Goal: Task Accomplishment & Management: Manage account settings

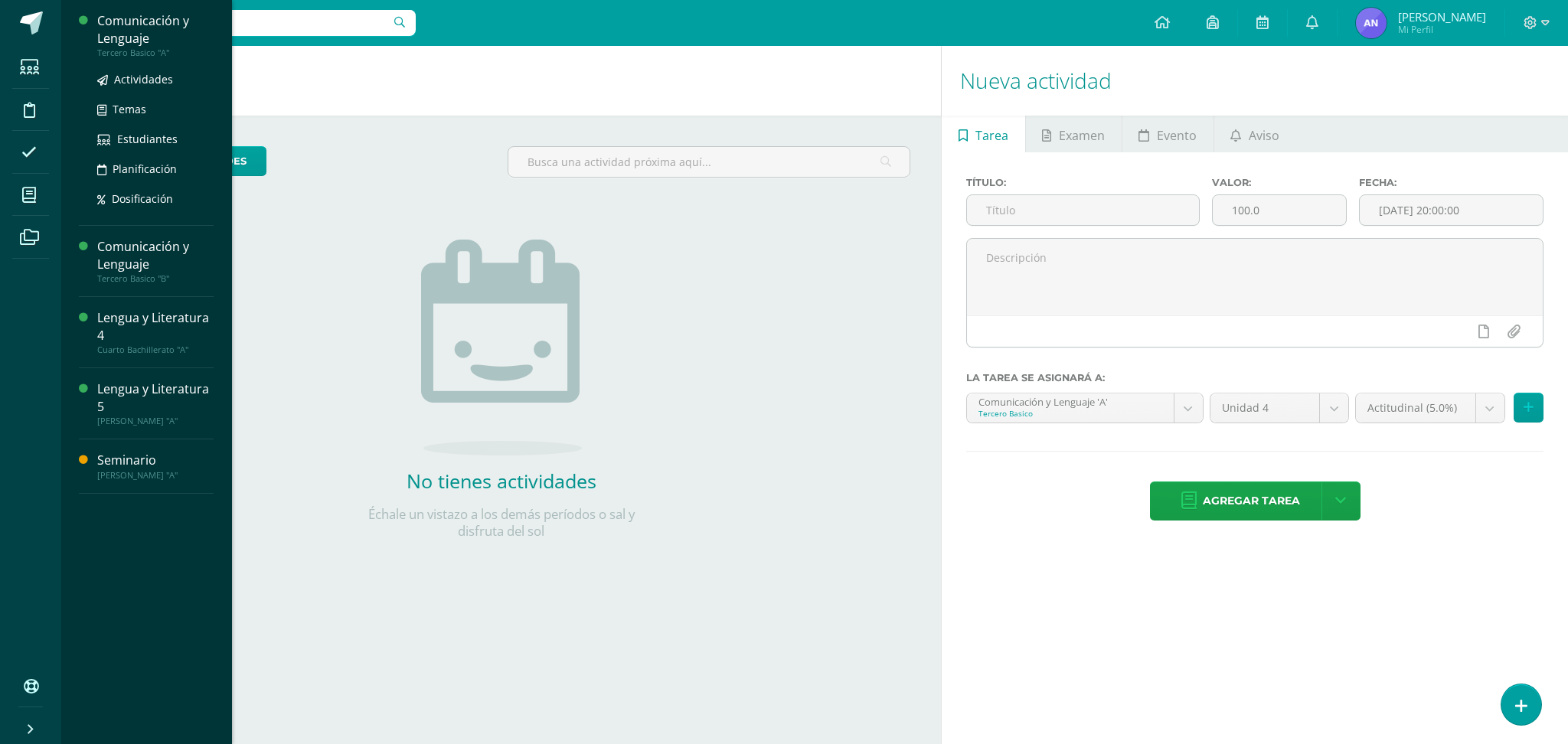
click at [143, 41] on div "Comunicación y Lenguaje" at bounding box center [156, 30] width 117 height 35
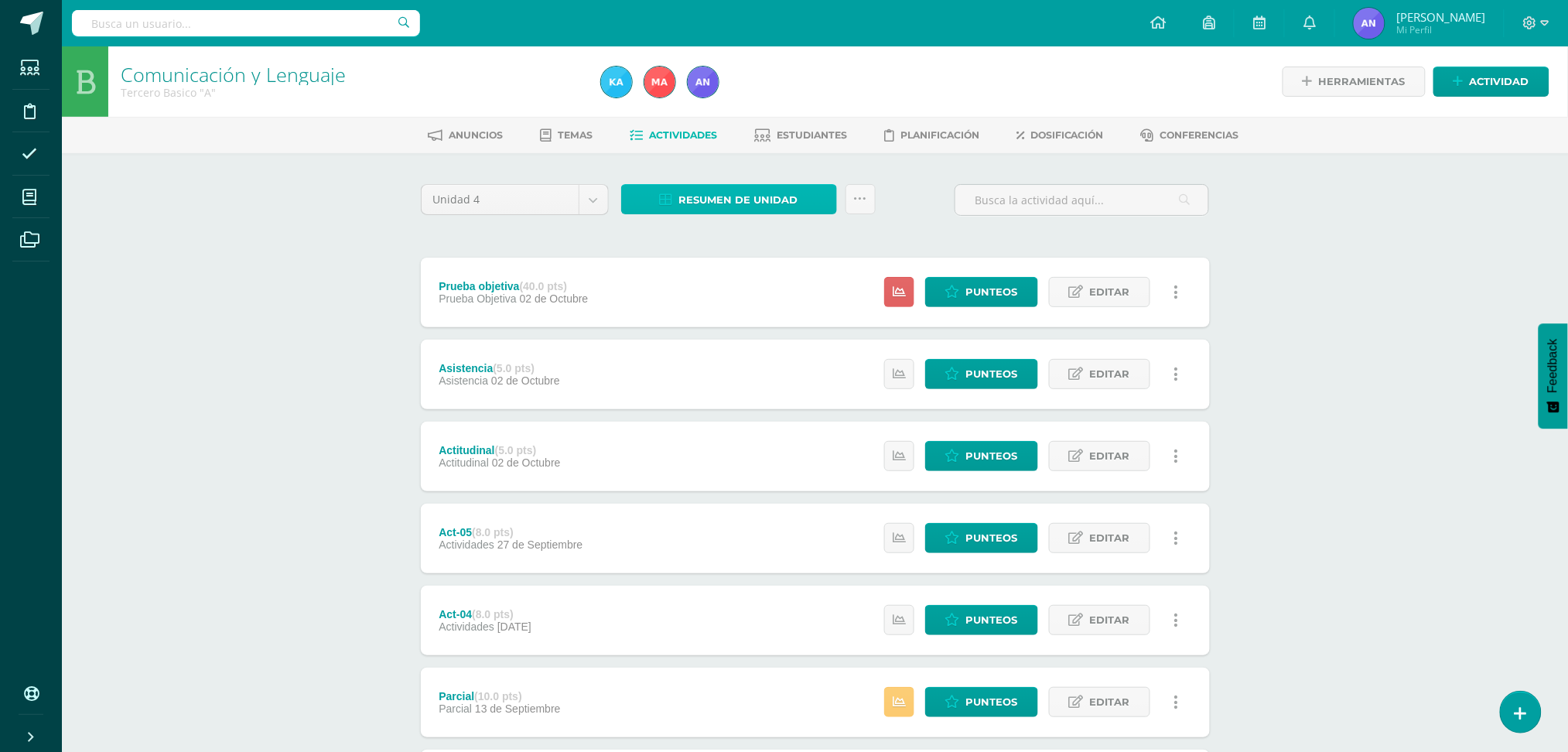
click at [726, 191] on span "Resumen de unidad" at bounding box center [739, 199] width 119 height 29
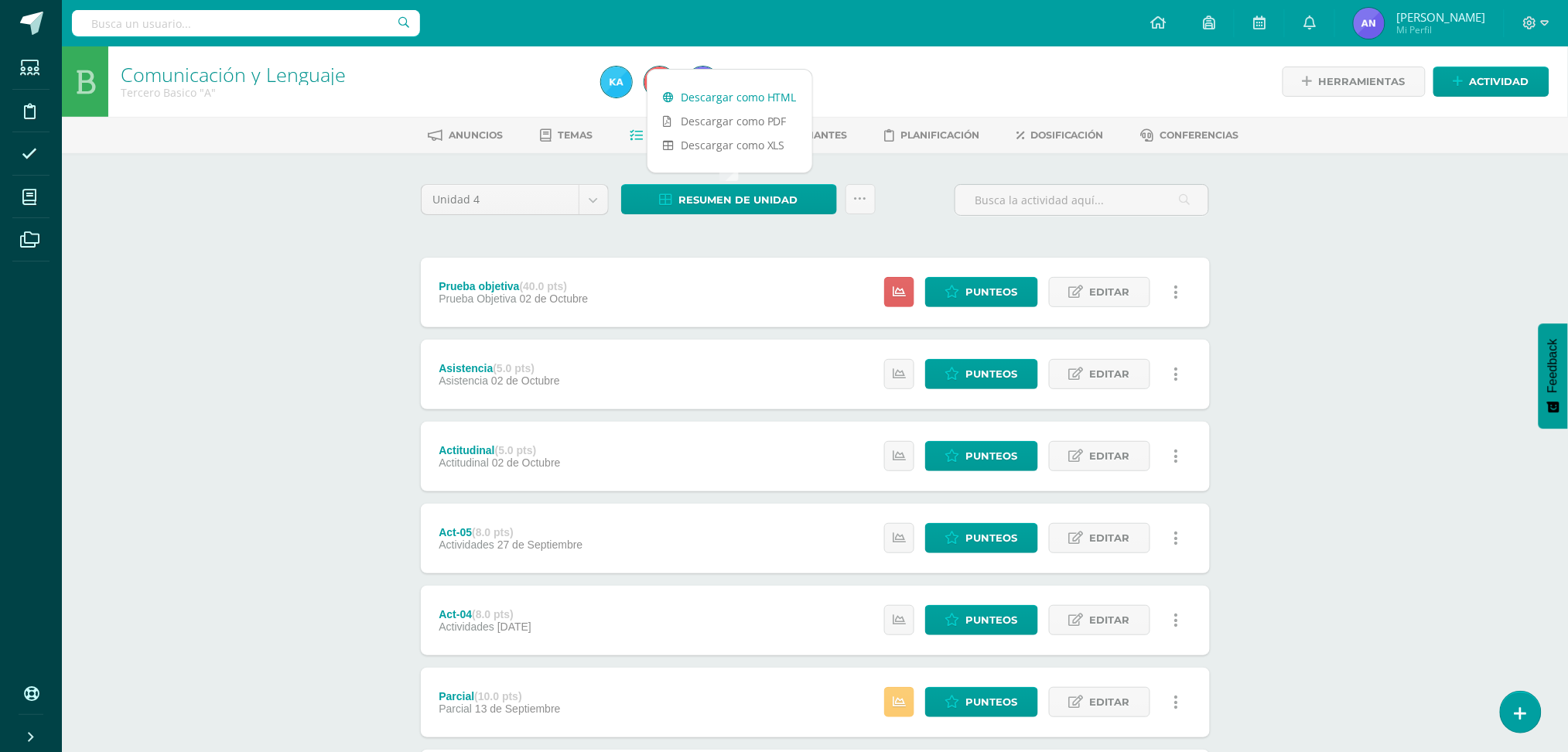
click at [775, 103] on link "Descargar como HTML" at bounding box center [730, 97] width 164 height 24
click at [948, 711] on link "Punteos" at bounding box center [982, 702] width 113 height 30
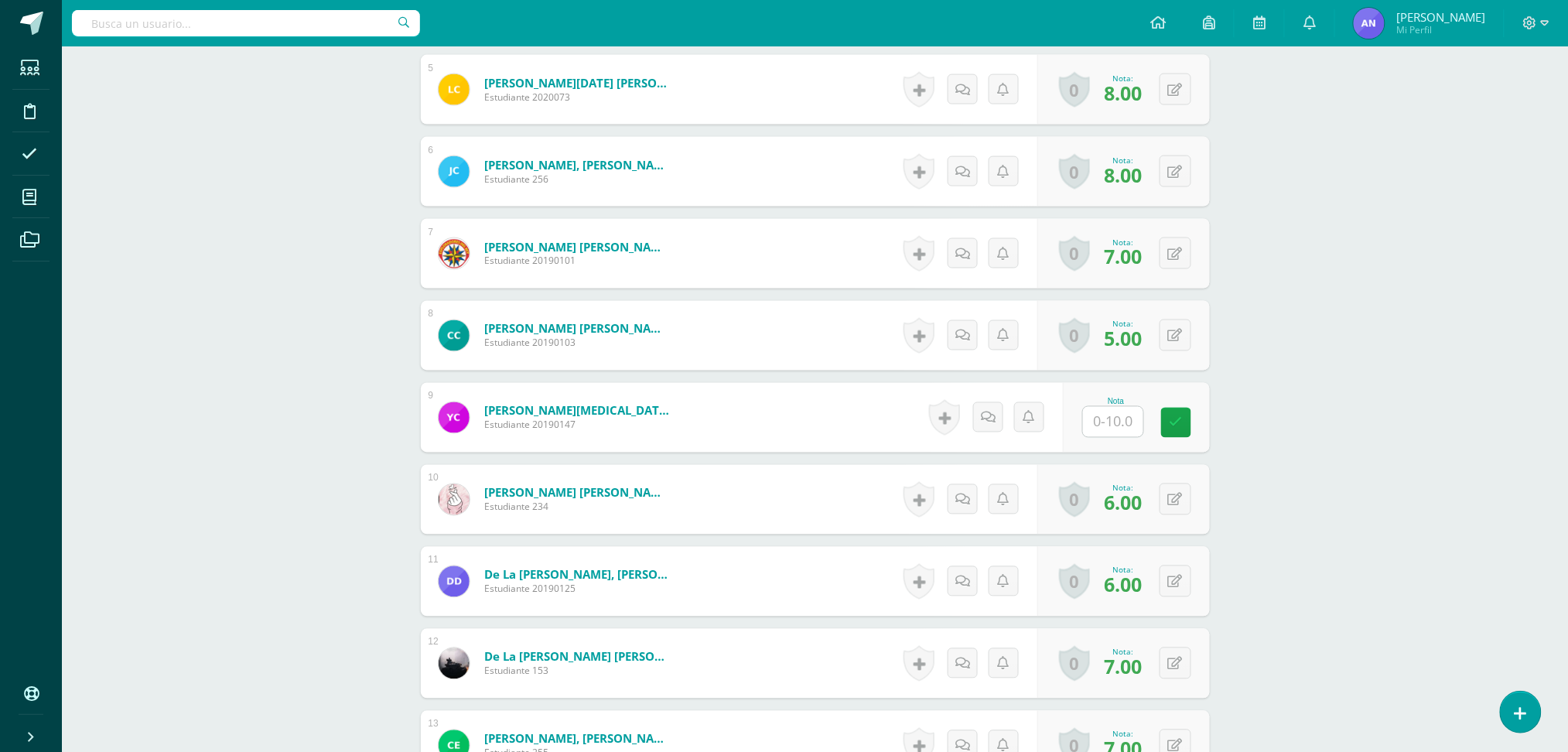
scroll to position [855, 0]
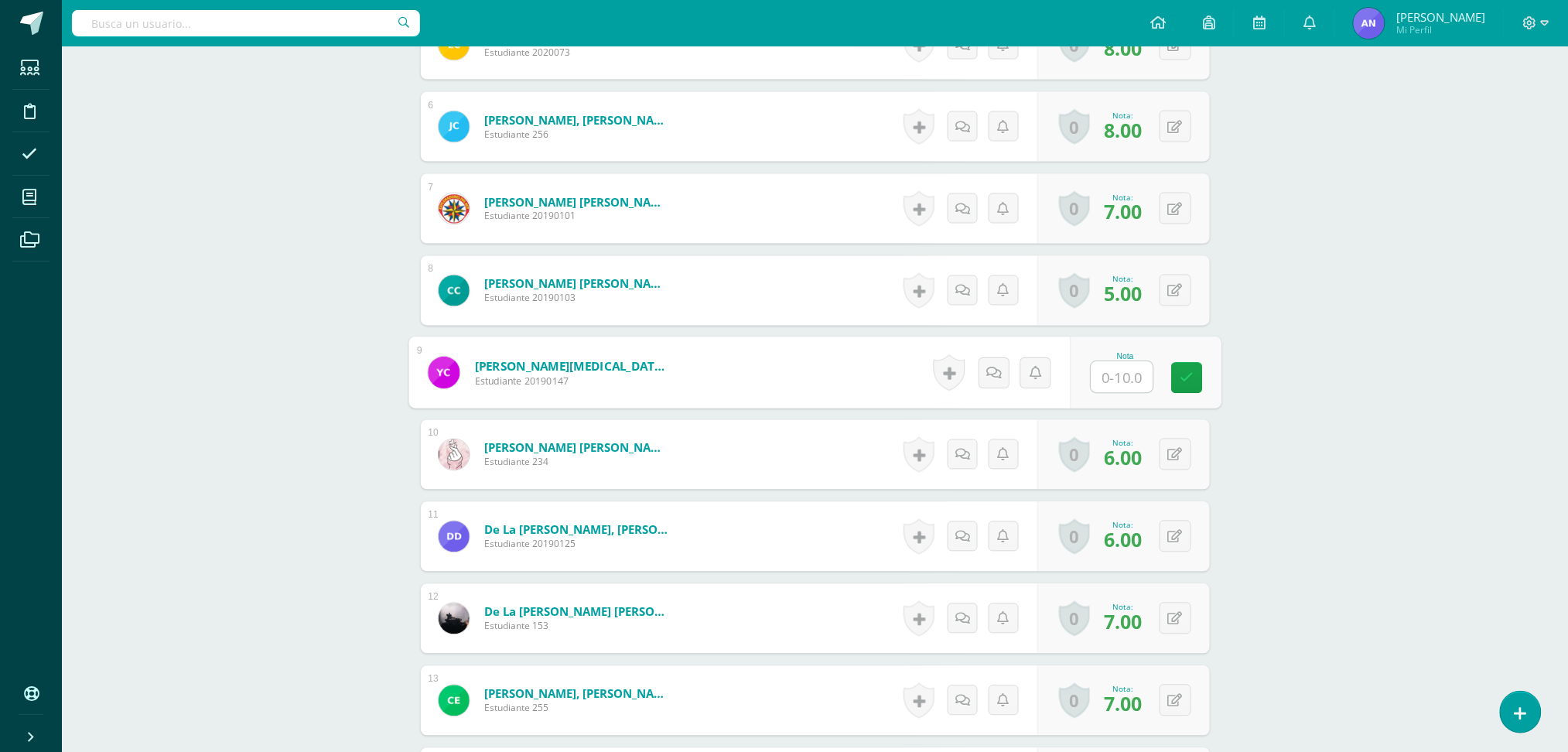
click at [1122, 386] on input "text" at bounding box center [1122, 378] width 62 height 31
type input "7"
click at [1183, 383] on icon at bounding box center [1186, 378] width 14 height 13
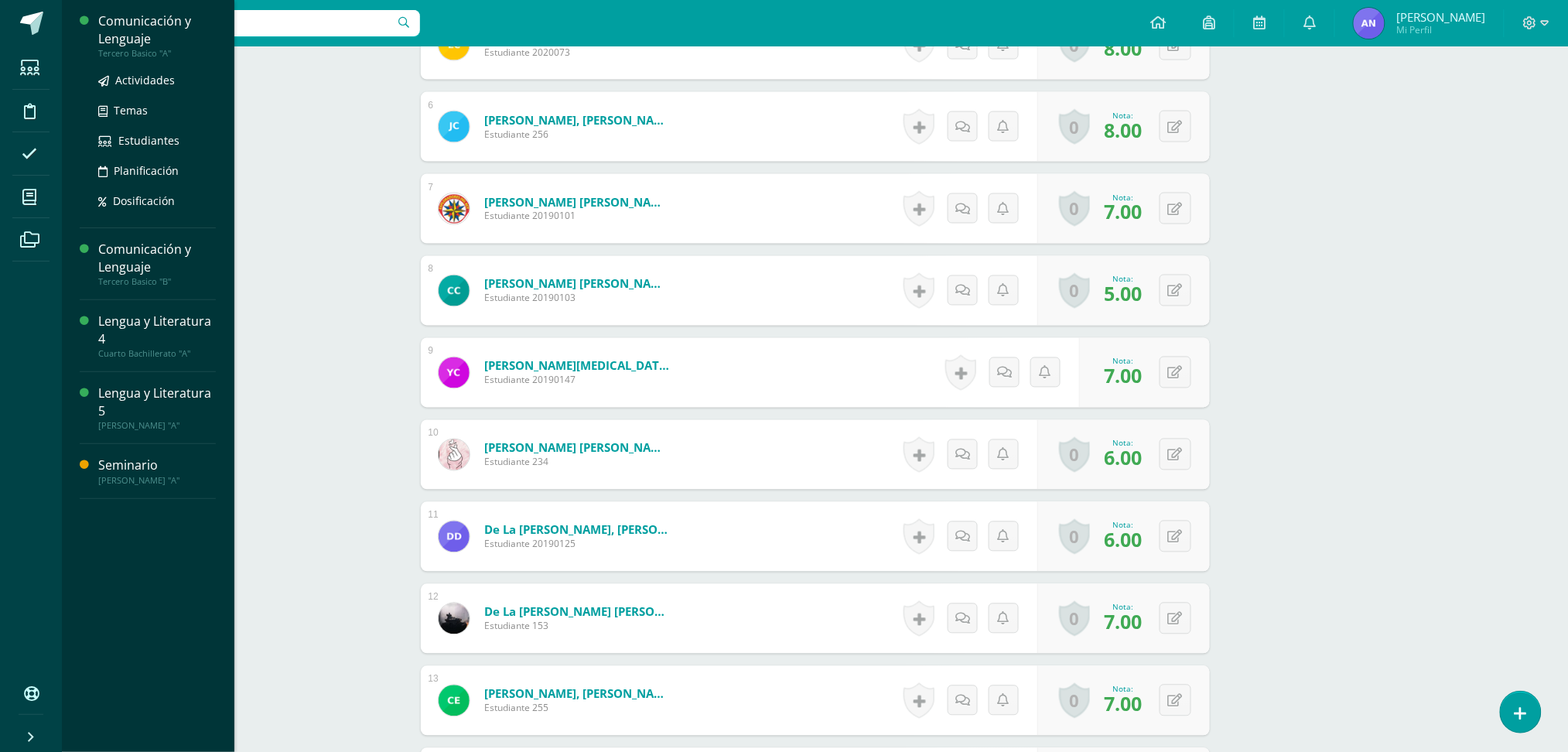
click at [102, 38] on div "Comunicación y Lenguaje" at bounding box center [157, 30] width 118 height 36
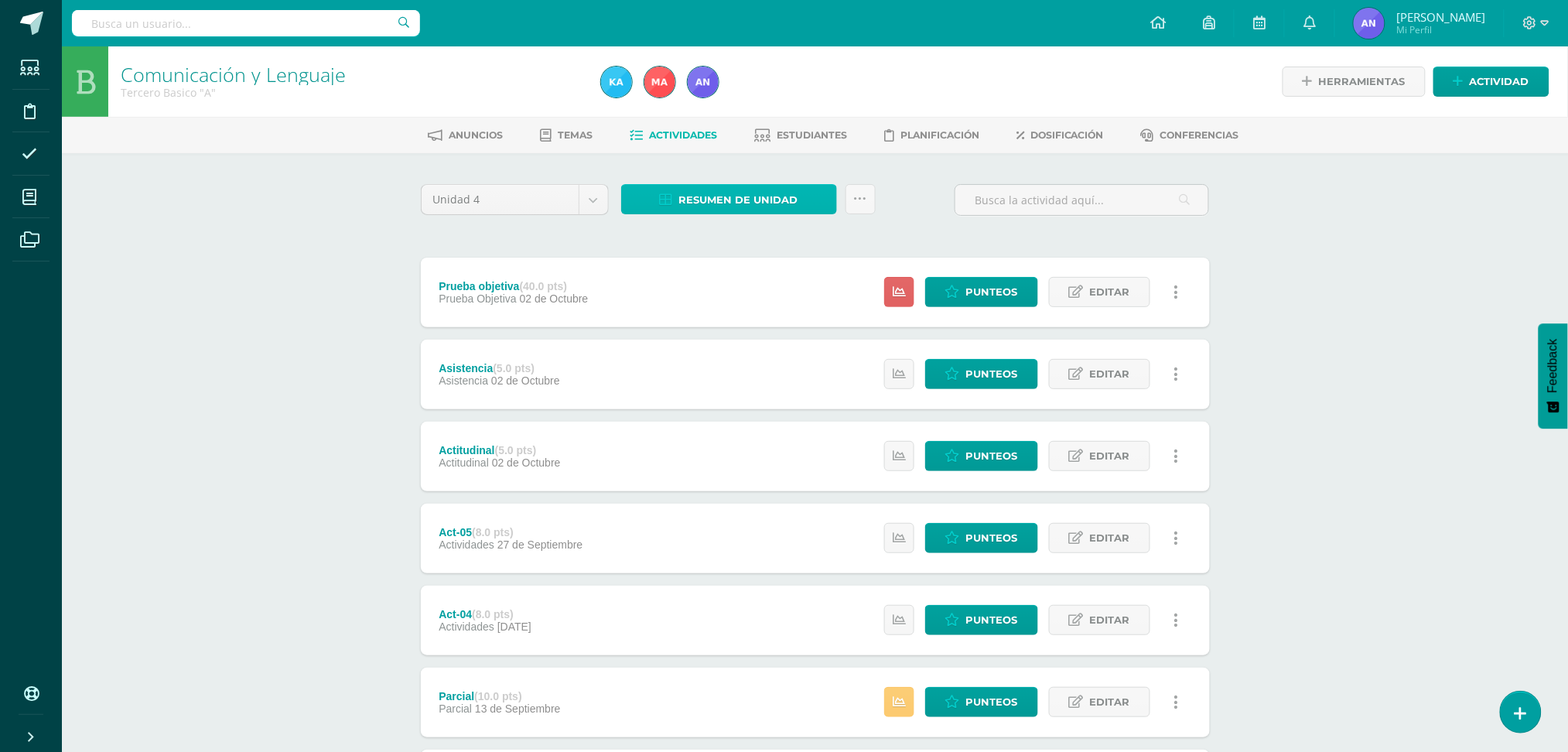
click at [793, 195] on span "Resumen de unidad" at bounding box center [739, 199] width 119 height 29
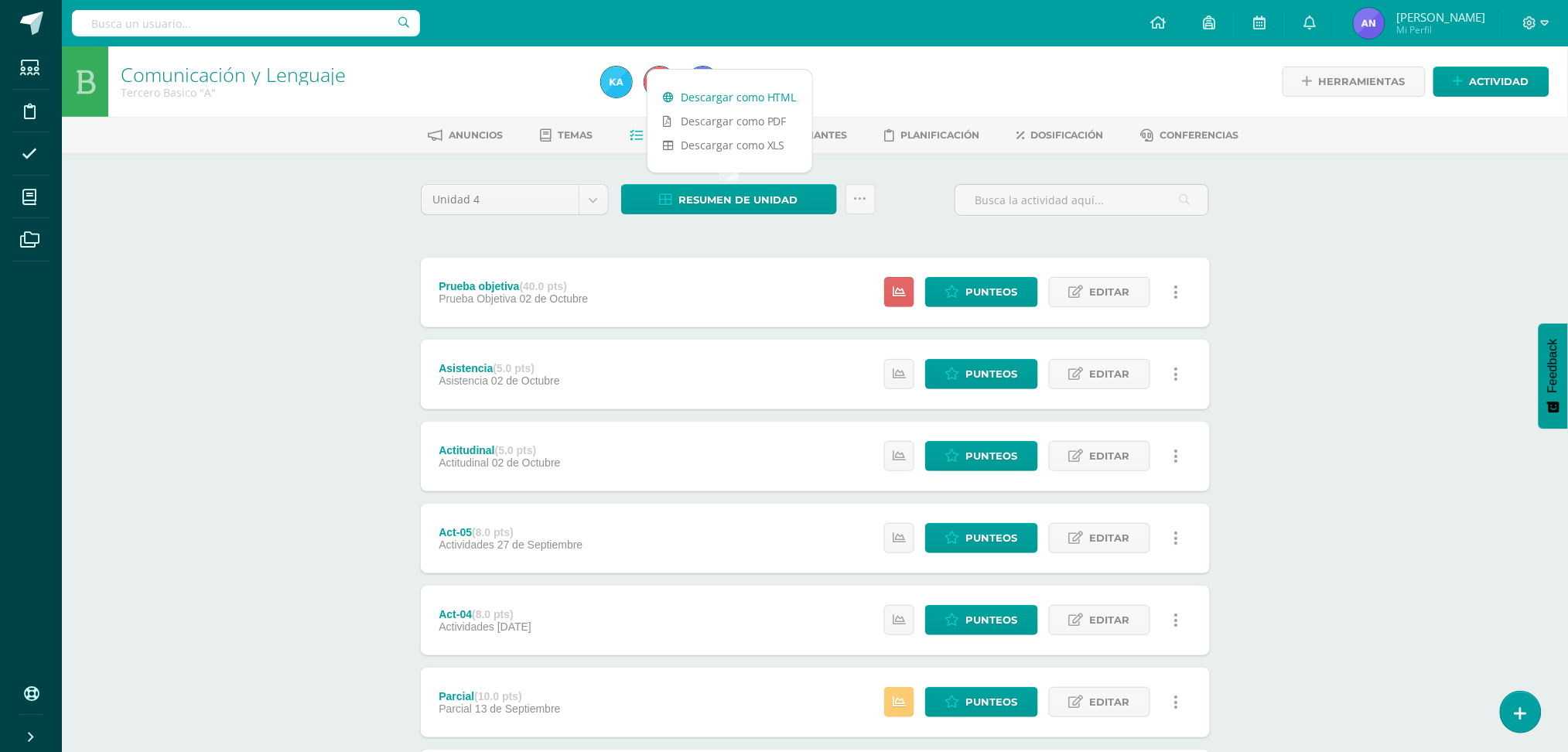
click at [764, 104] on link "Descargar como HTML" at bounding box center [730, 97] width 164 height 24
click at [1008, 296] on span "Punteos" at bounding box center [992, 291] width 52 height 29
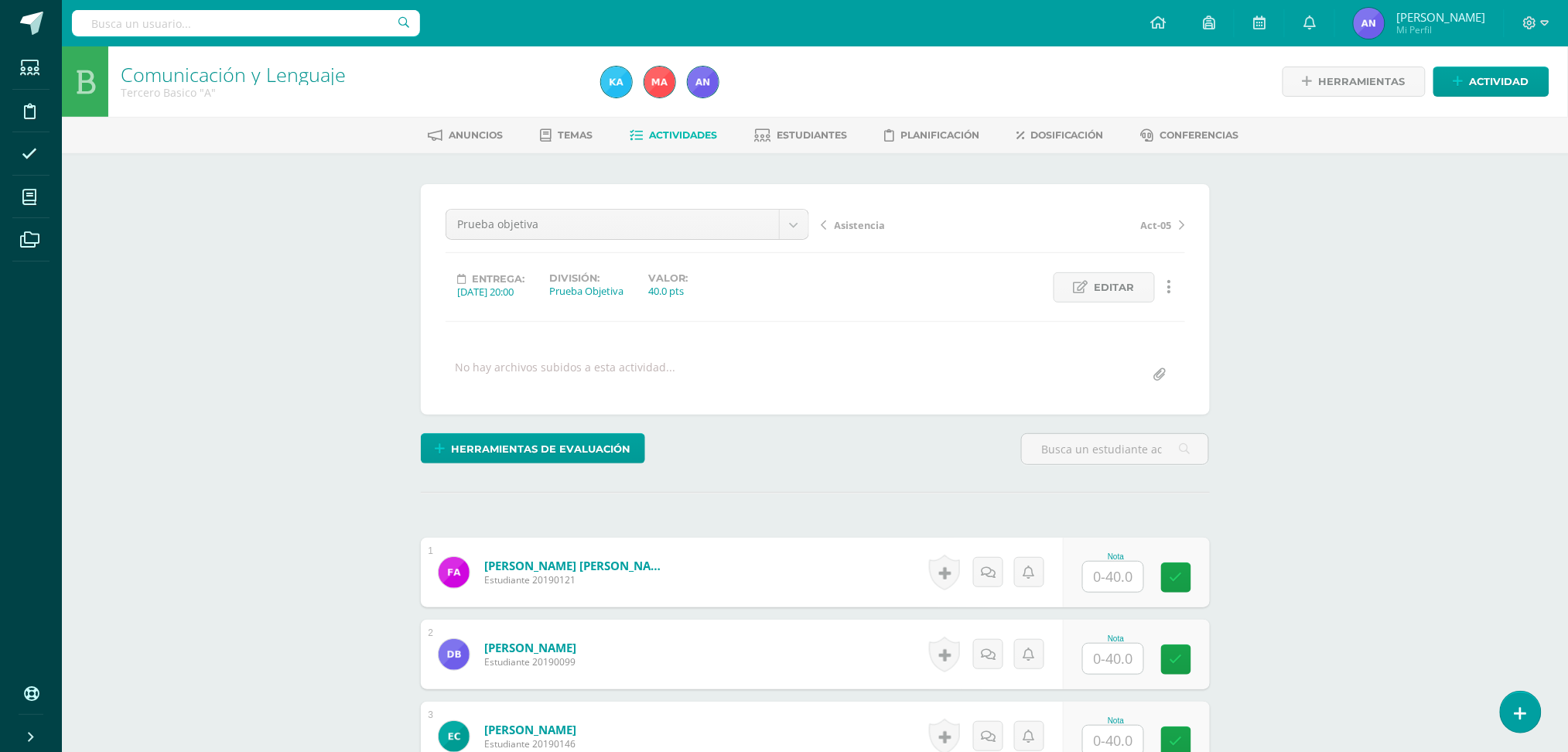
scroll to position [1, 0]
click at [1121, 580] on input "text" at bounding box center [1122, 576] width 62 height 31
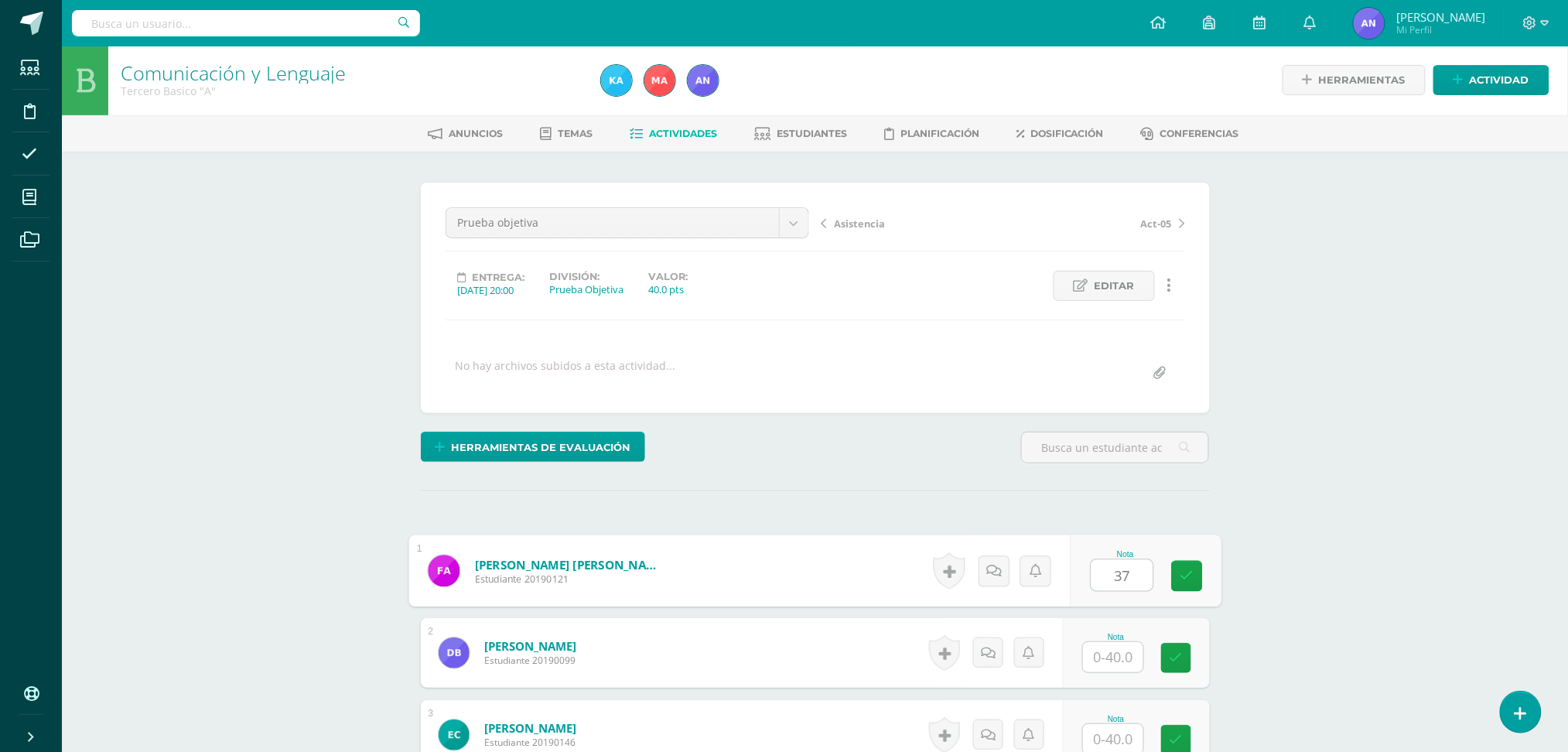
type input "37"
type input "20"
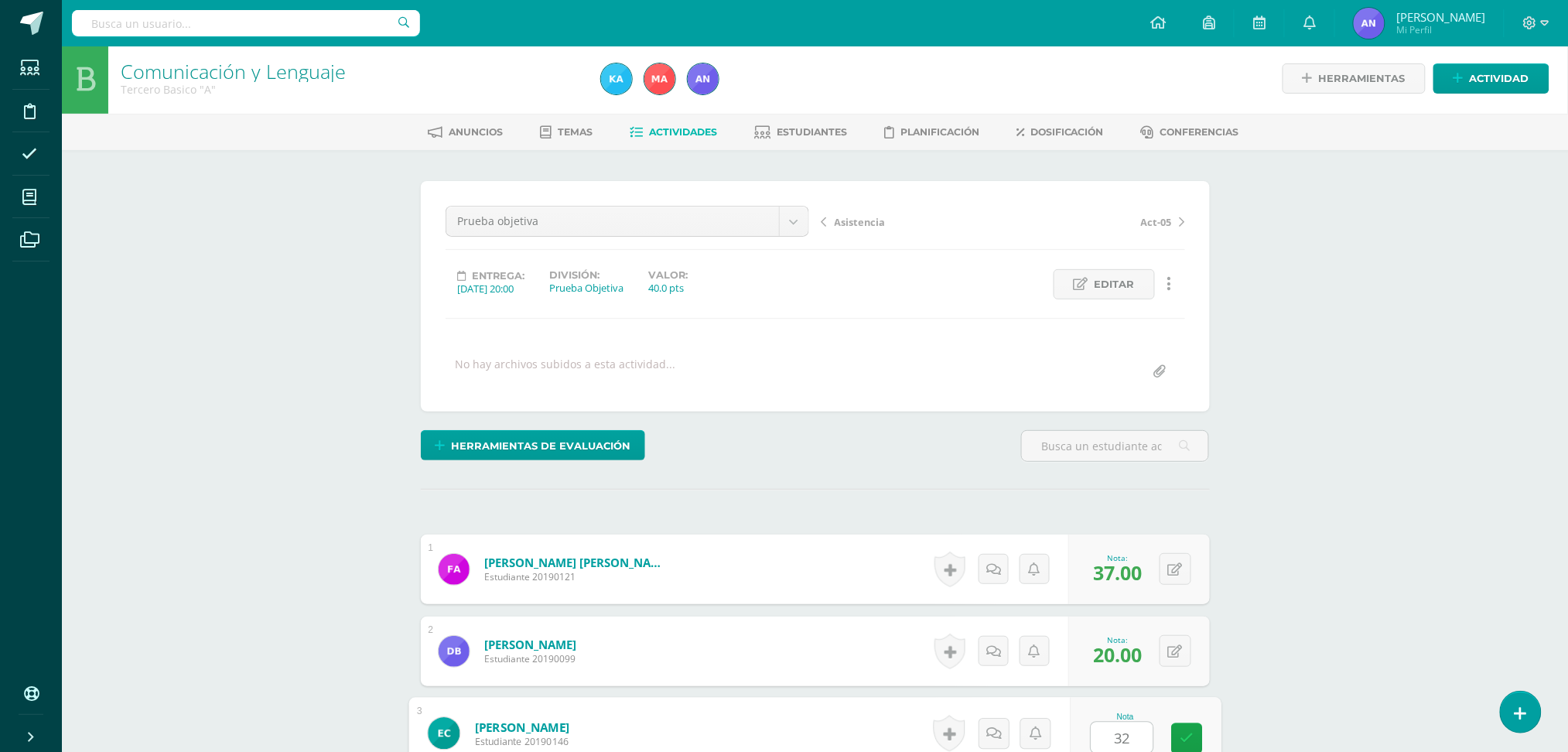
type input "32"
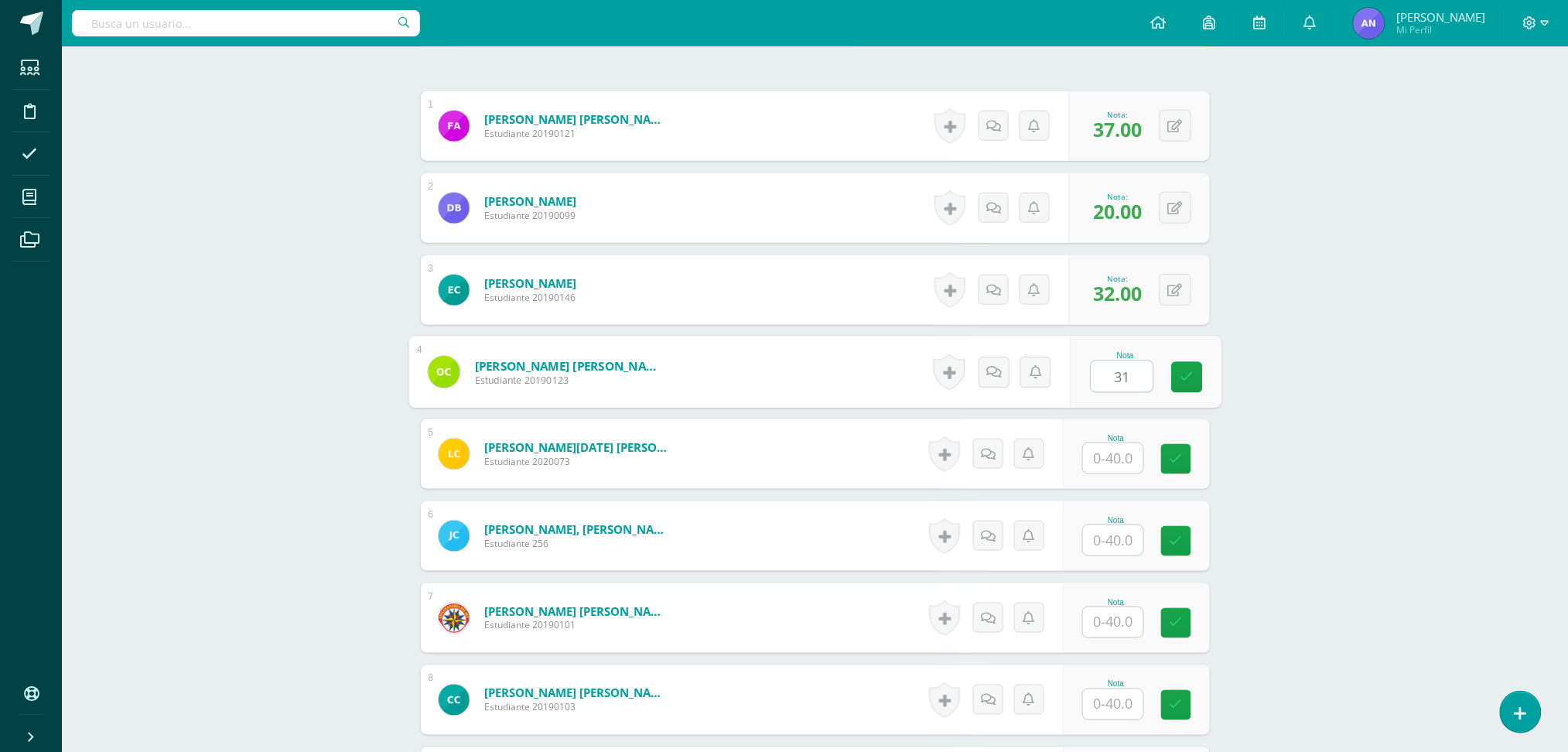
type input "31"
type input "32"
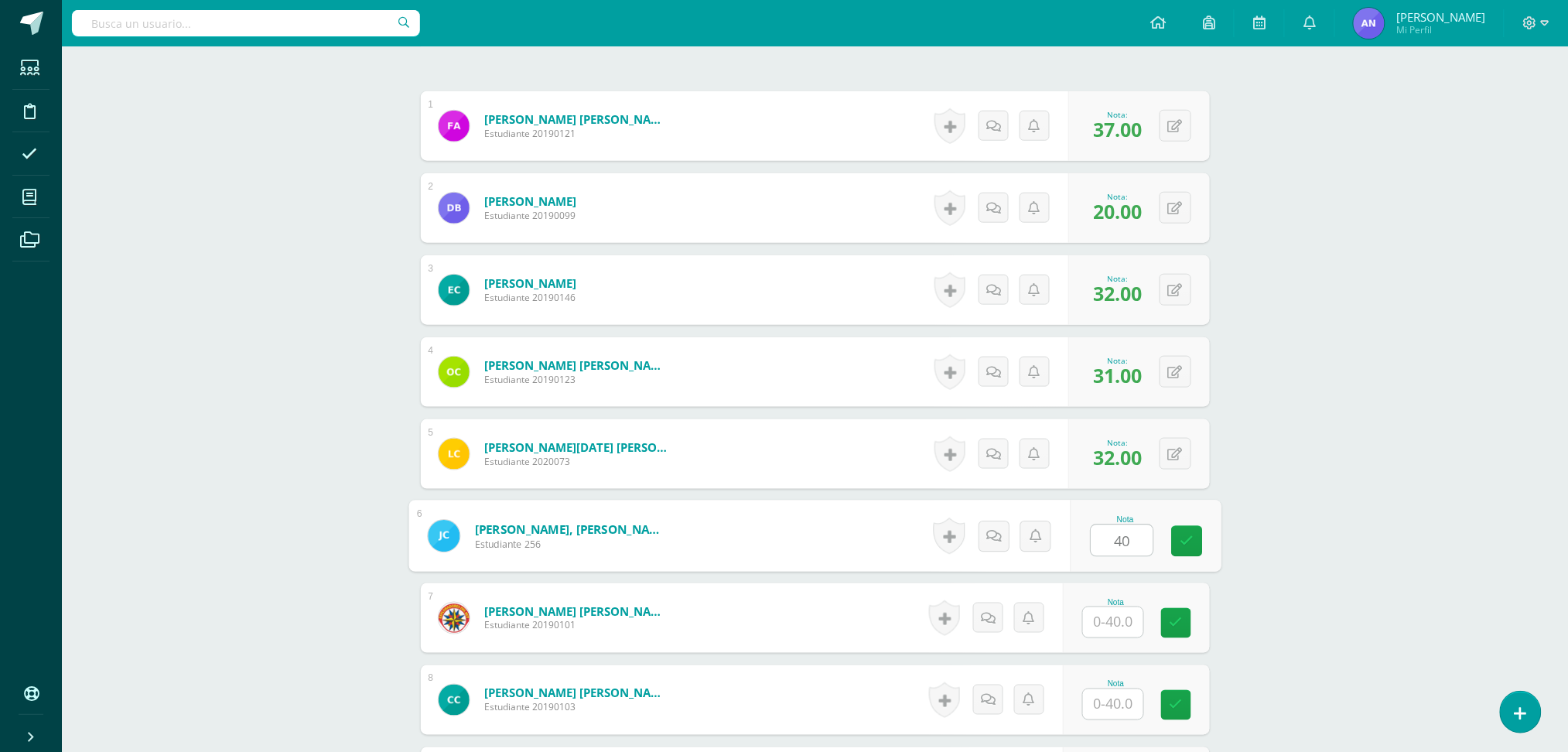
type input "40"
type input "32"
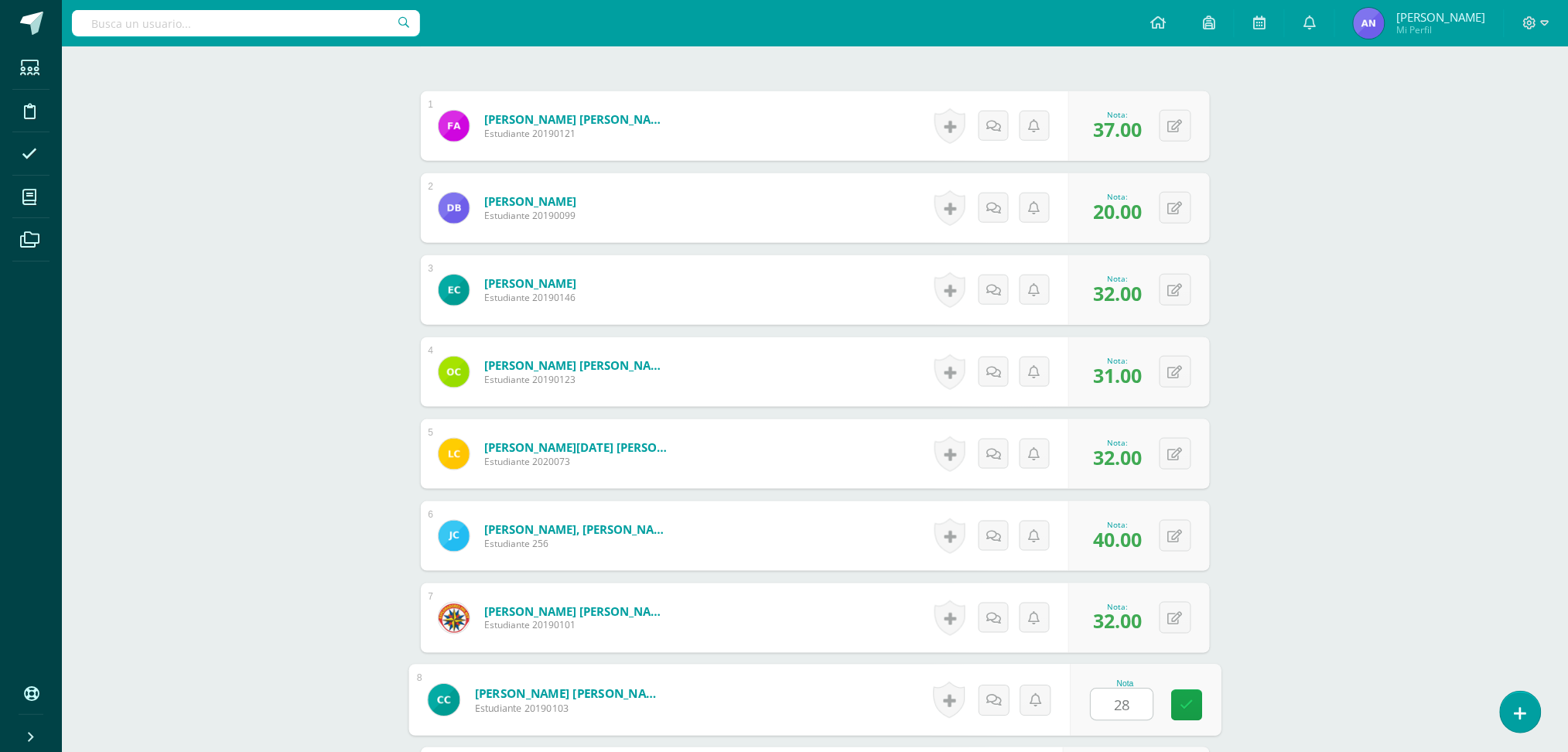
type input "28"
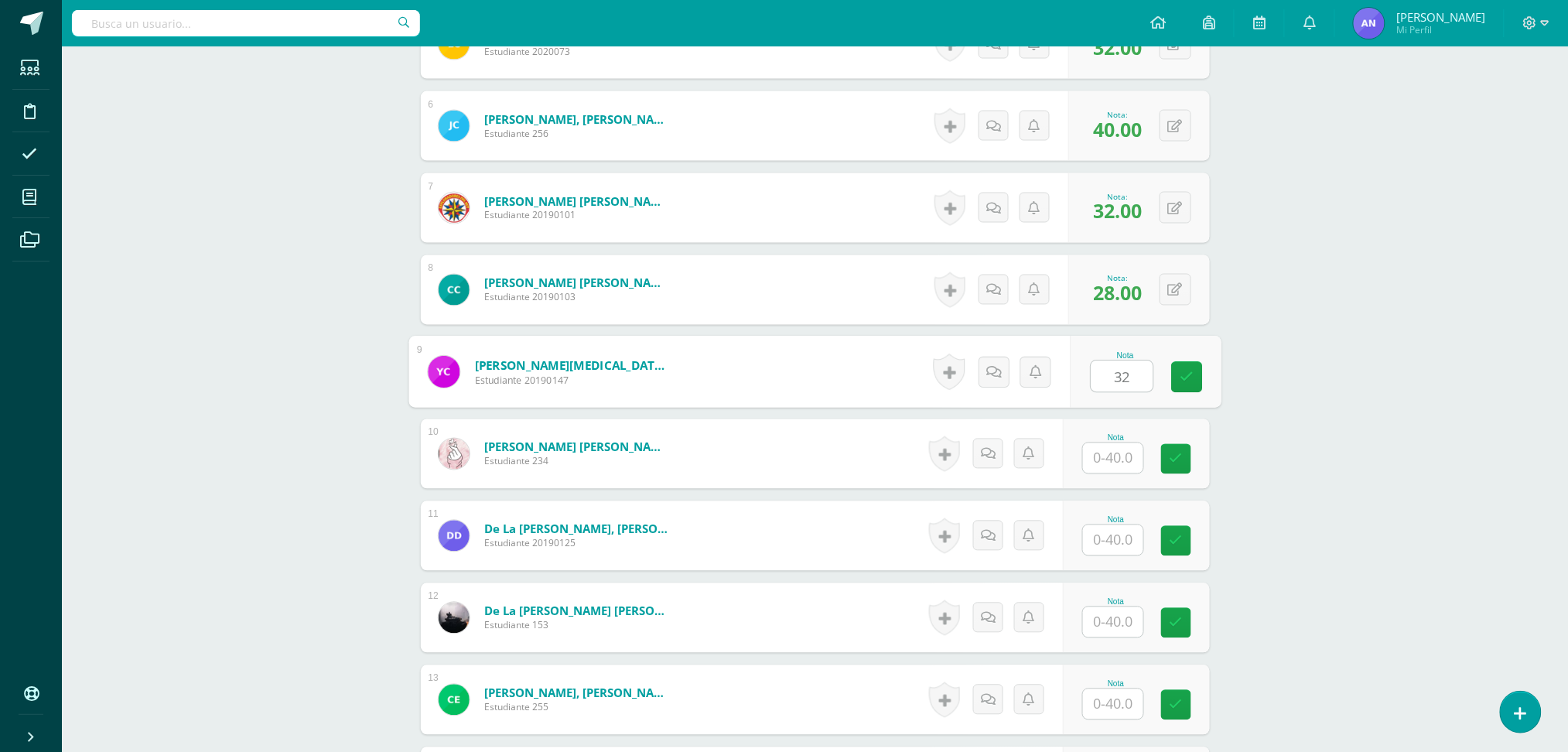
type input "32"
type input "33"
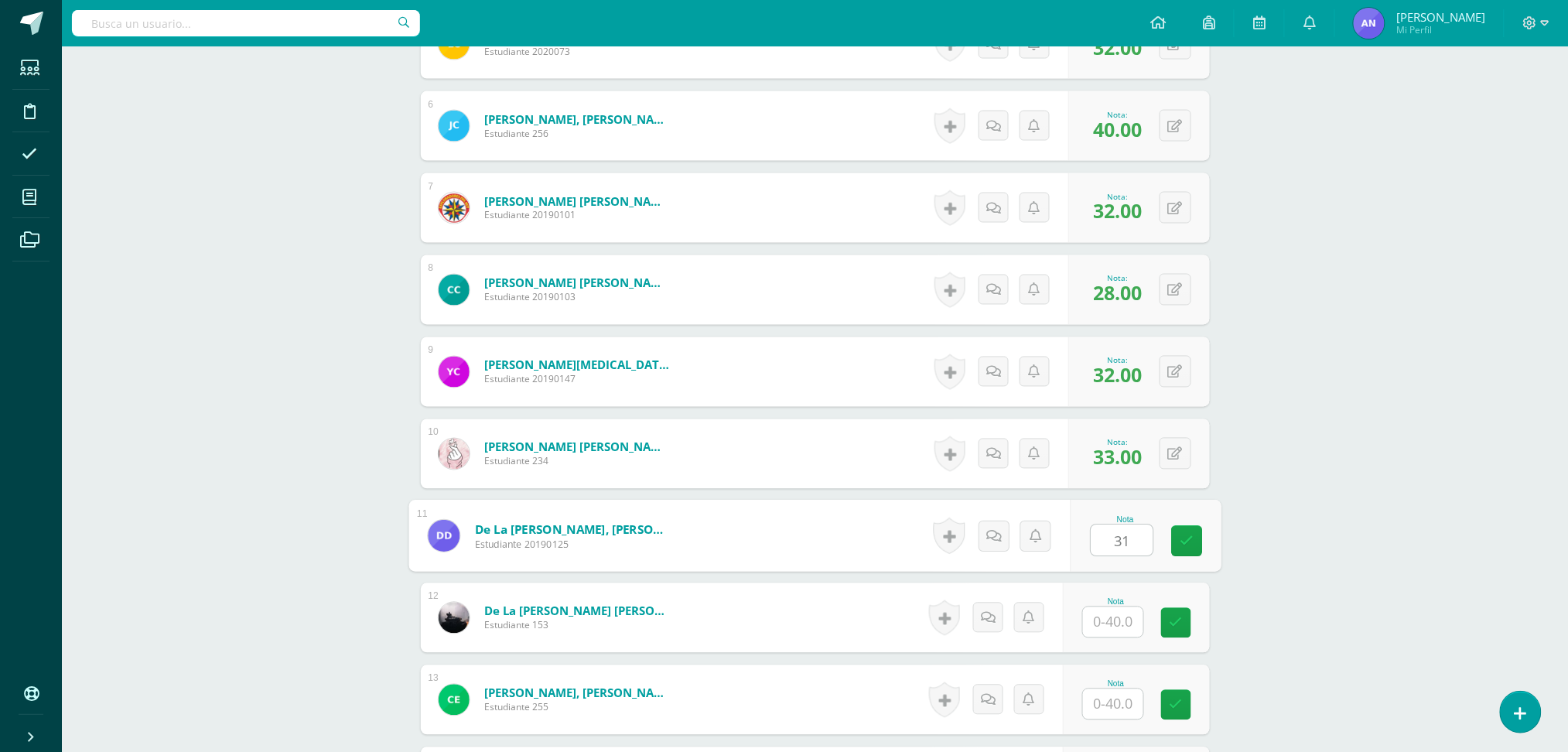
type input "31"
type input "32"
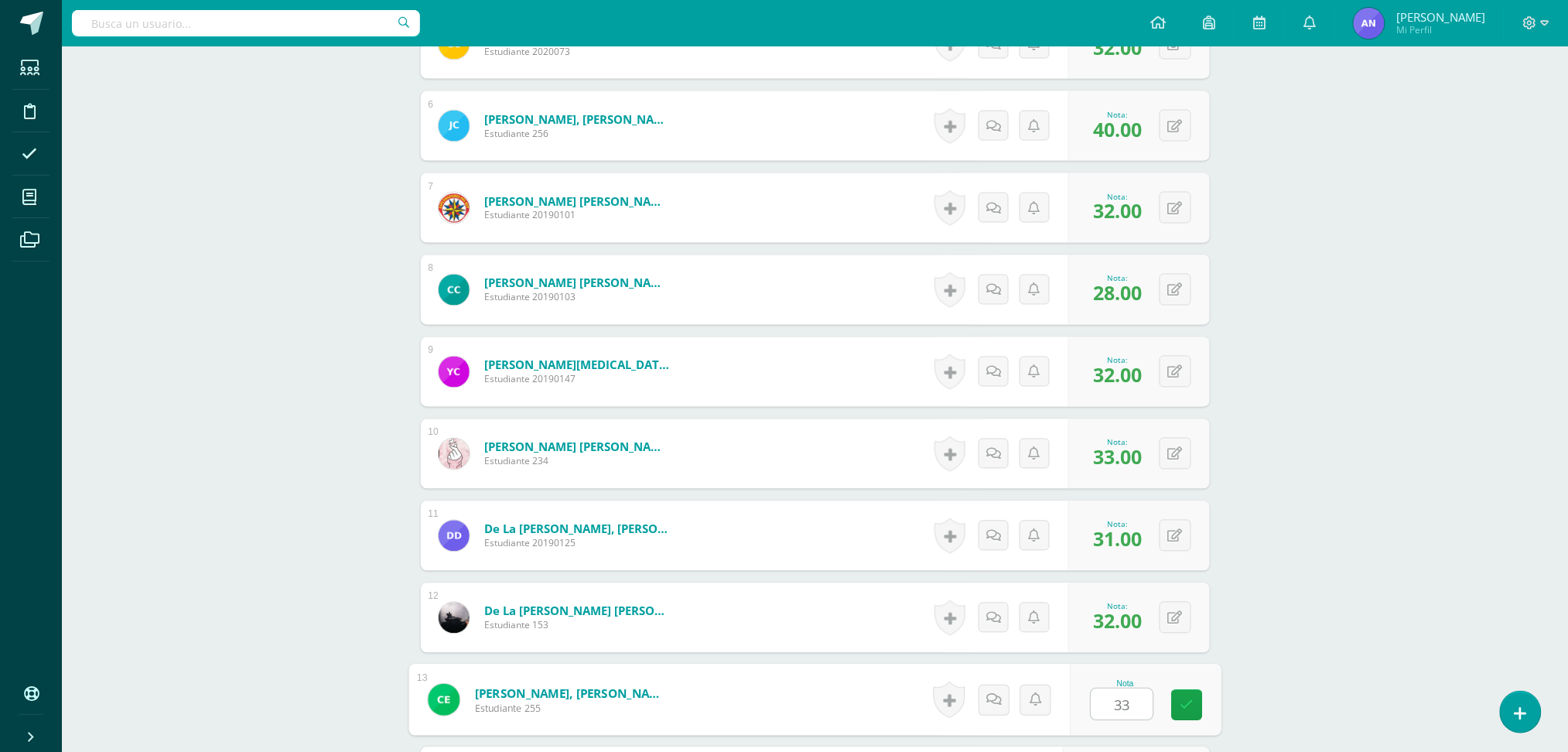
type input "33"
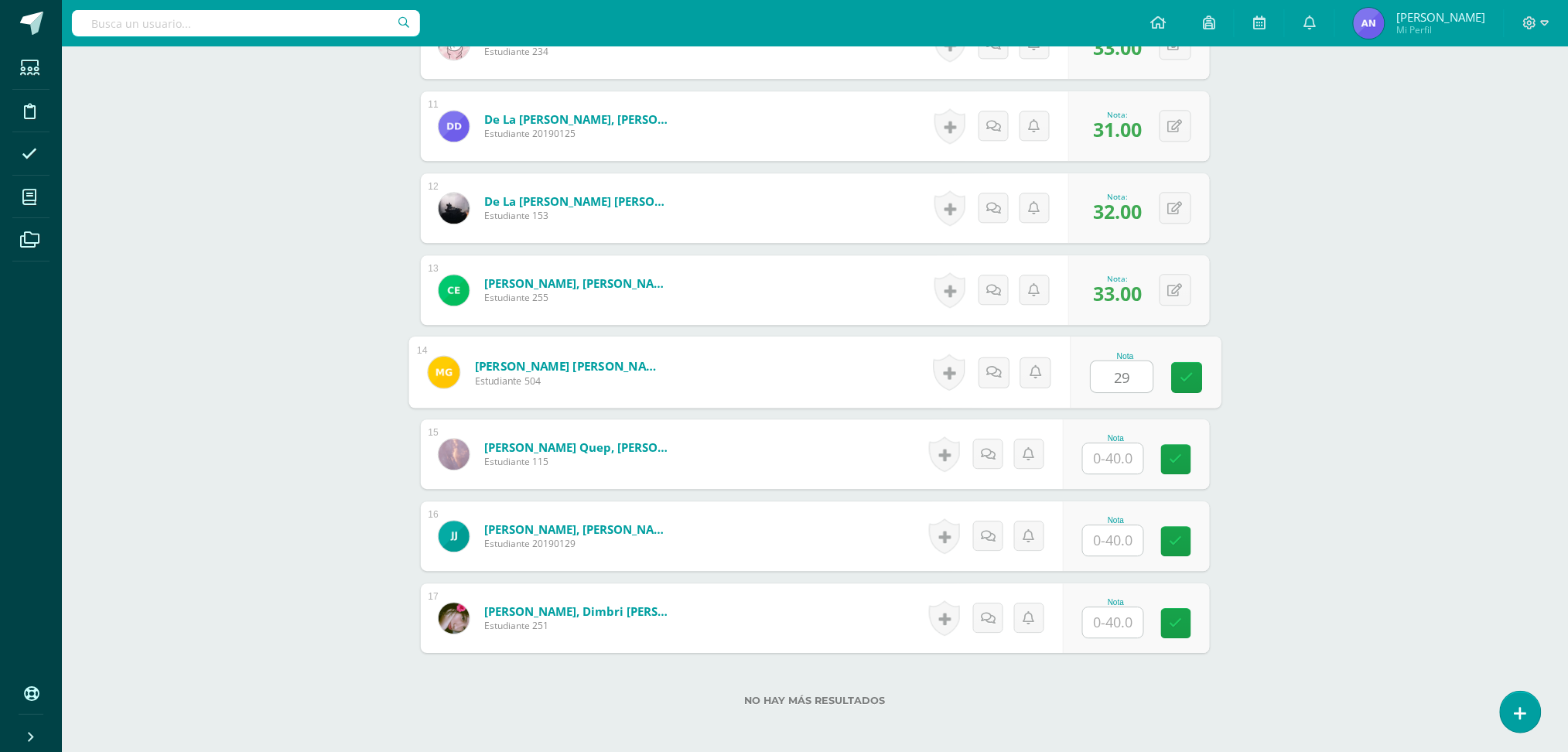
type input "29"
type input "39"
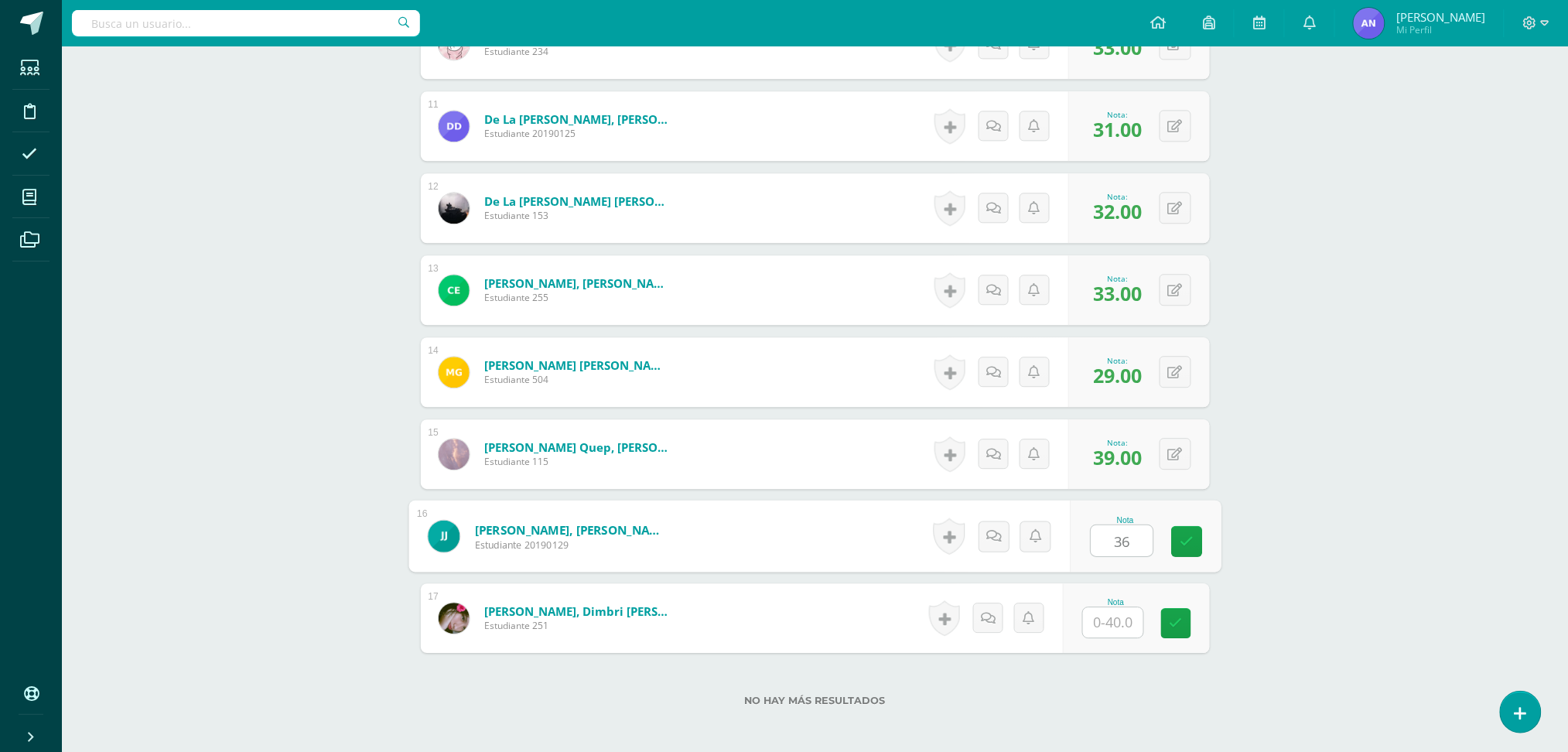
type input "36"
type input "33"
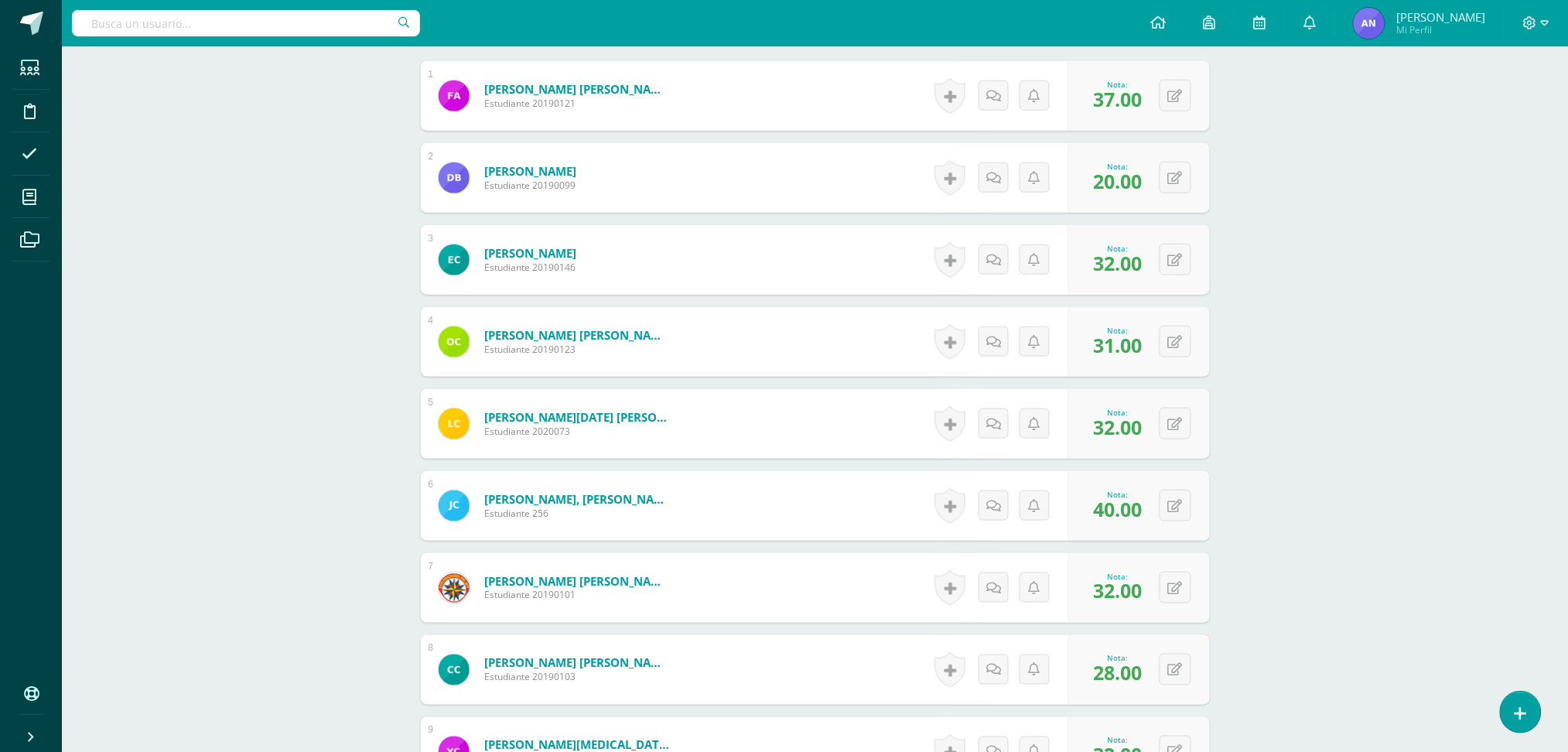
scroll to position [0, 0]
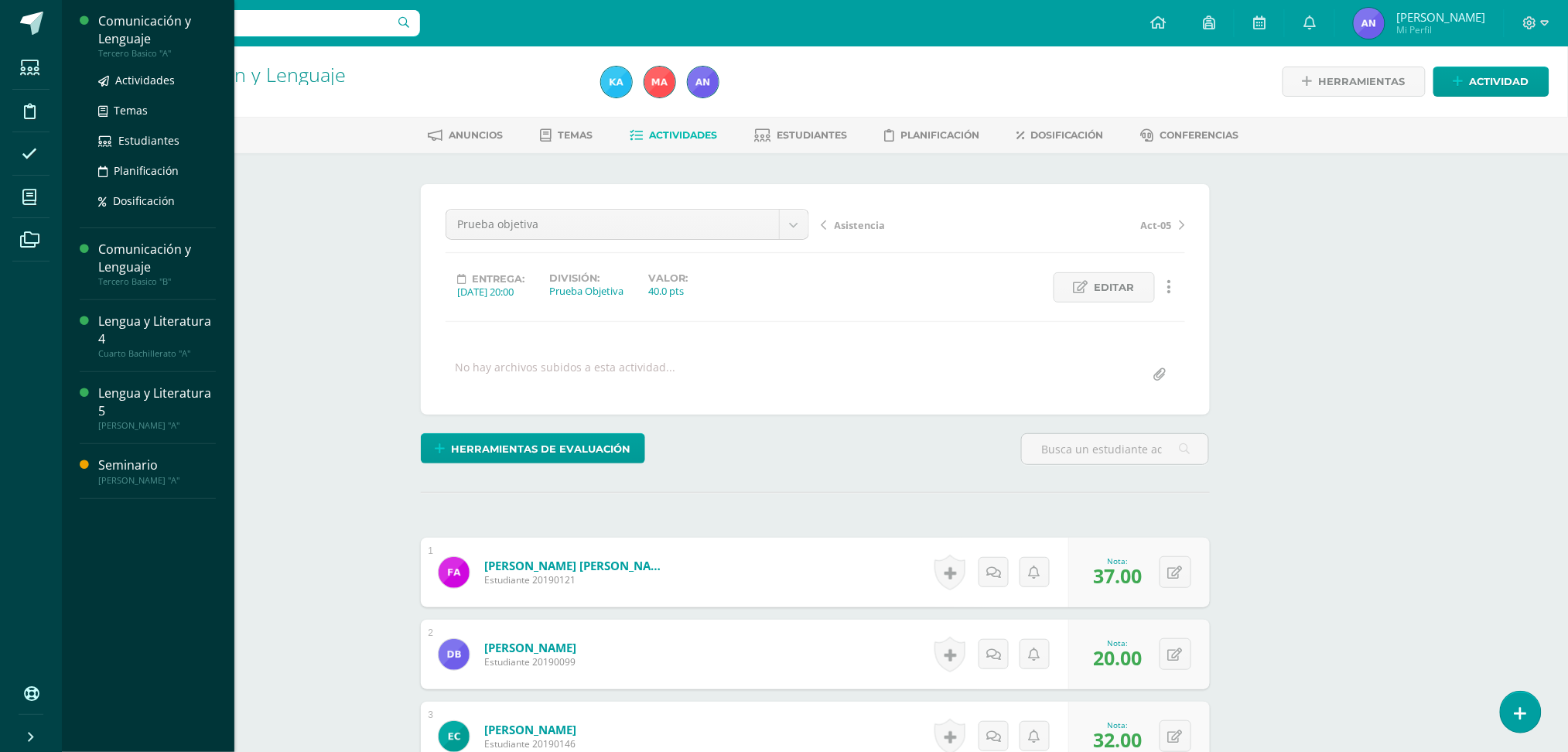
click at [144, 33] on div "Comunicación y Lenguaje" at bounding box center [157, 30] width 118 height 36
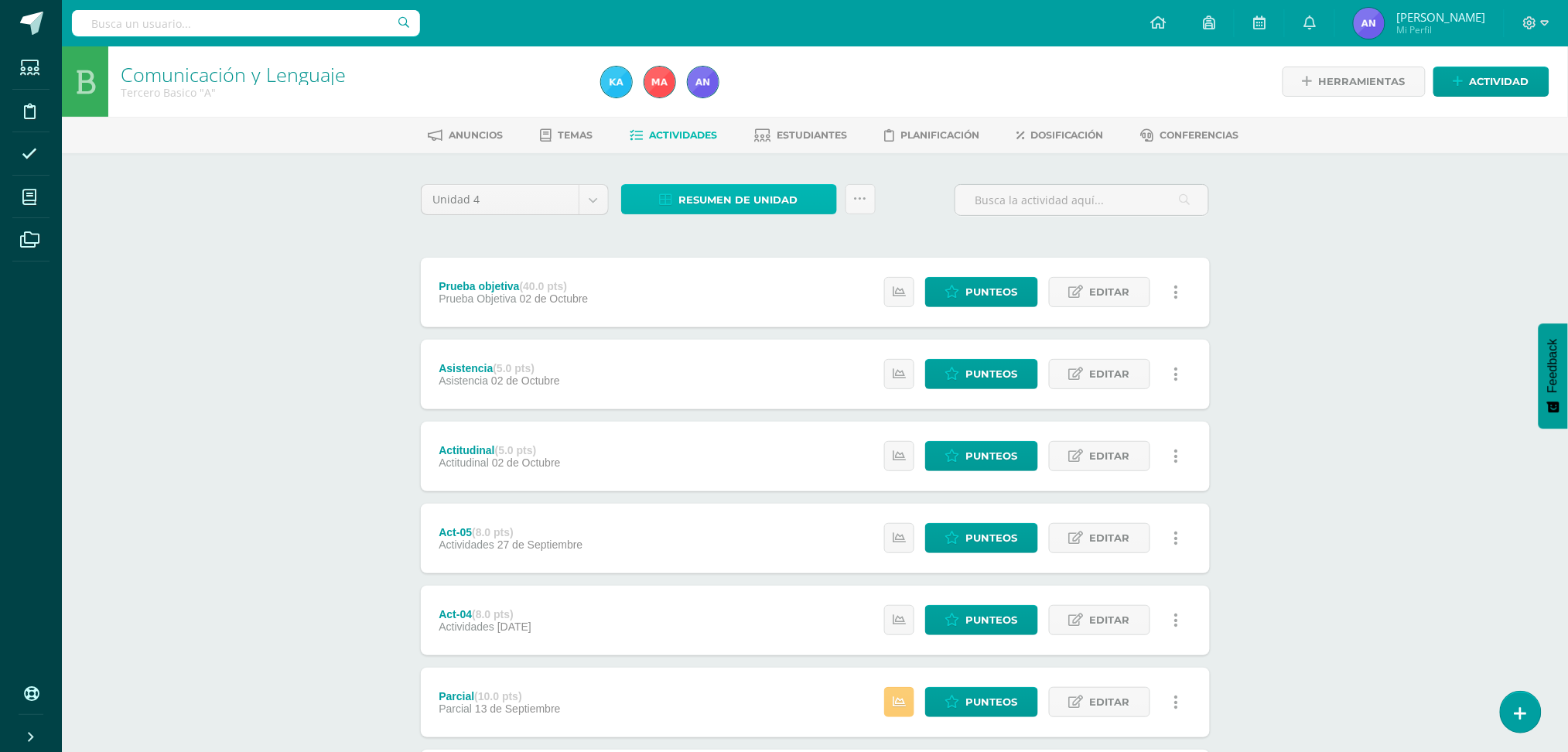
click at [772, 191] on span "Resumen de unidad" at bounding box center [739, 199] width 119 height 29
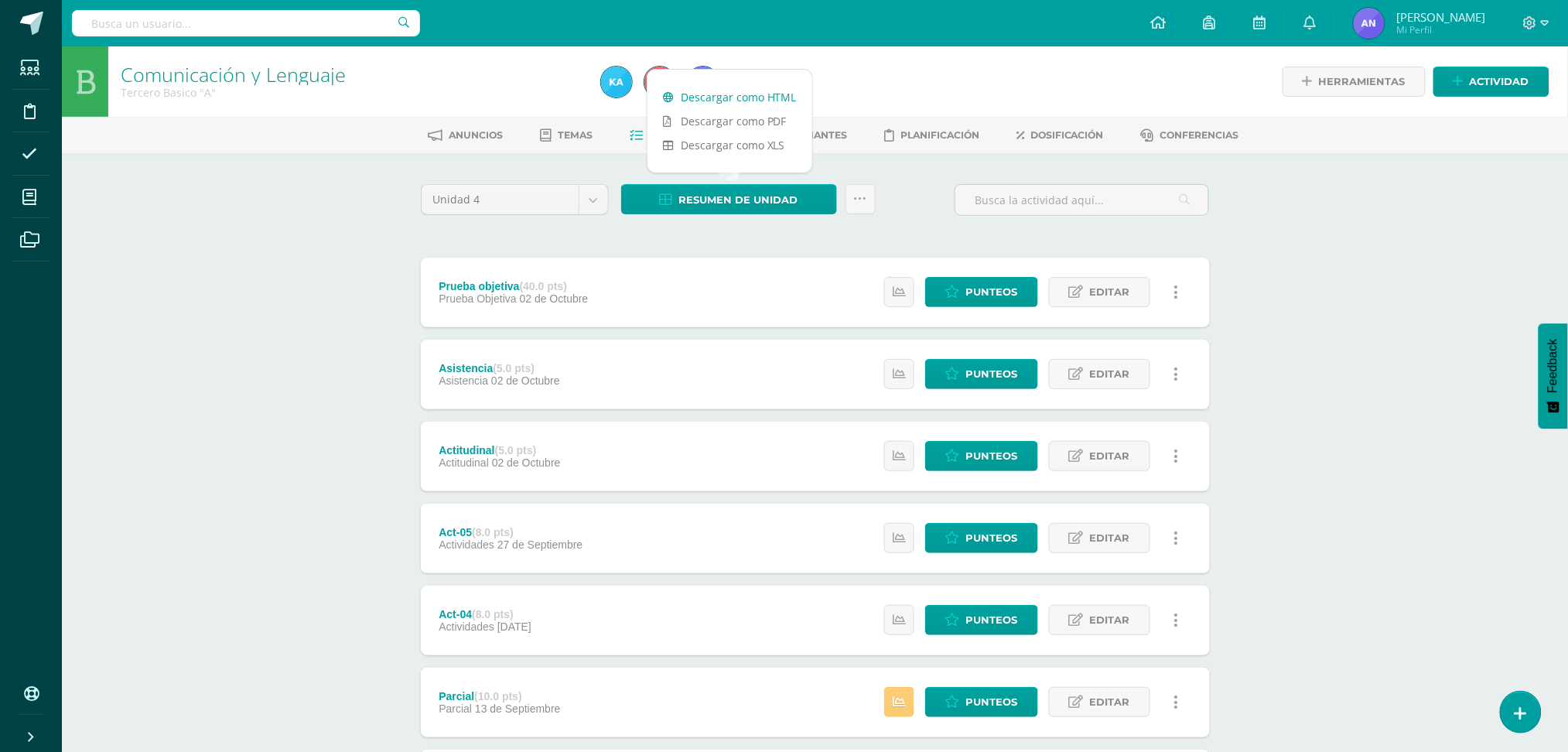
click at [763, 87] on link "Descargar como HTML" at bounding box center [730, 97] width 164 height 24
click at [730, 122] on link "Descargar como PDF" at bounding box center [730, 121] width 164 height 24
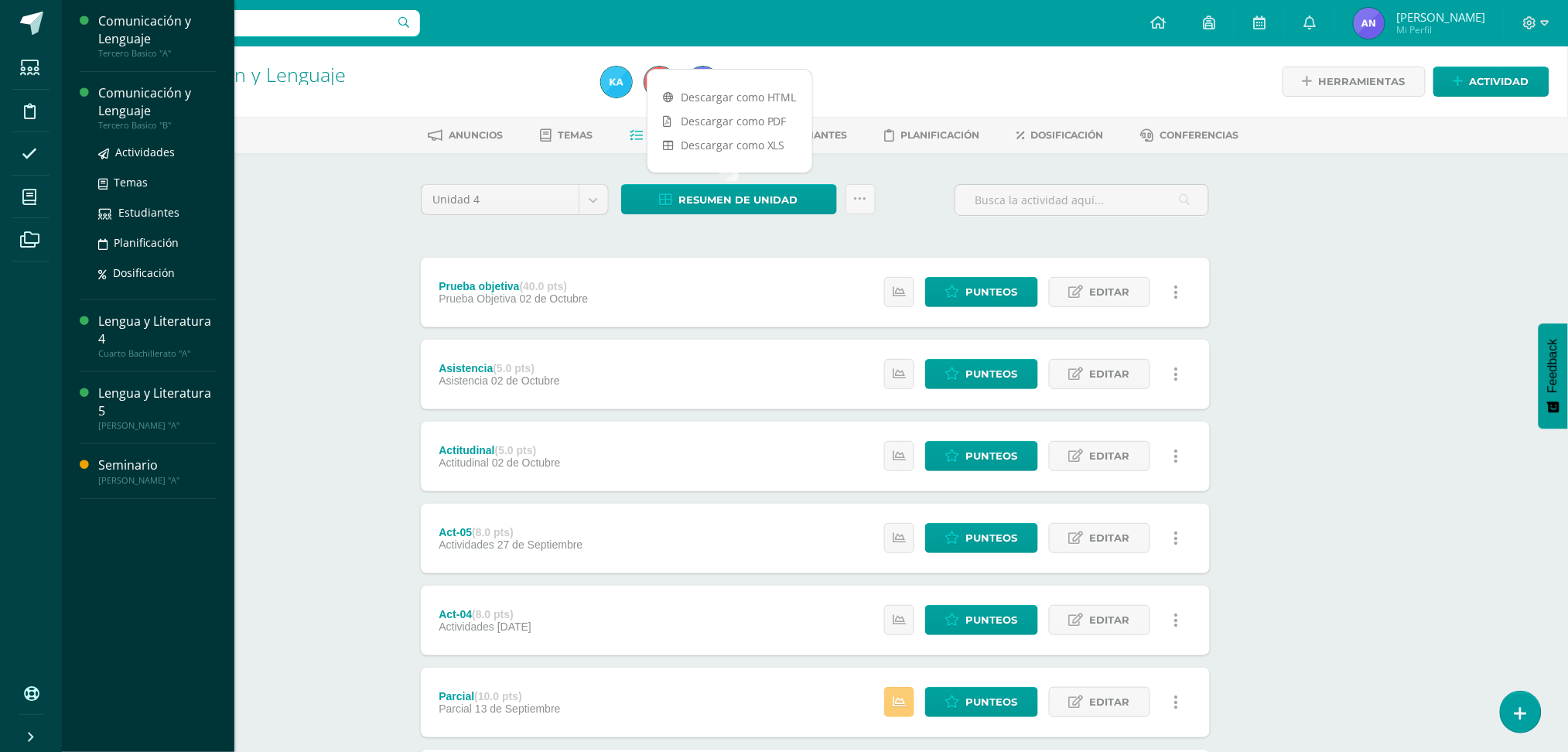
click at [109, 104] on div "Comunicación y Lenguaje" at bounding box center [157, 102] width 118 height 36
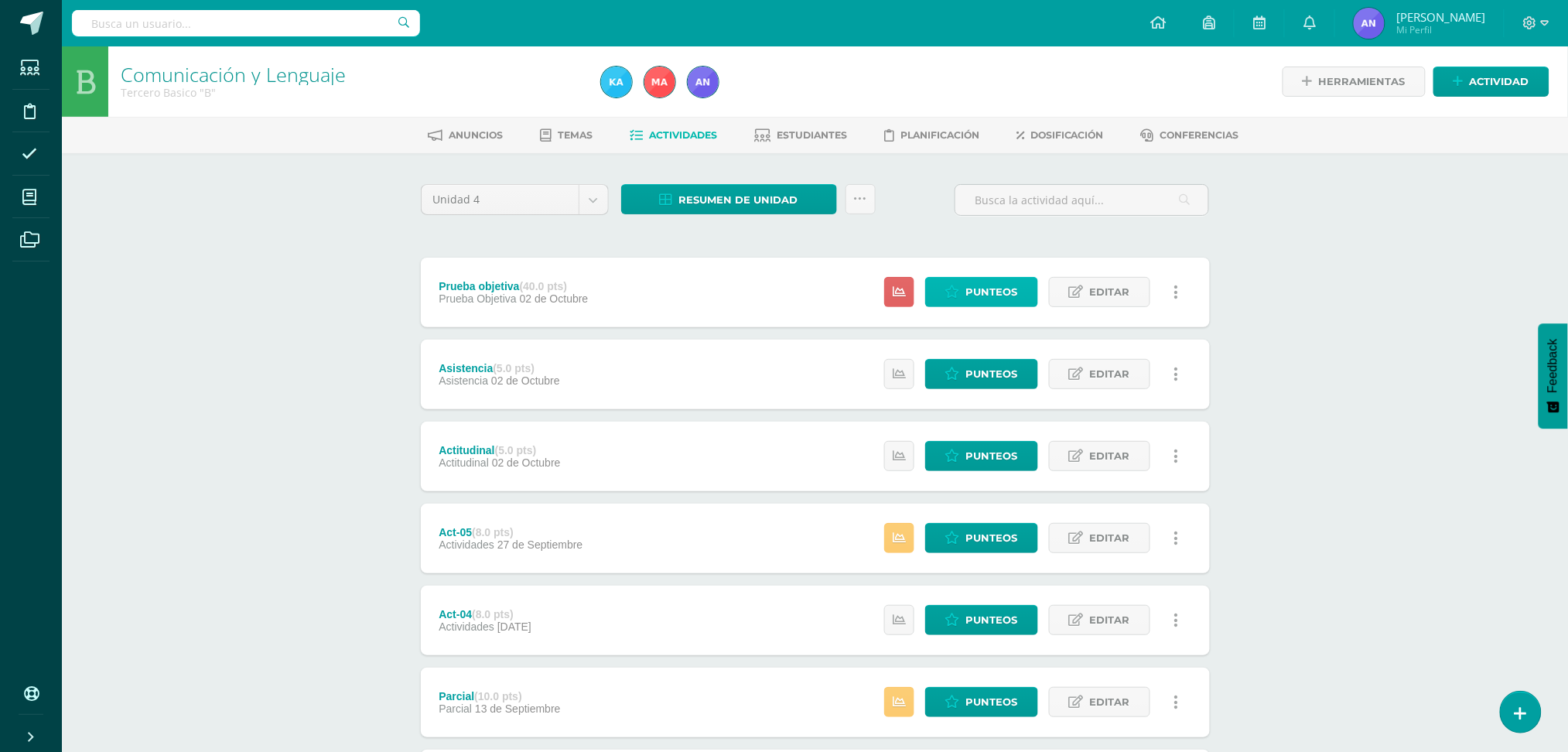
click at [976, 286] on span "Punteos" at bounding box center [992, 291] width 52 height 29
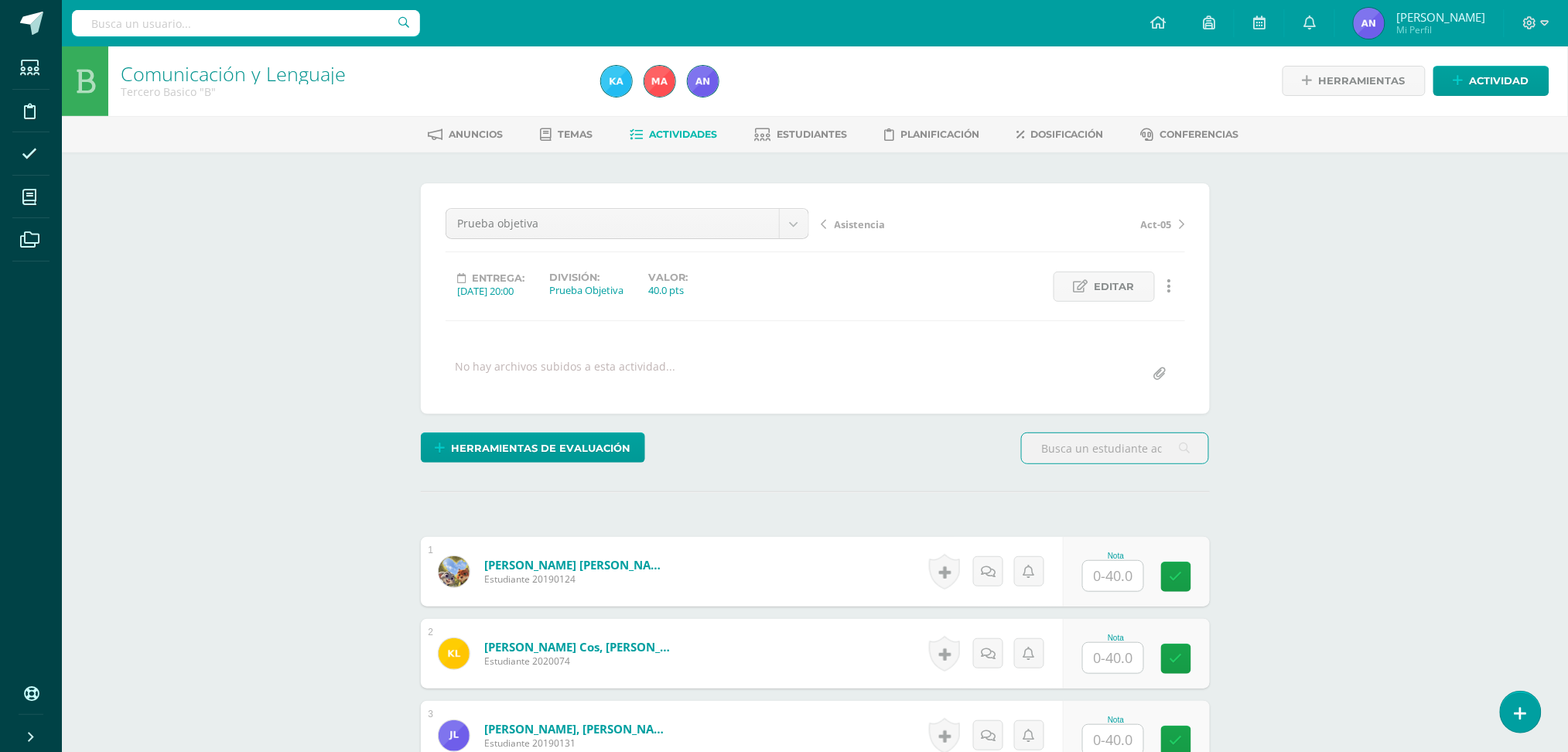
scroll to position [2, 0]
click at [672, 128] on span "Actividades" at bounding box center [683, 133] width 68 height 12
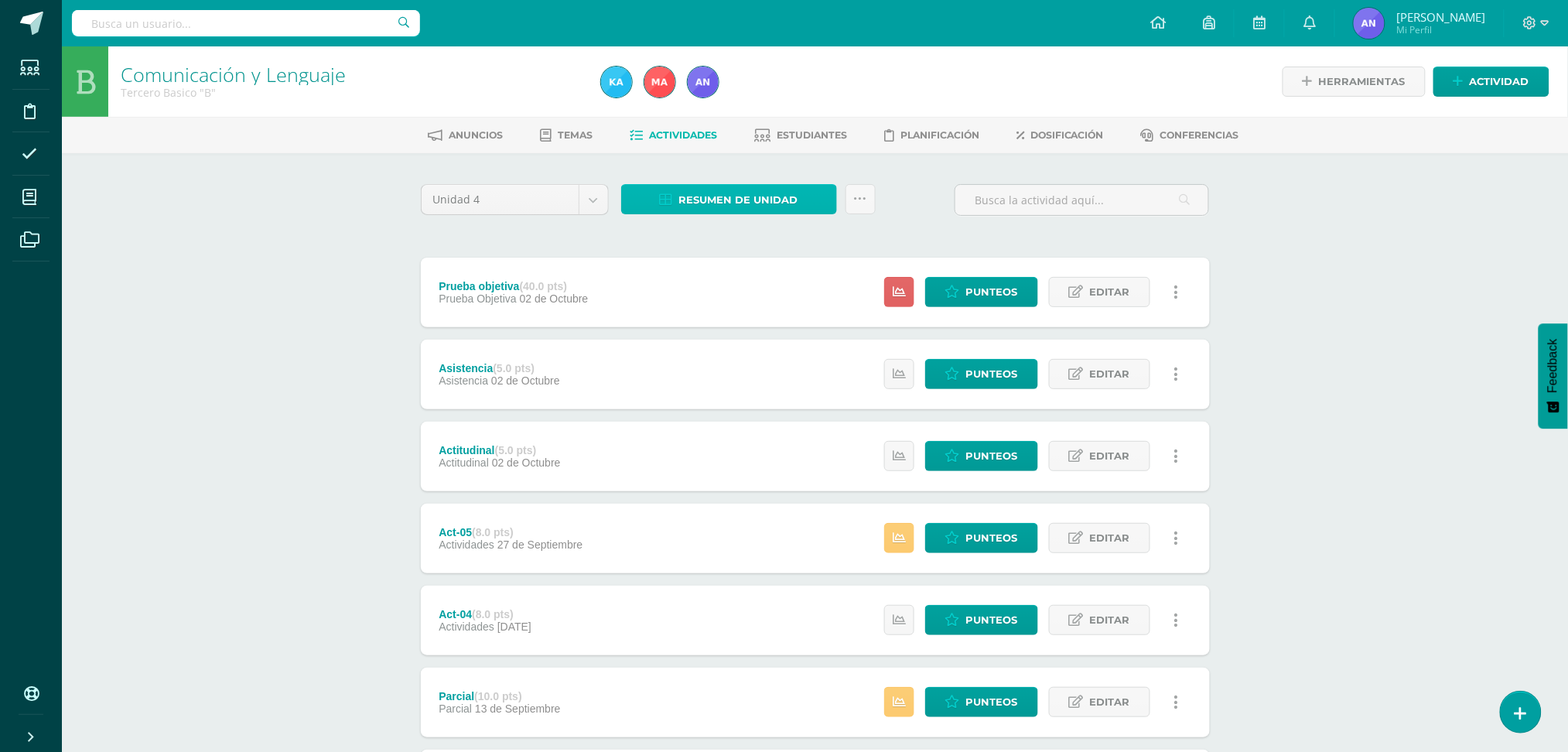
click at [744, 191] on span "Resumen de unidad" at bounding box center [739, 199] width 119 height 29
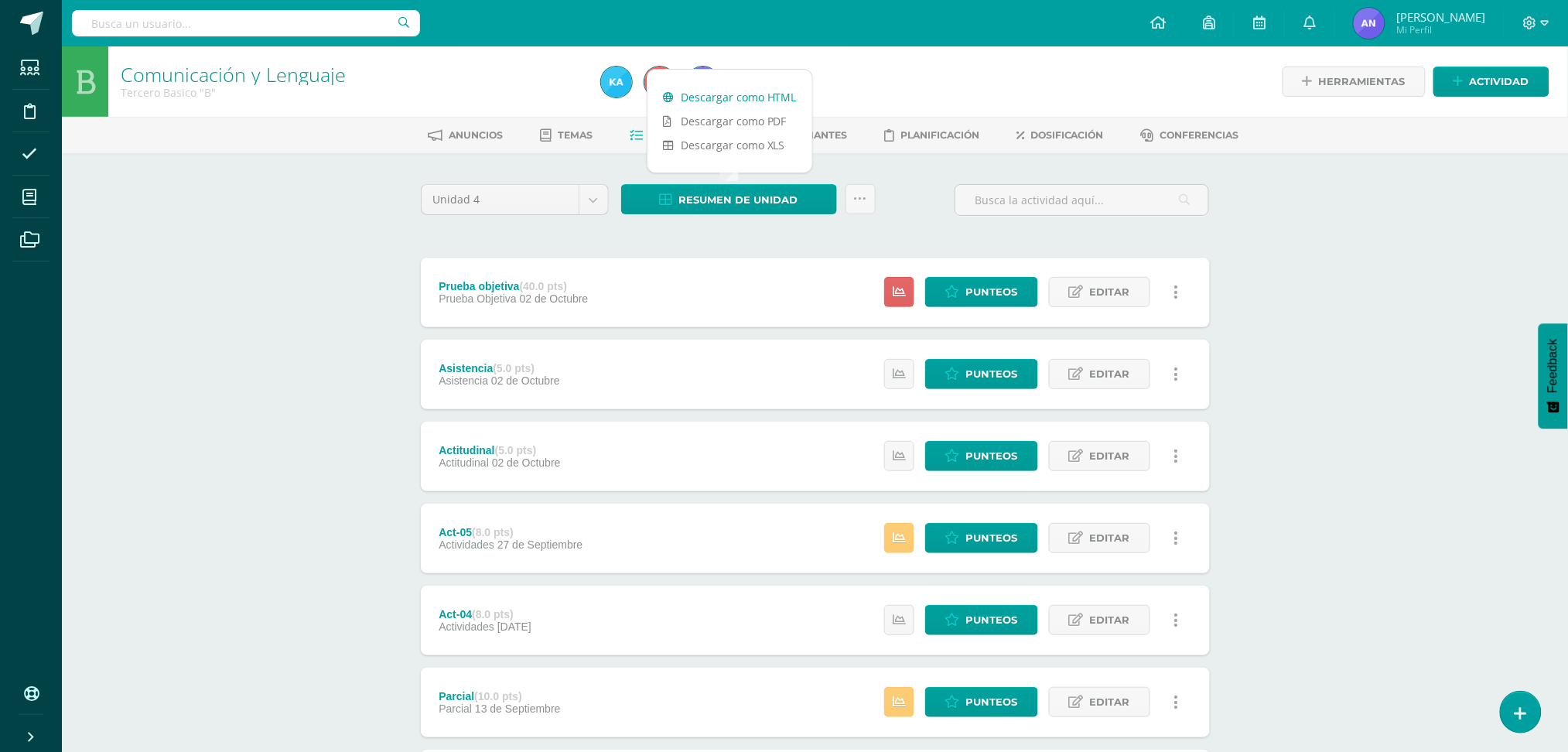
click at [751, 96] on link "Descargar como HTML" at bounding box center [730, 97] width 164 height 24
click at [962, 301] on link "Punteos" at bounding box center [982, 291] width 113 height 30
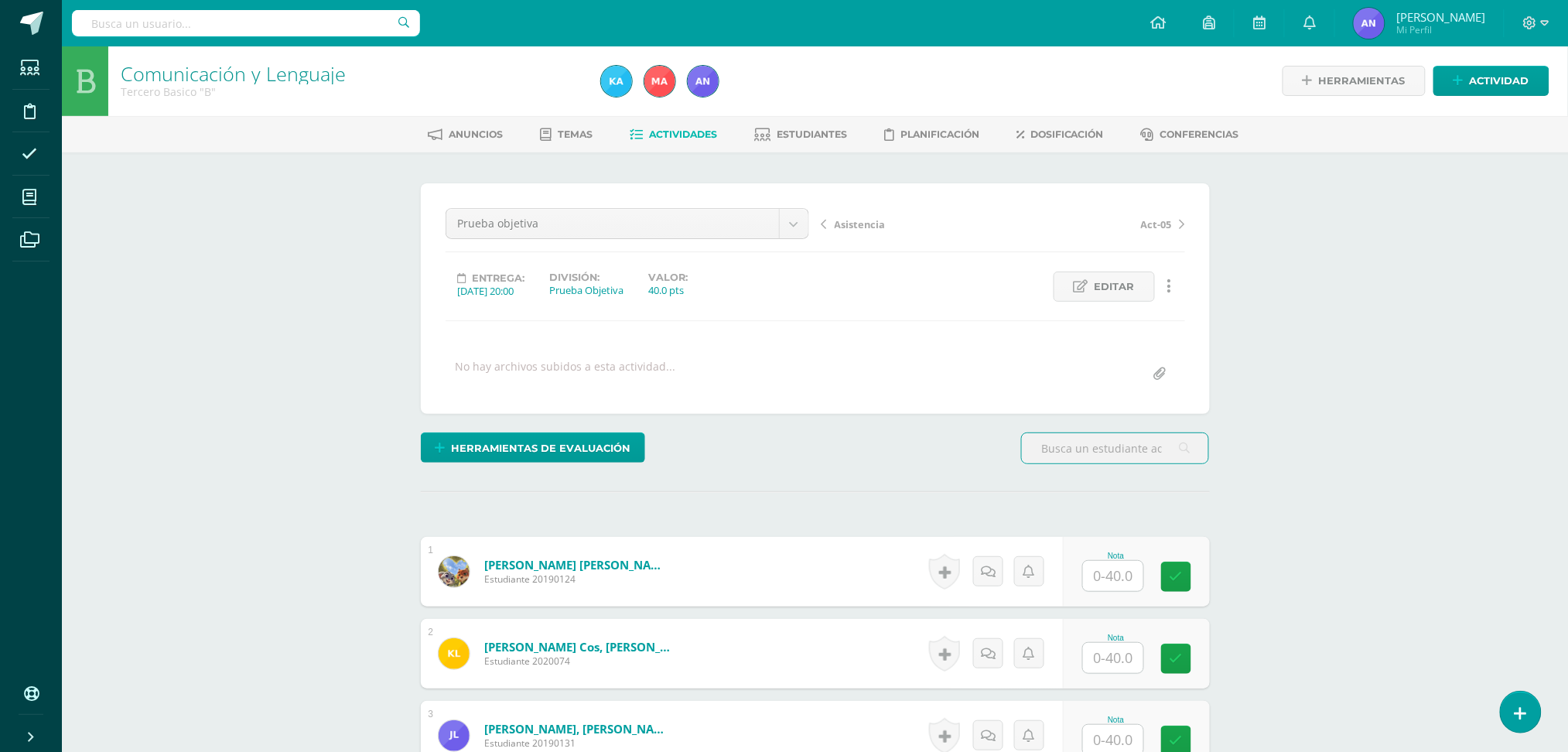
scroll to position [2, 0]
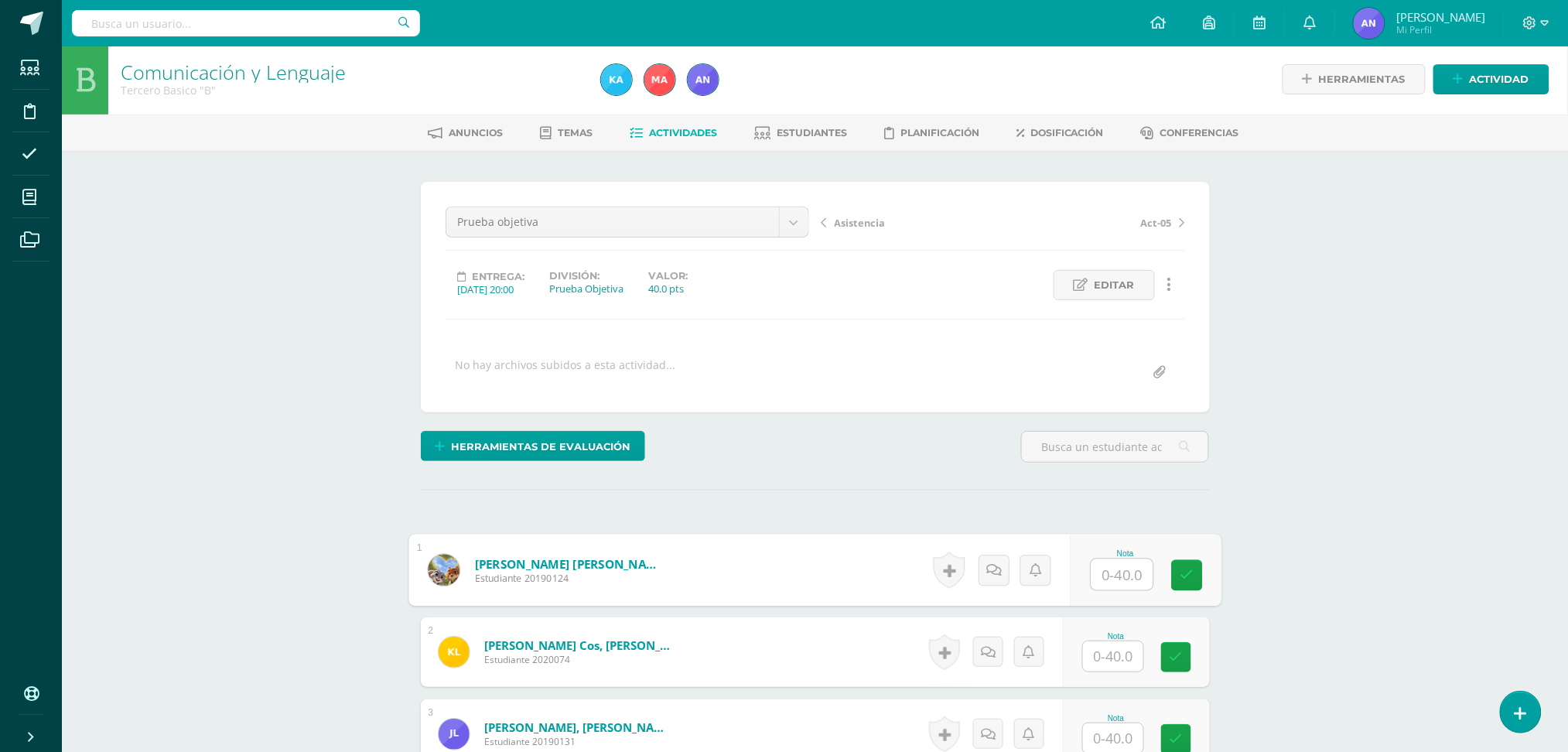
click at [1119, 574] on input "text" at bounding box center [1122, 574] width 62 height 31
type input "34"
click at [1005, 564] on link at bounding box center [993, 570] width 31 height 31
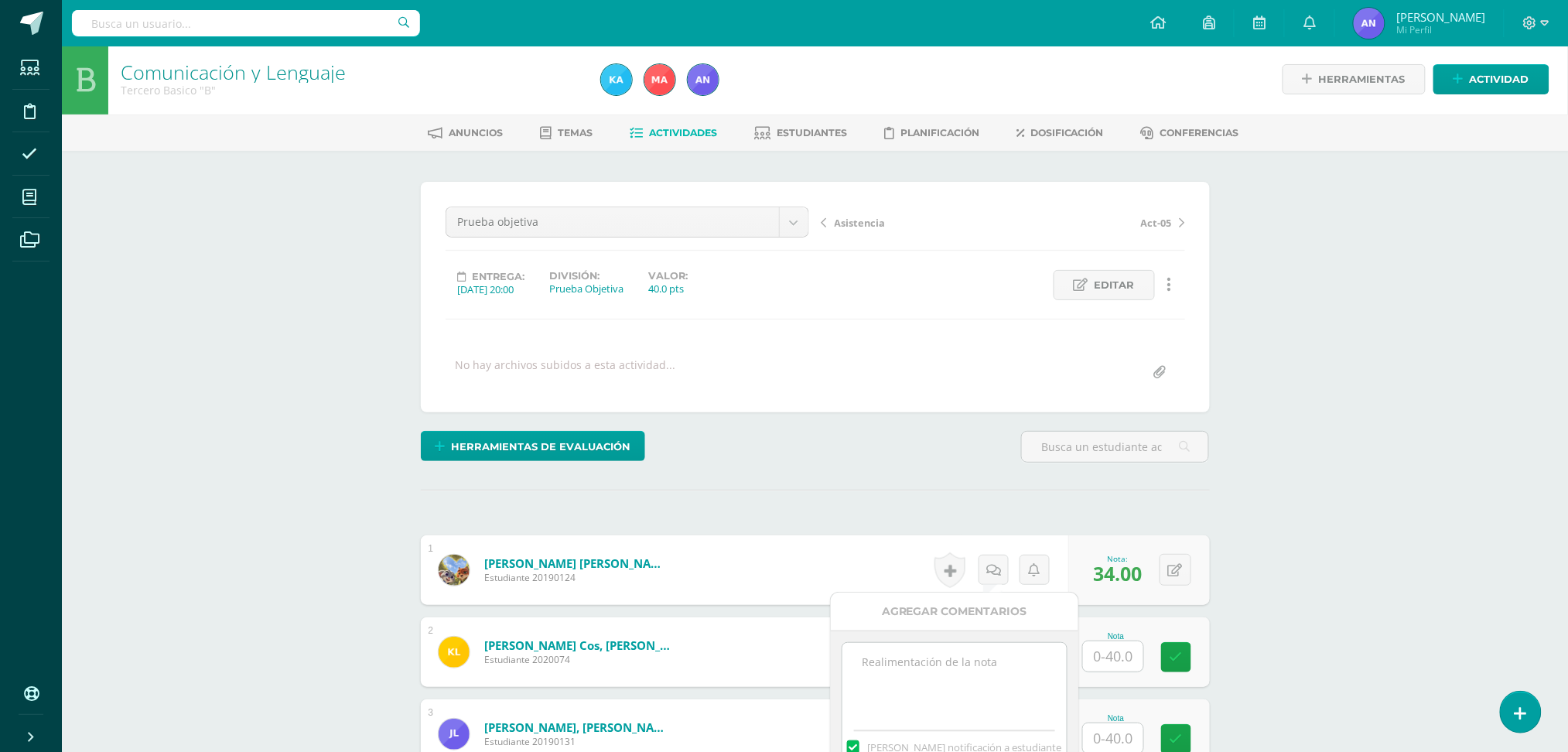
click at [966, 654] on textarea at bounding box center [954, 681] width 223 height 78
type textarea "32+2extras"
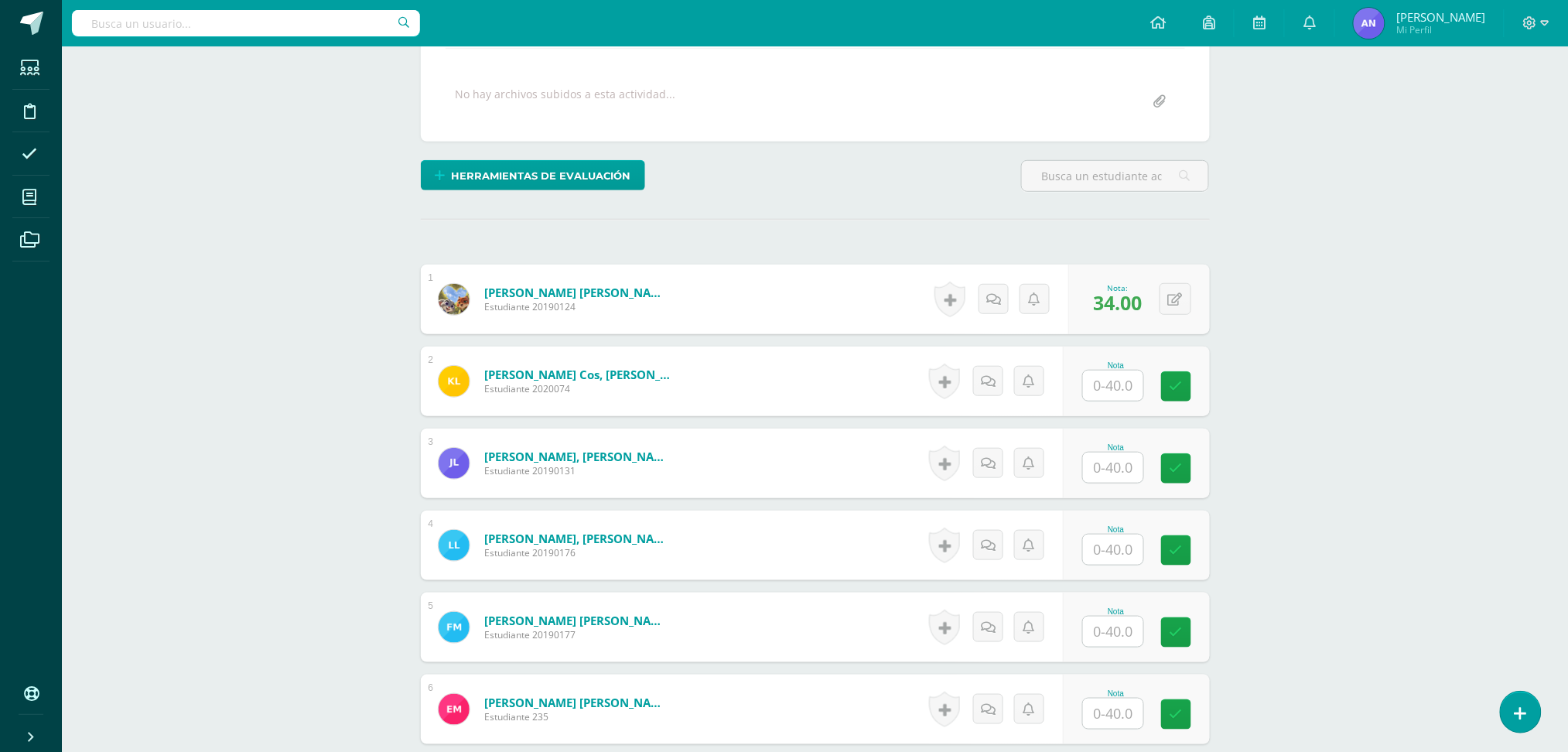
scroll to position [378, 0]
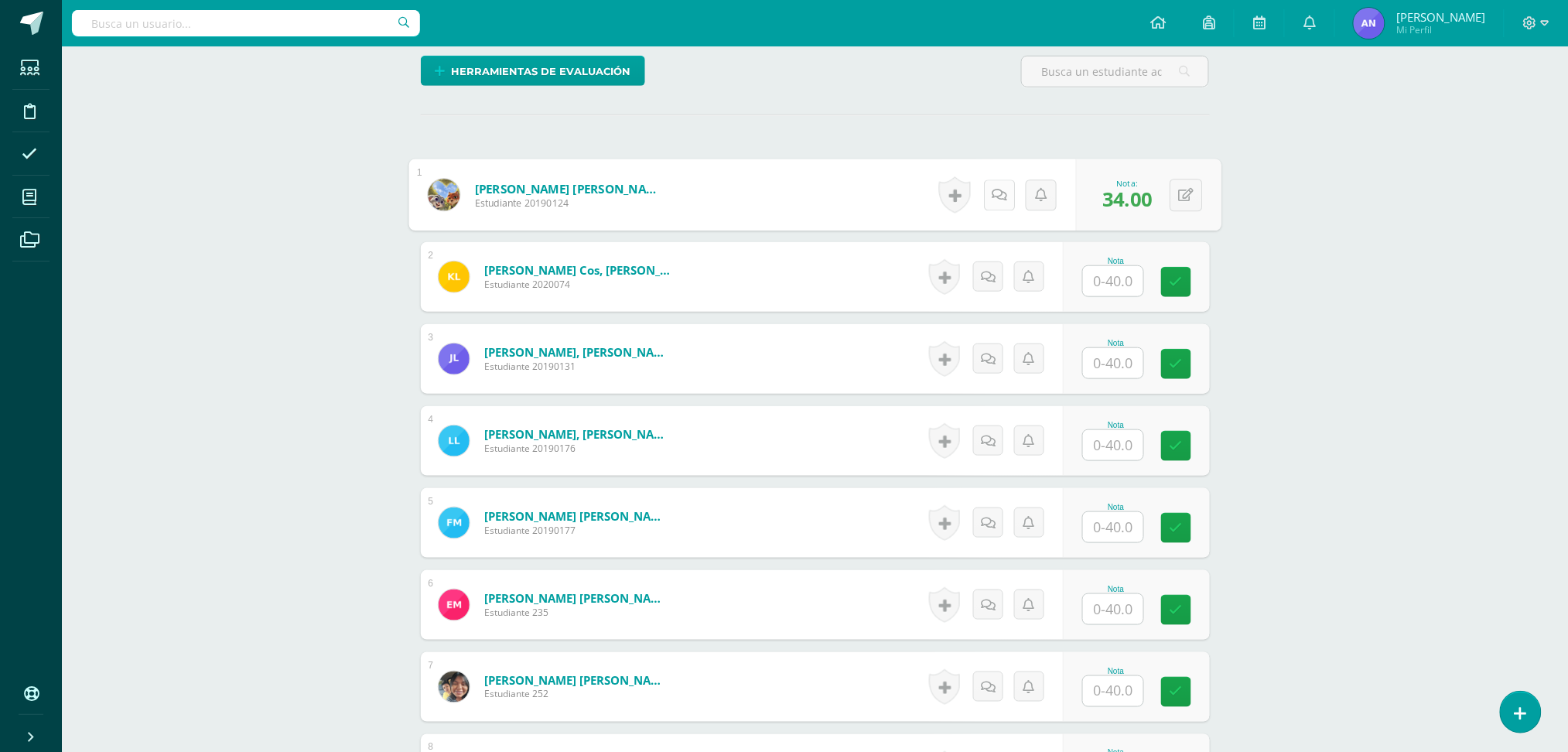
click at [995, 195] on icon at bounding box center [1000, 194] width 16 height 13
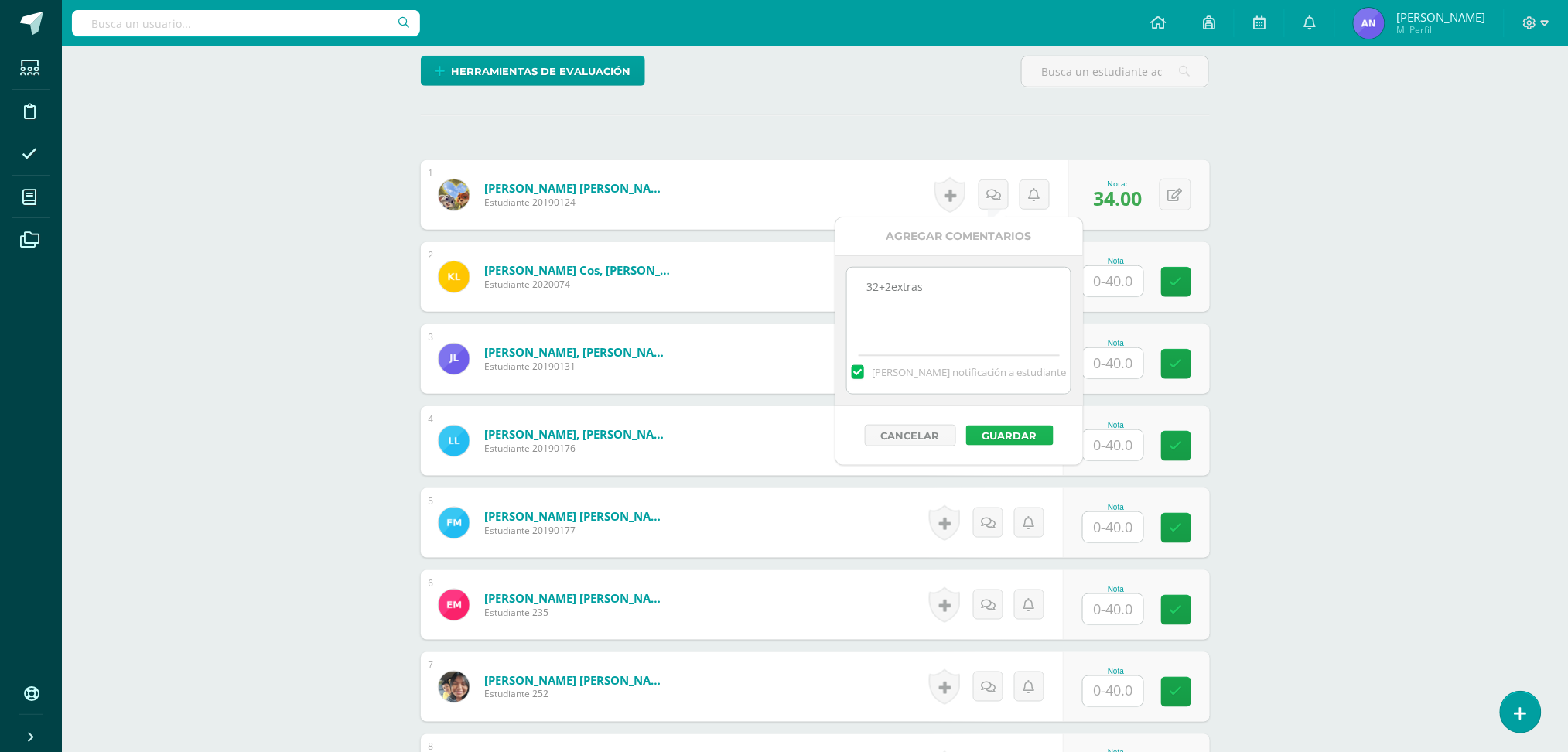
click at [1011, 426] on button "Guardar" at bounding box center [1010, 436] width 88 height 20
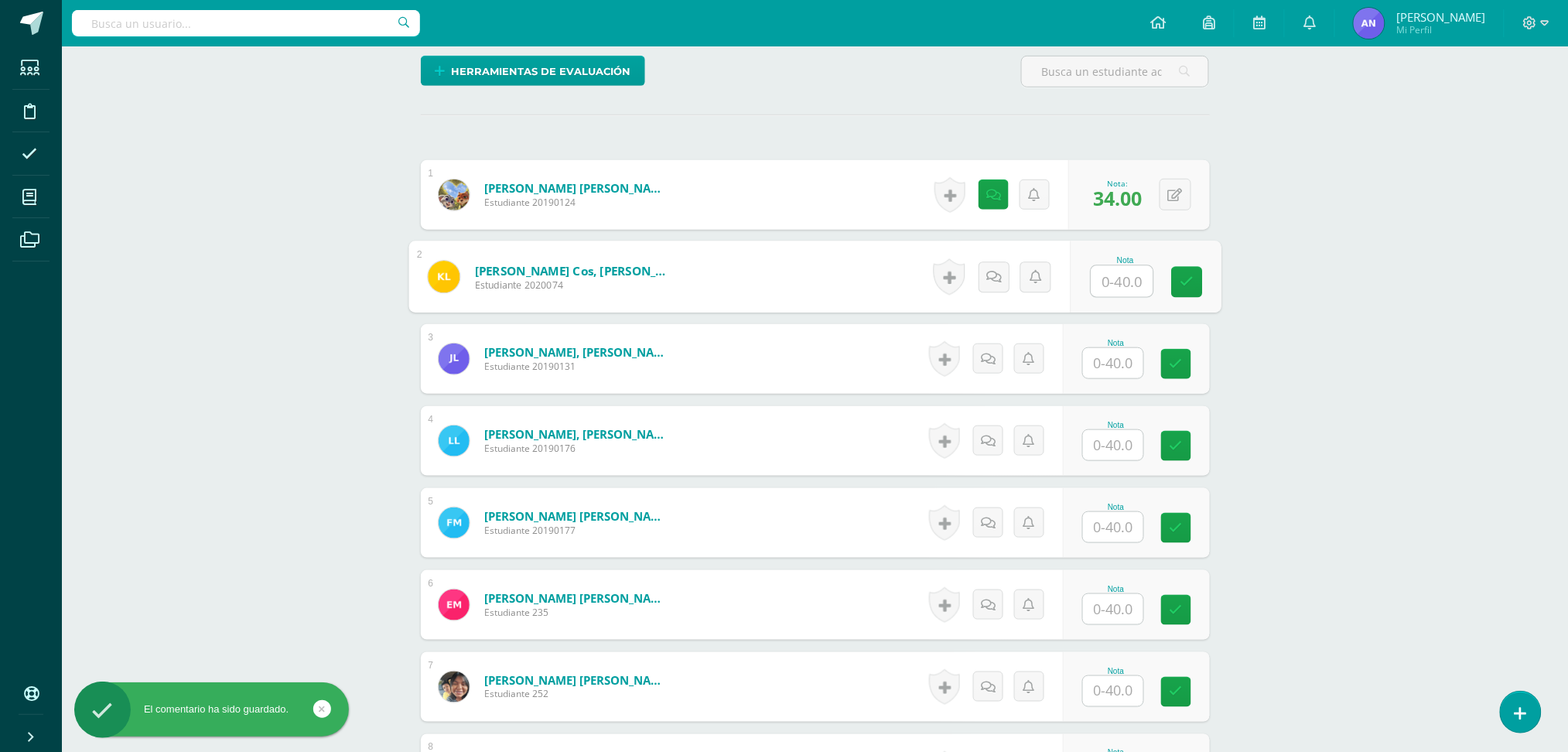
click at [1109, 286] on input "text" at bounding box center [1122, 281] width 62 height 31
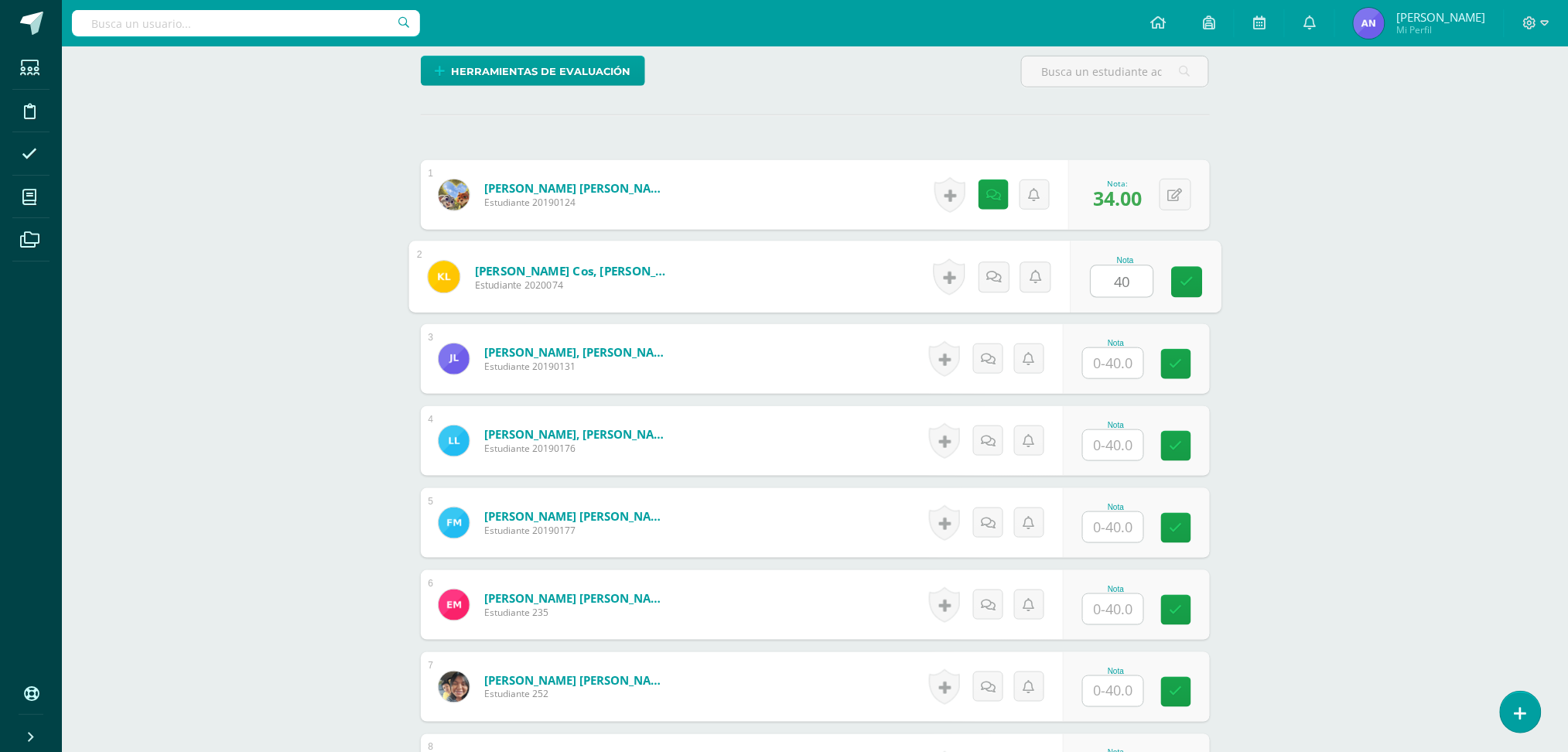
type input "40"
click at [1110, 369] on input "text" at bounding box center [1114, 363] width 60 height 30
type input "36"
click at [1120, 444] on input "text" at bounding box center [1114, 445] width 60 height 30
type input "40"
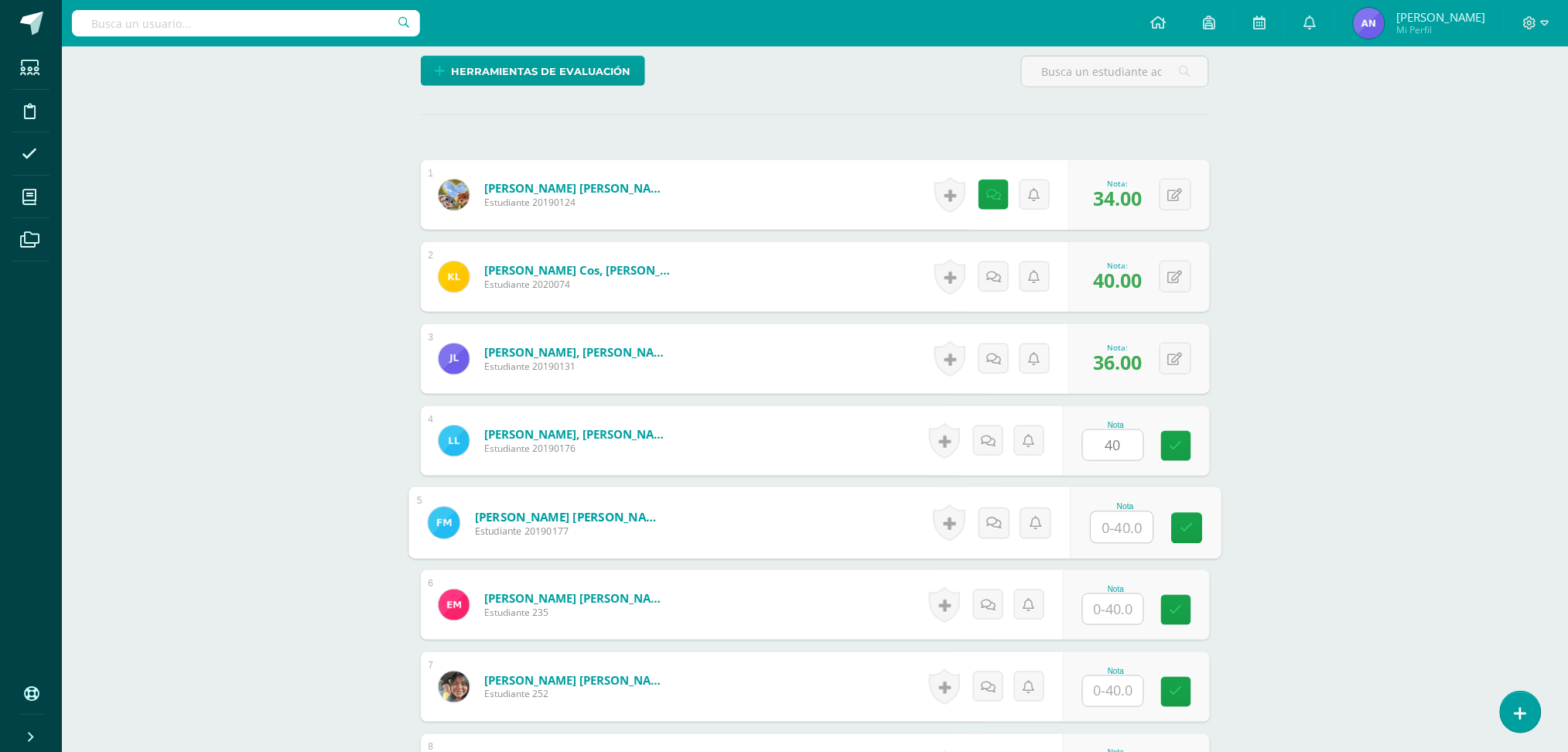
click at [1121, 512] on input "text" at bounding box center [1122, 527] width 62 height 31
type input "38"
click at [980, 524] on link at bounding box center [993, 523] width 31 height 31
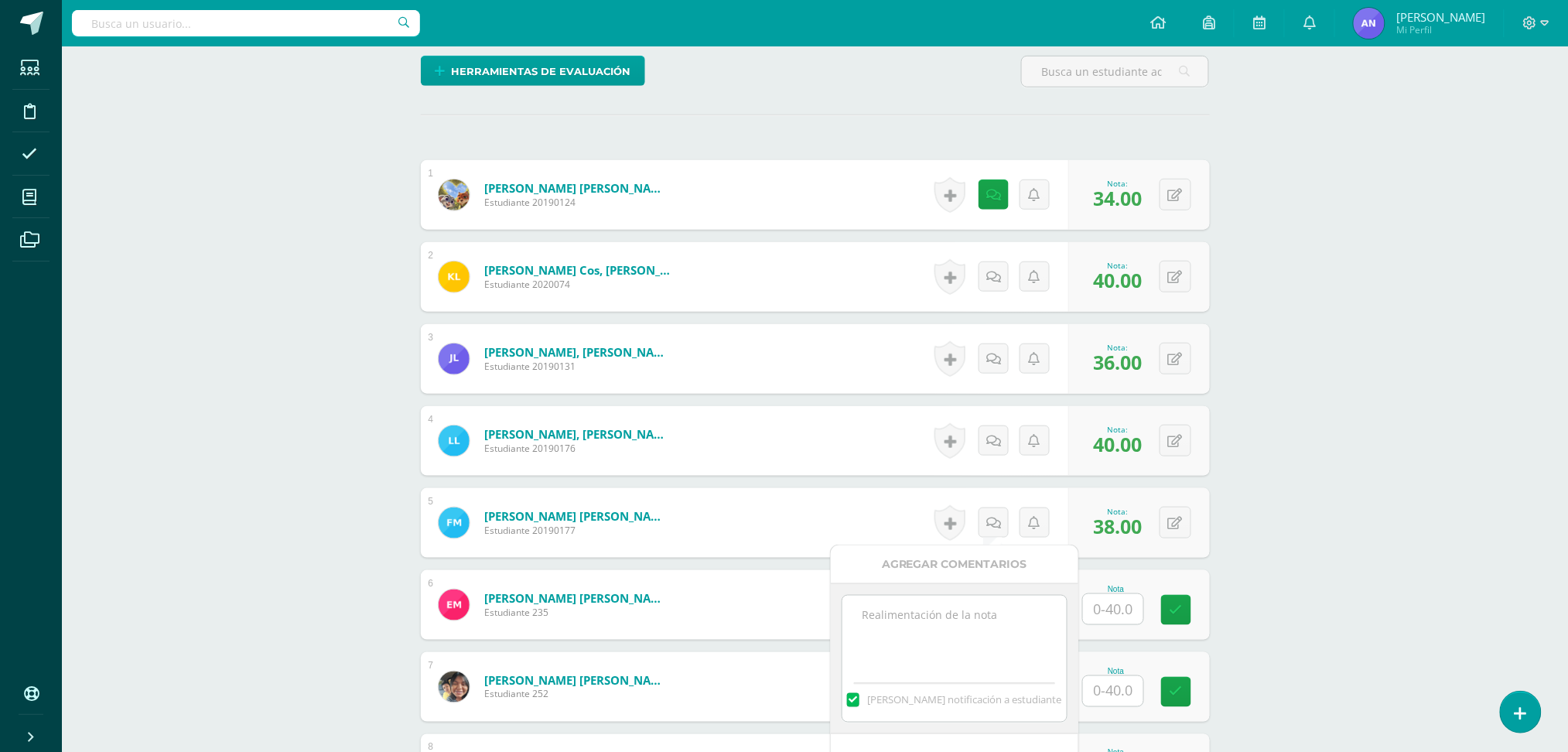
click at [973, 614] on textarea at bounding box center [954, 634] width 223 height 78
type textarea "36+2extras"
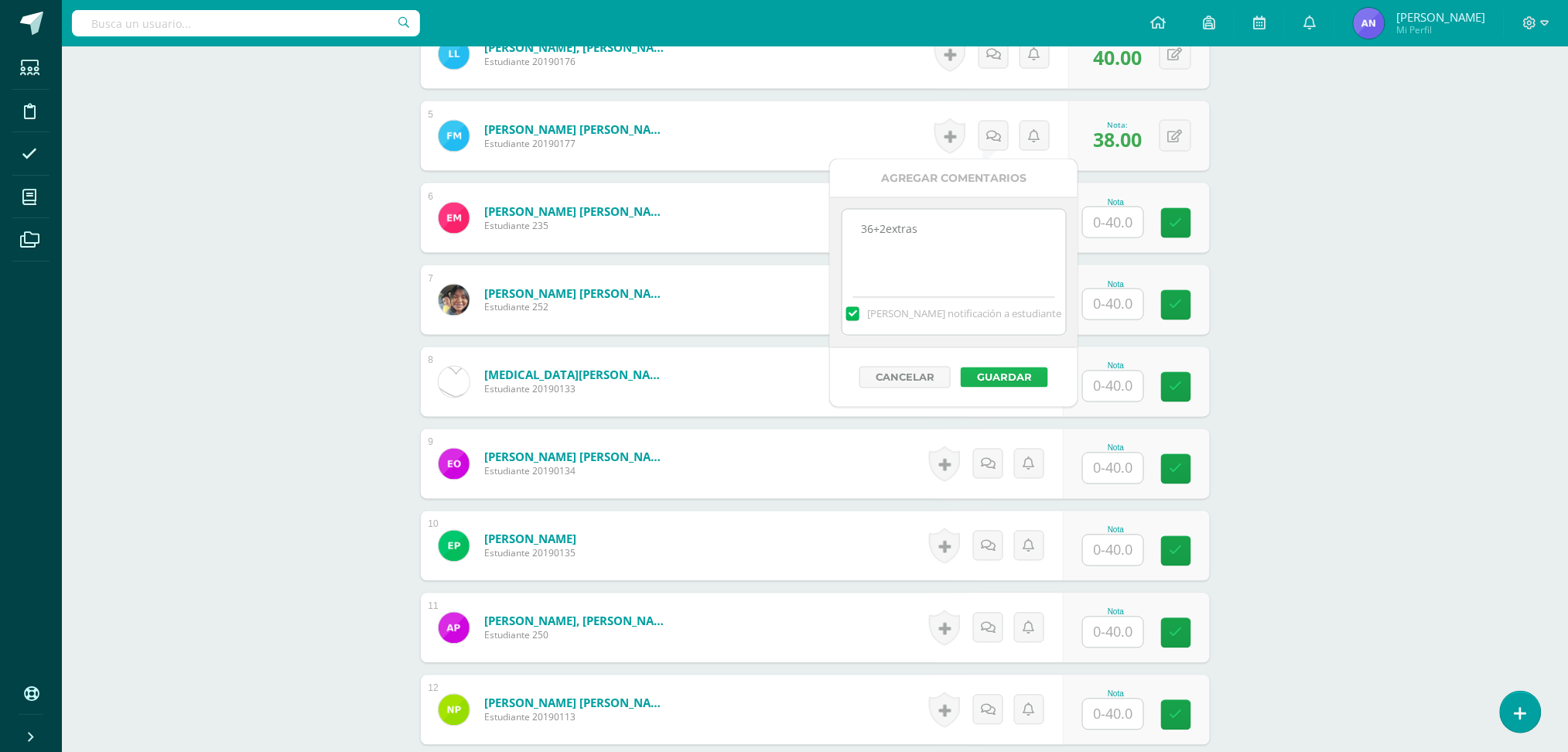
click at [994, 368] on button "Guardar" at bounding box center [1004, 378] width 88 height 20
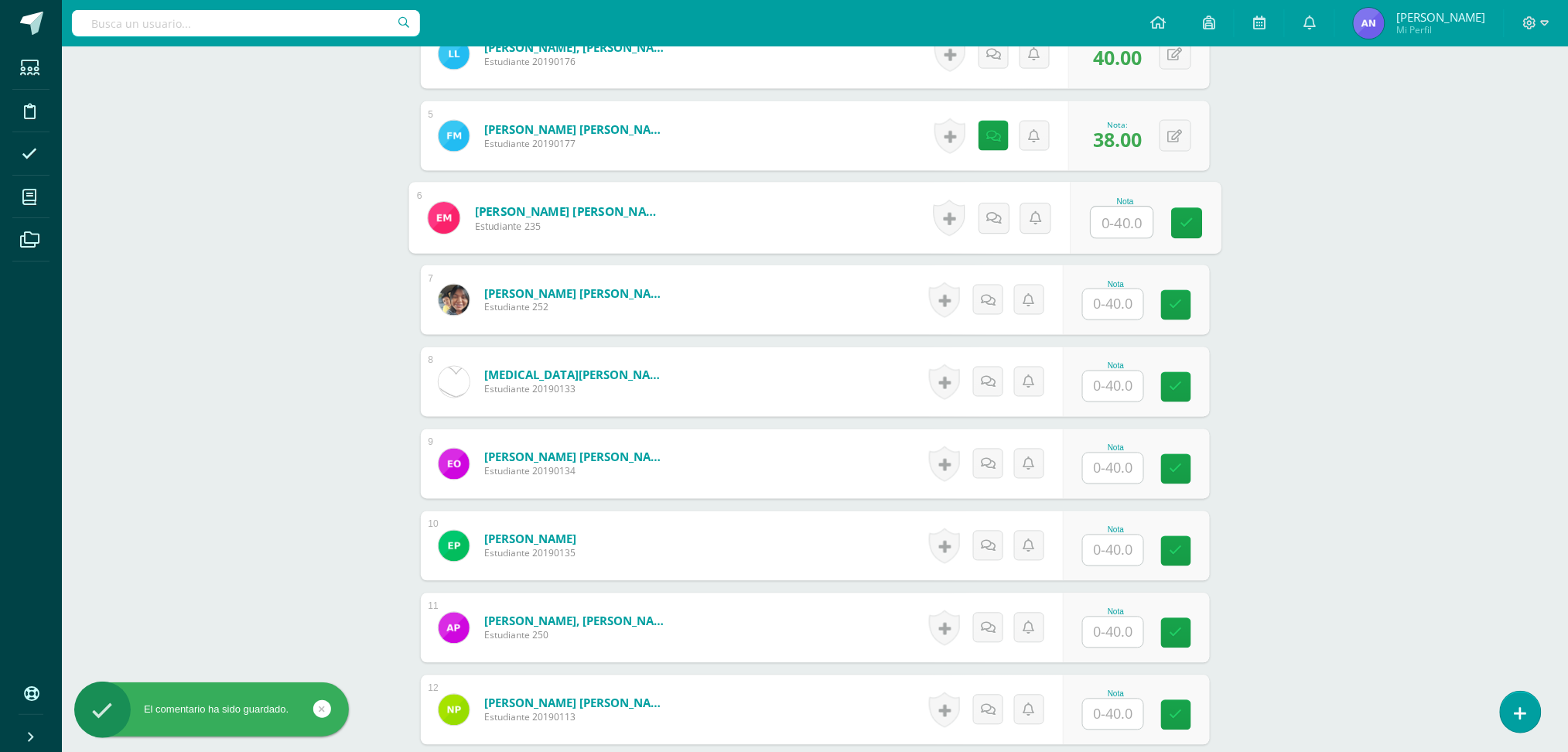
click at [1124, 222] on input "text" at bounding box center [1122, 222] width 62 height 31
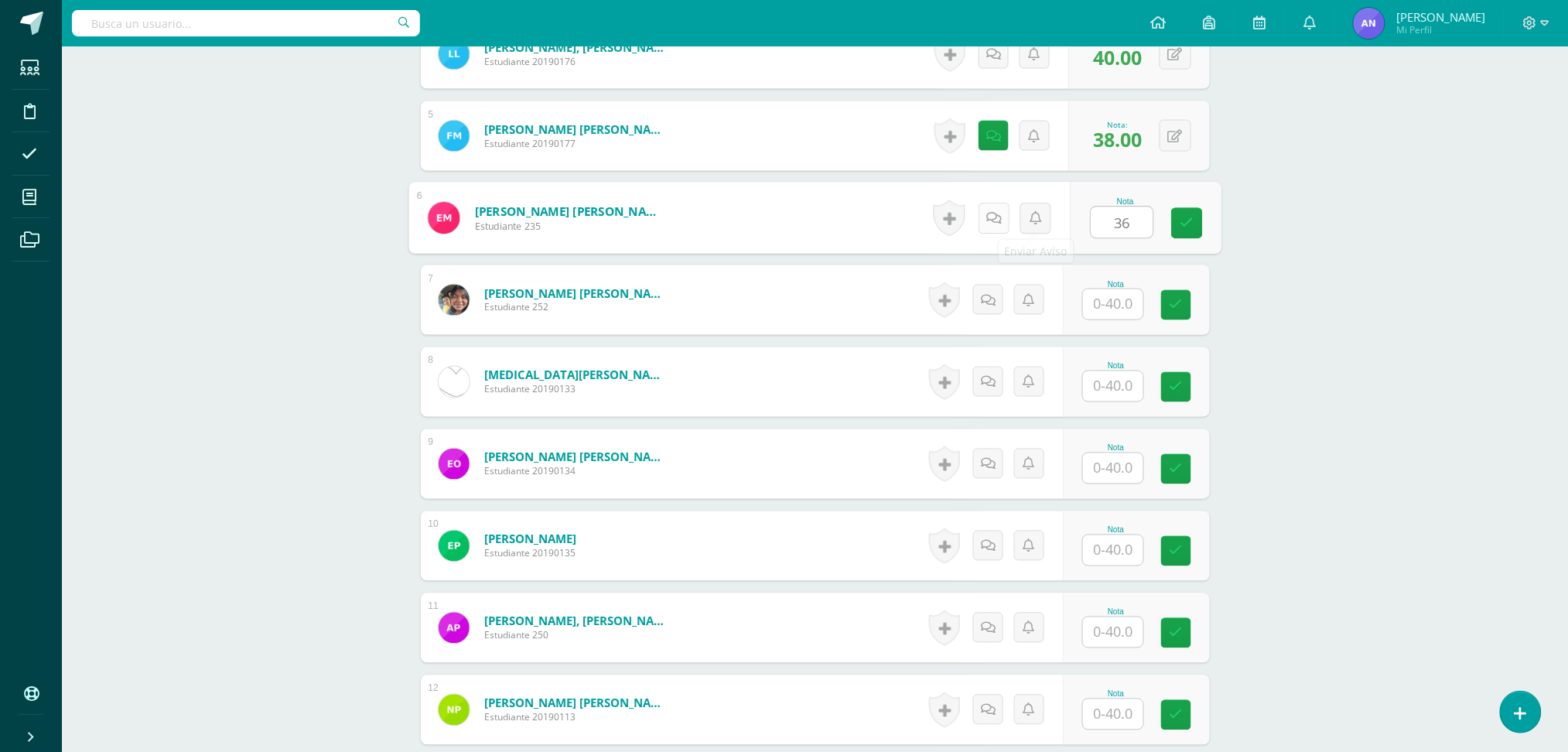
type input "36"
click at [988, 207] on link at bounding box center [993, 218] width 31 height 31
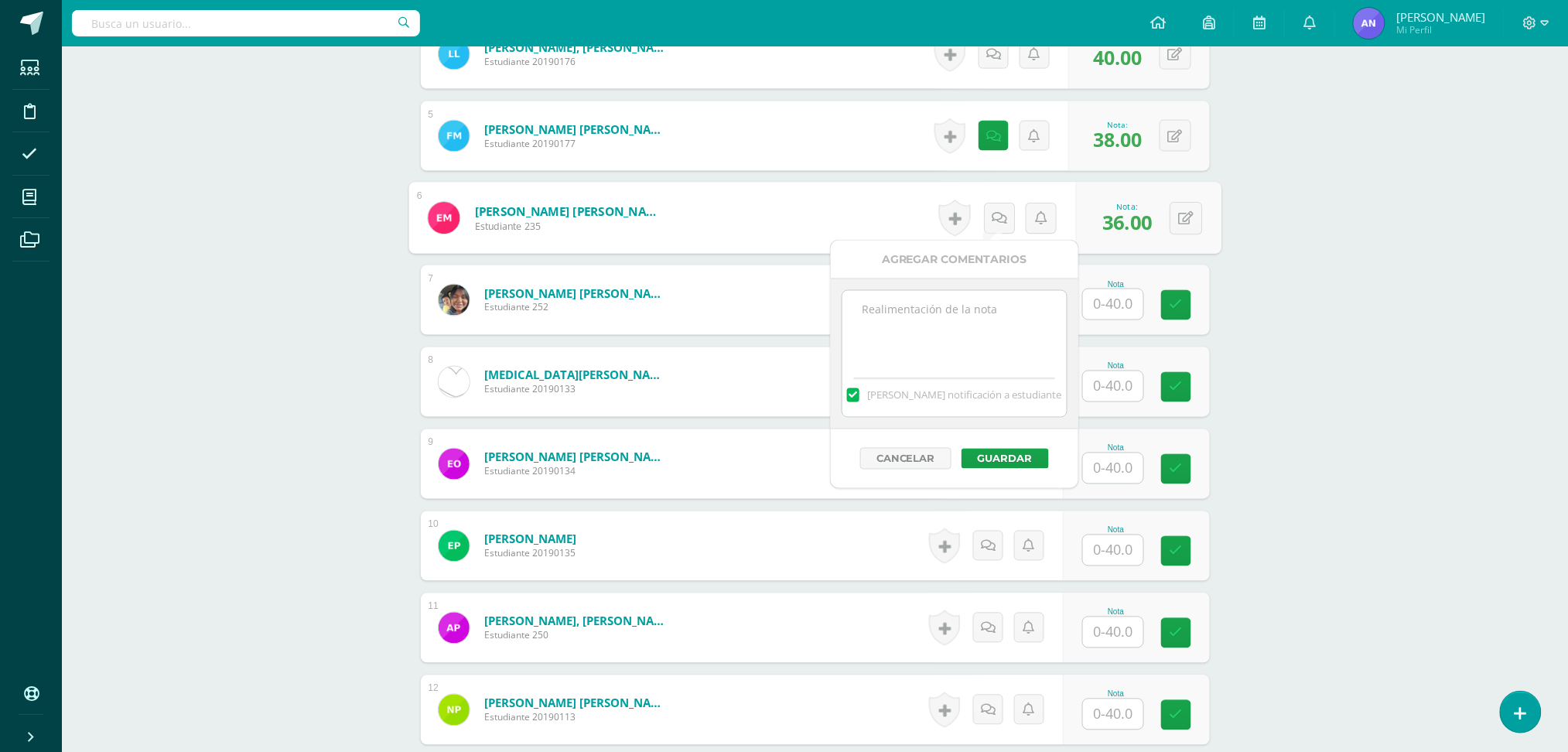
click at [999, 351] on textarea at bounding box center [954, 329] width 223 height 78
type textarea "34+2 extras"
click at [998, 458] on button "Guardar" at bounding box center [1005, 459] width 88 height 20
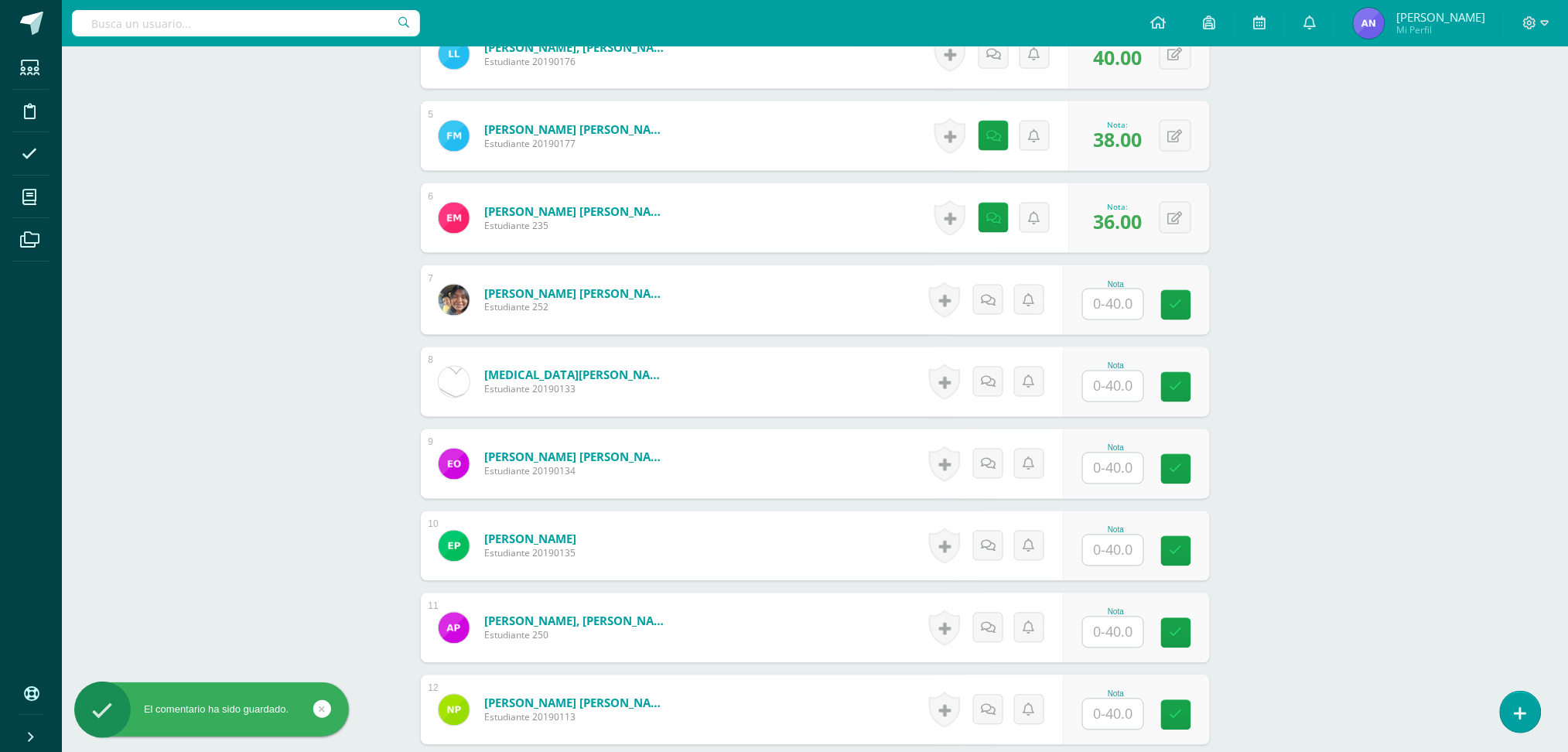
click at [1100, 320] on div "Nota" at bounding box center [1137, 300] width 147 height 70
click at [1090, 309] on div at bounding box center [1122, 305] width 64 height 33
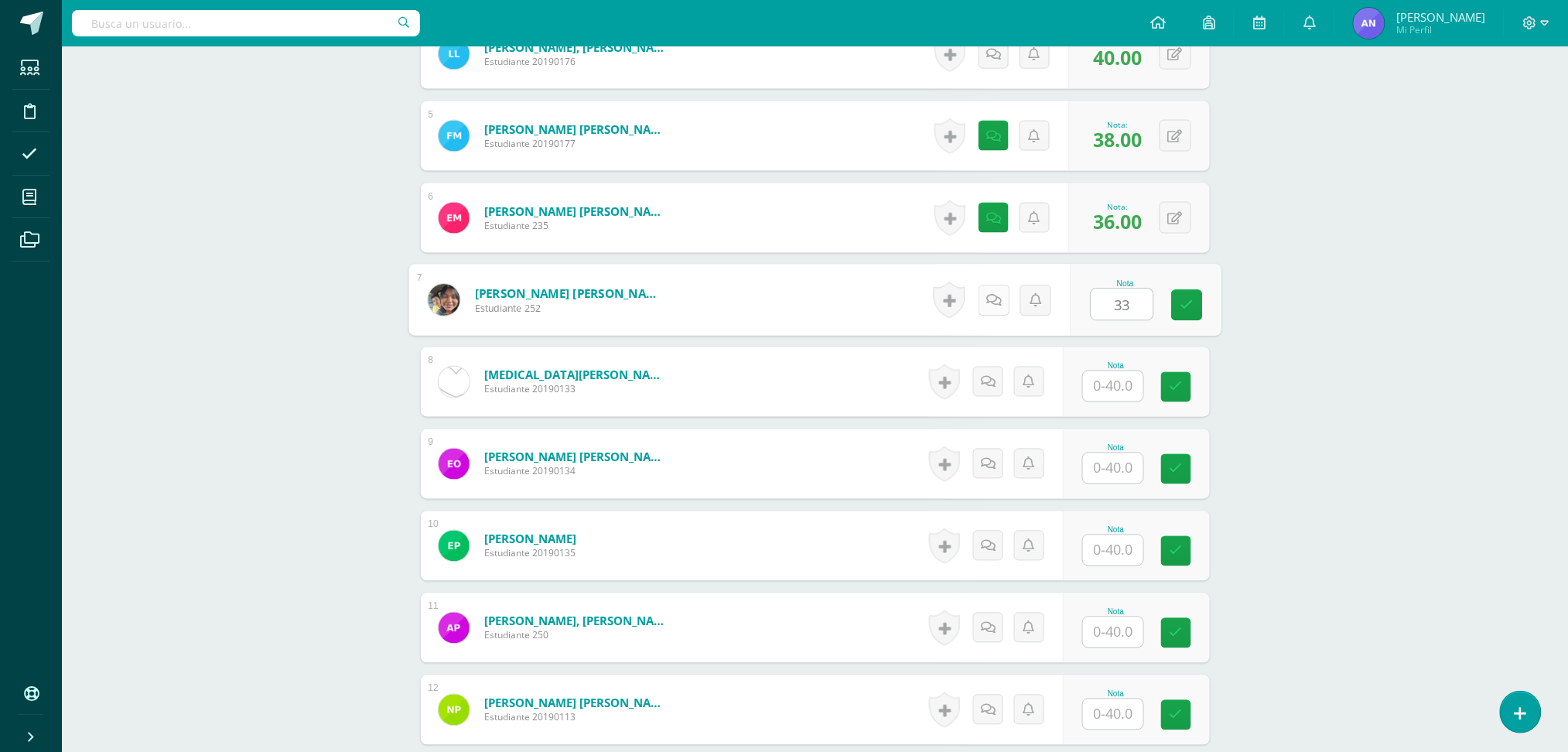
type input "33"
click at [991, 297] on icon at bounding box center [993, 299] width 16 height 13
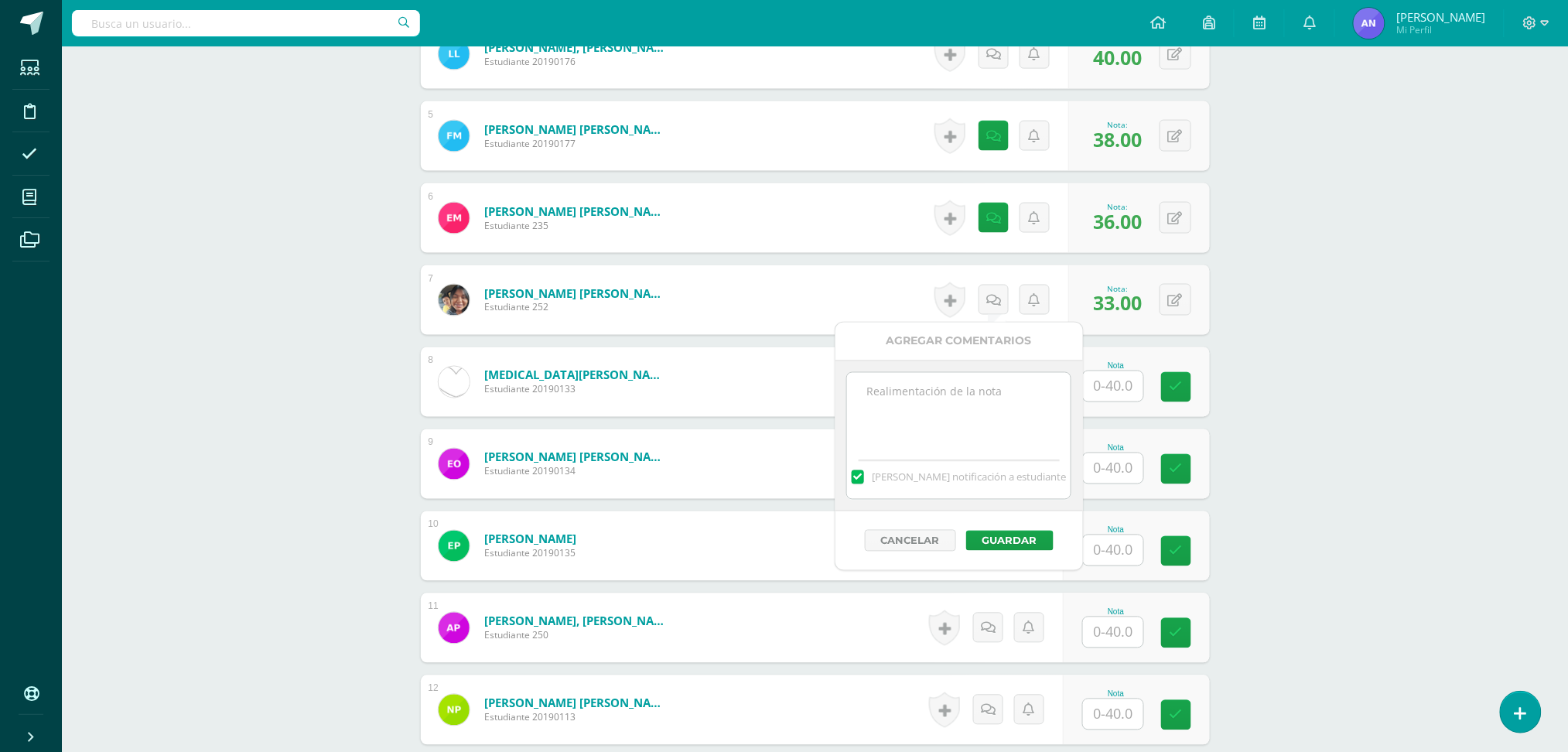
click at [976, 409] on textarea at bounding box center [958, 412] width 223 height 78
type textarea "31+2 extras"
click at [1013, 550] on div "Cancelar Guardar" at bounding box center [958, 540] width 247 height 59
click at [1012, 536] on button "Guardar" at bounding box center [1010, 540] width 88 height 20
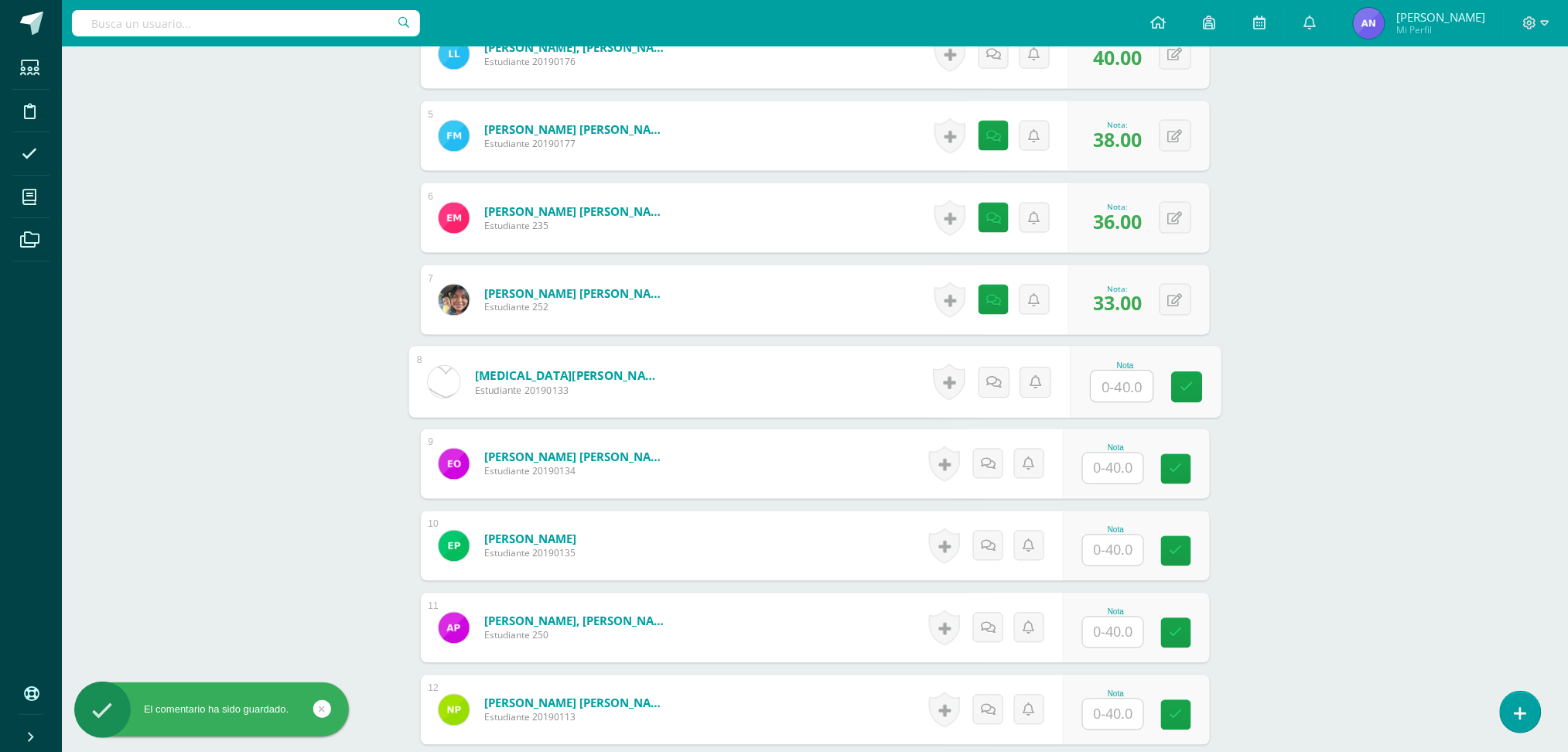
click at [1110, 387] on input "text" at bounding box center [1122, 387] width 62 height 31
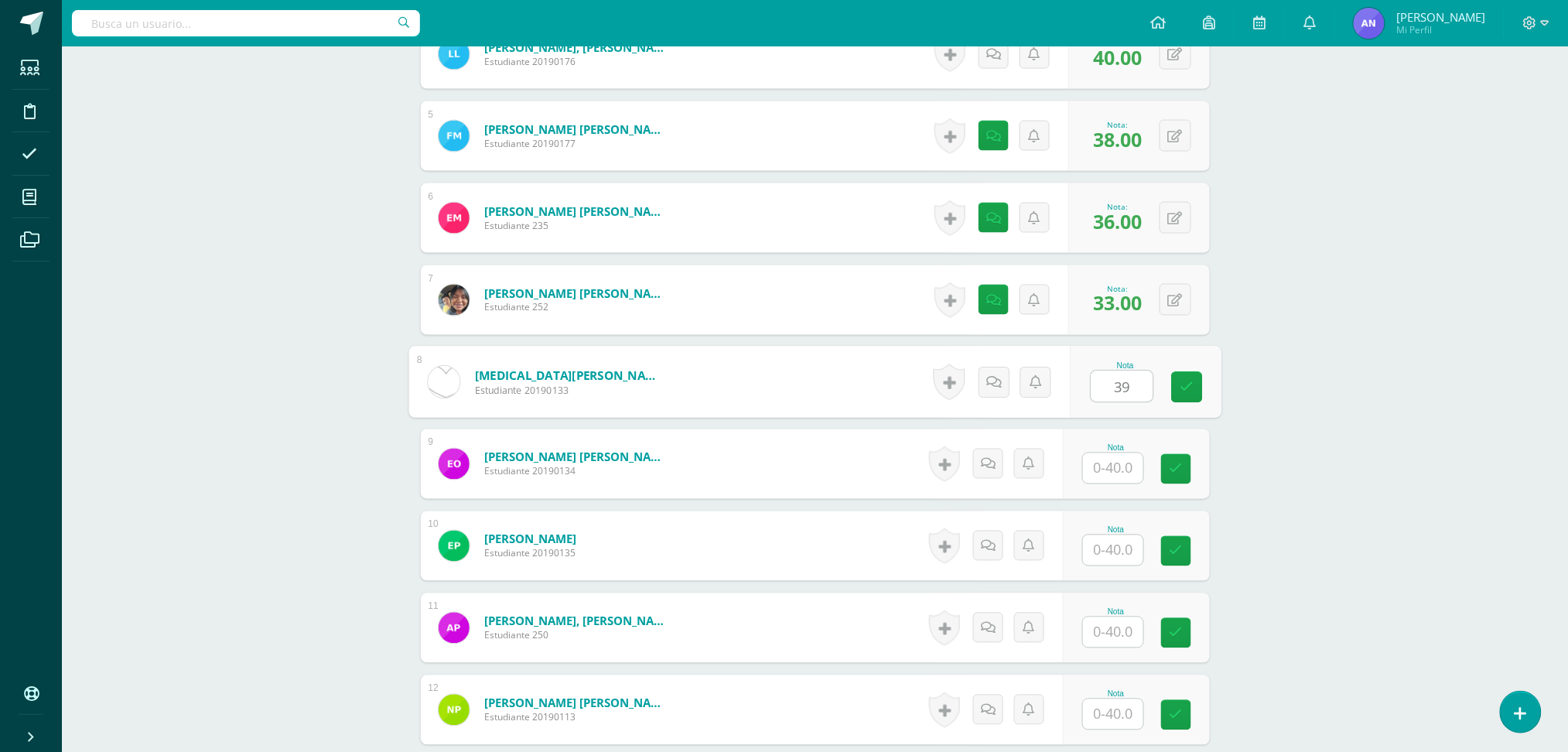
type input "3"
type input "40"
click at [996, 371] on link at bounding box center [993, 382] width 31 height 31
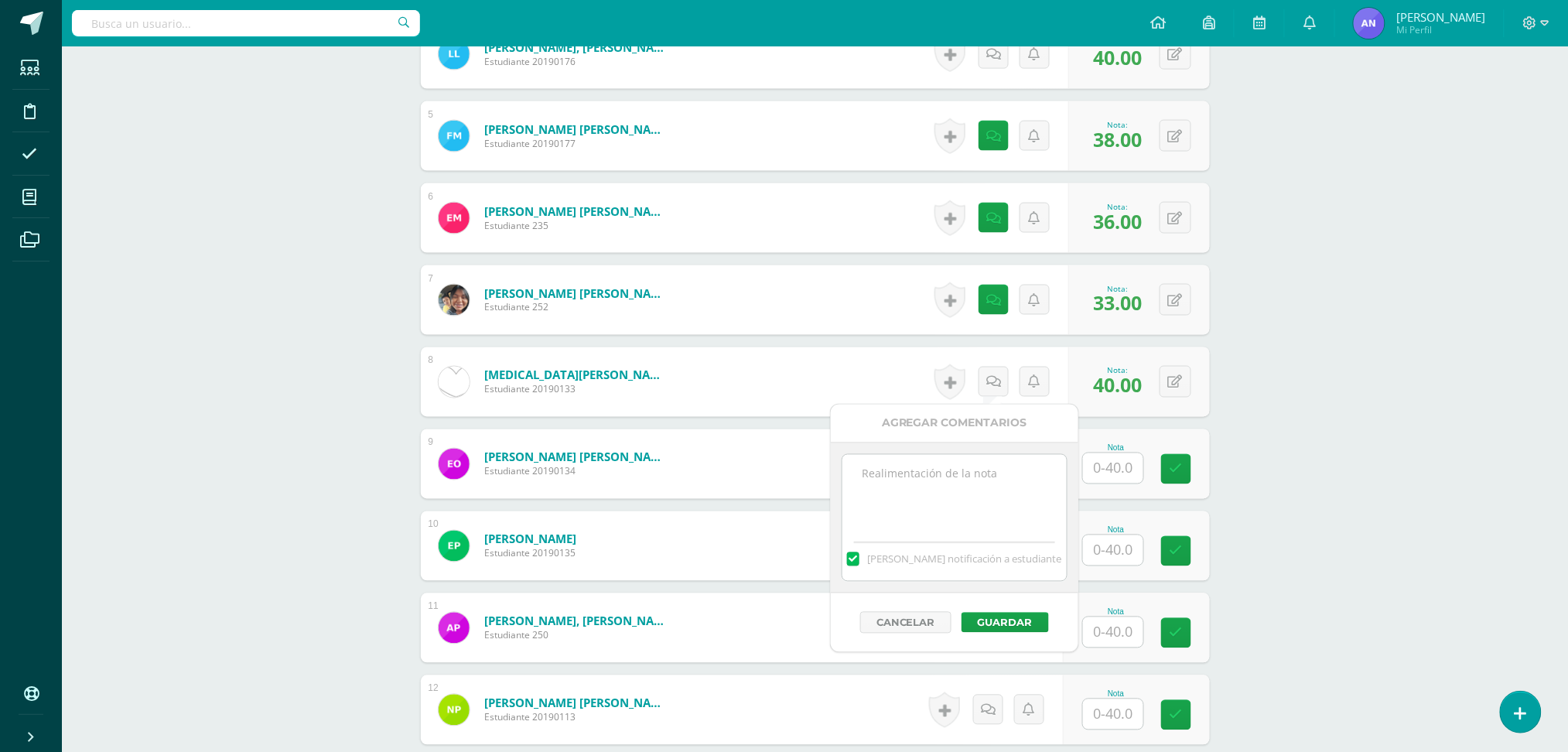
click at [943, 471] on textarea at bounding box center [954, 494] width 223 height 78
type textarea "39+1extra"
click at [1005, 631] on button "Guardar" at bounding box center [1005, 623] width 88 height 20
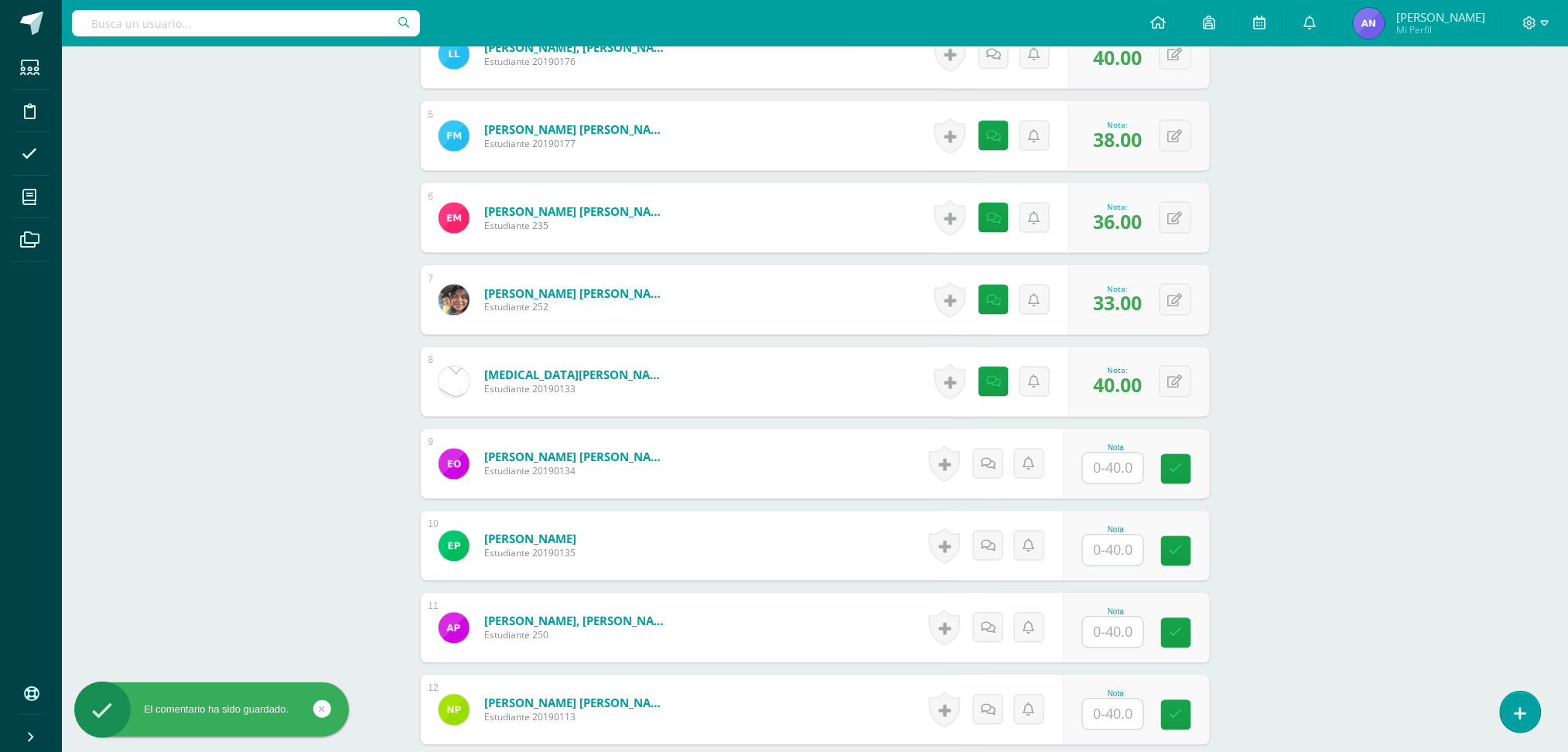
click at [1005, 621] on div "Historial de actividad No hay historial para esta actividad Agregar Comentarios…" at bounding box center [993, 628] width 140 height 70
click at [1102, 479] on input "text" at bounding box center [1122, 469] width 62 height 31
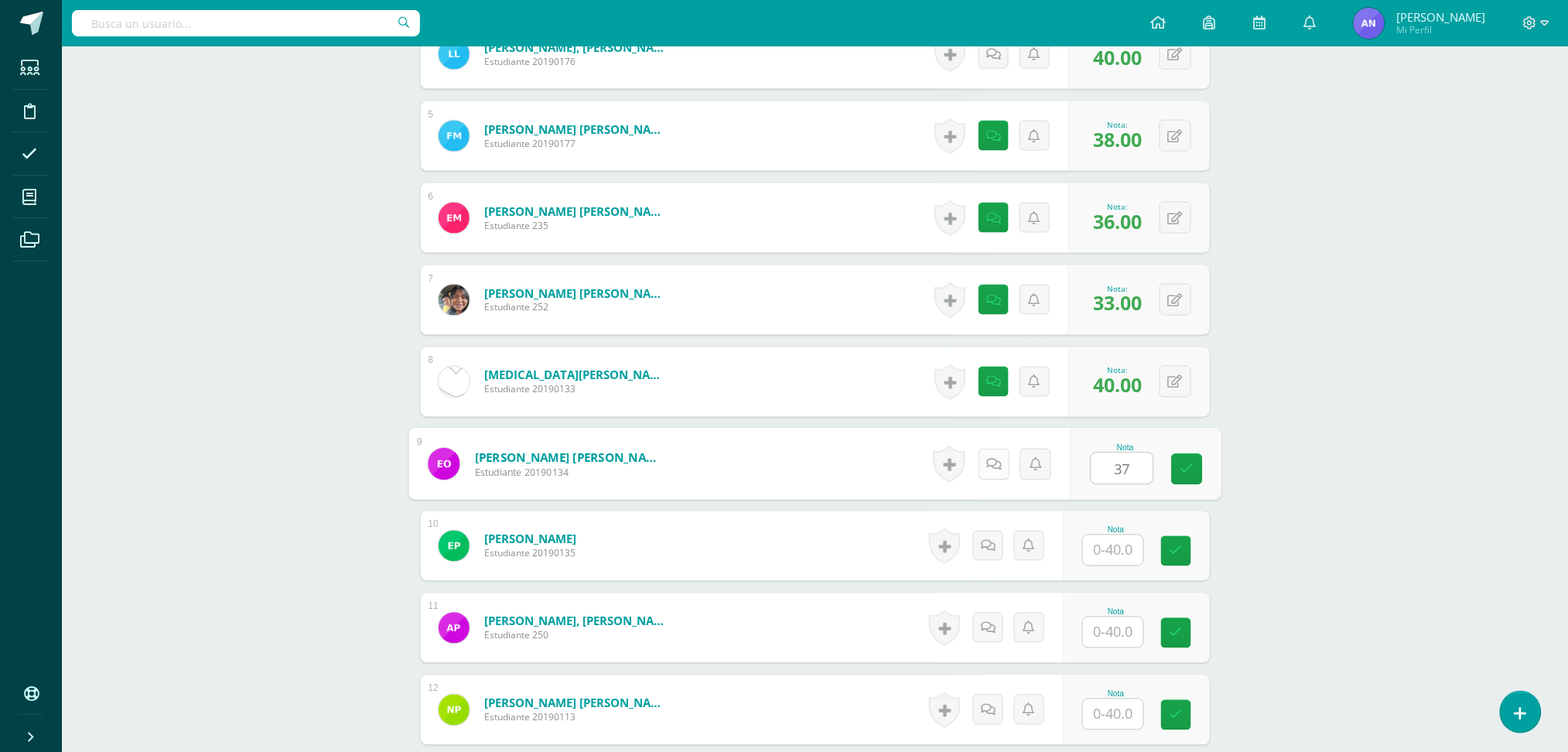
type input "37"
click at [986, 464] on icon at bounding box center [993, 464] width 16 height 13
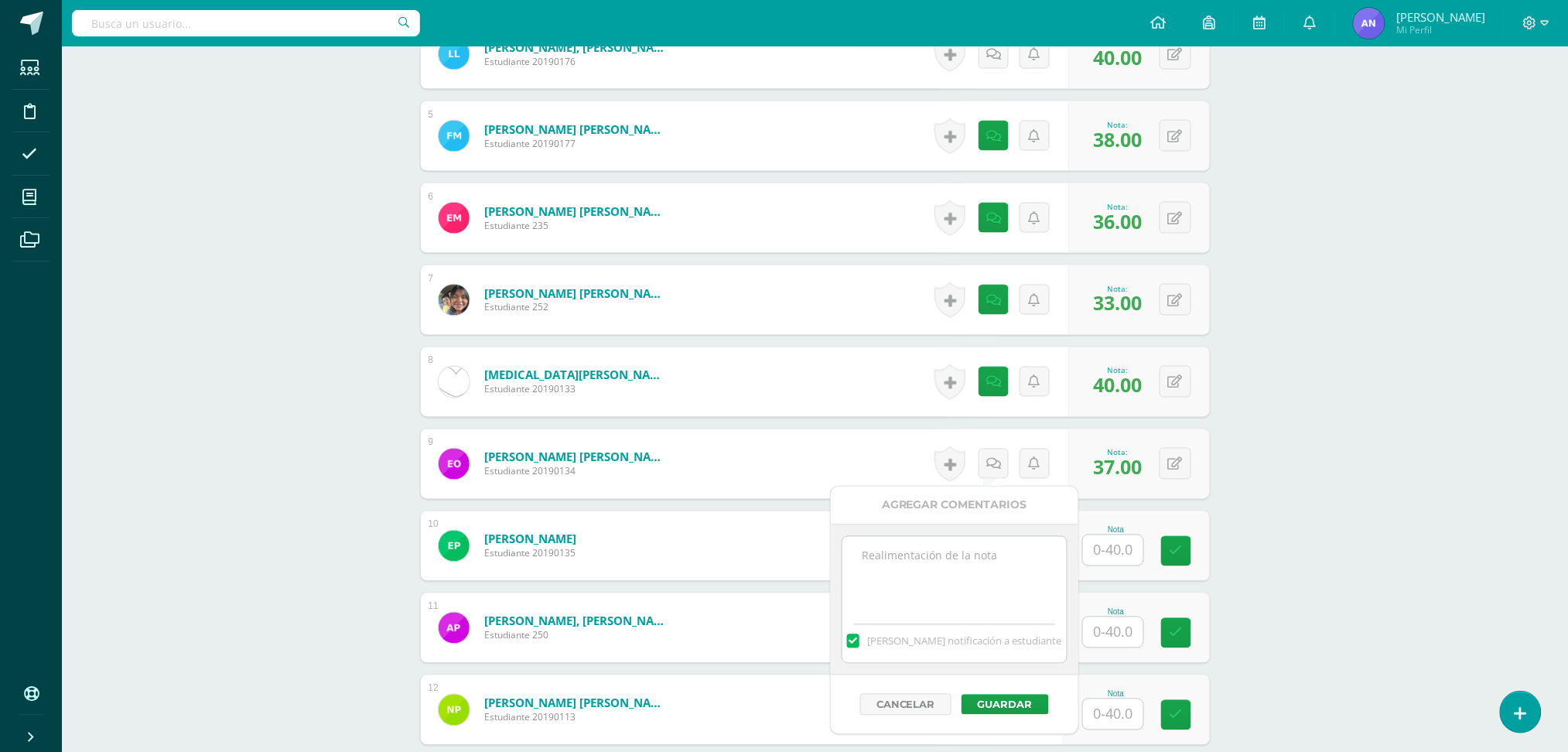
click at [1010, 578] on textarea at bounding box center [954, 575] width 223 height 78
type textarea "35+2extras"
click at [1016, 706] on button "Guardar" at bounding box center [1005, 705] width 88 height 20
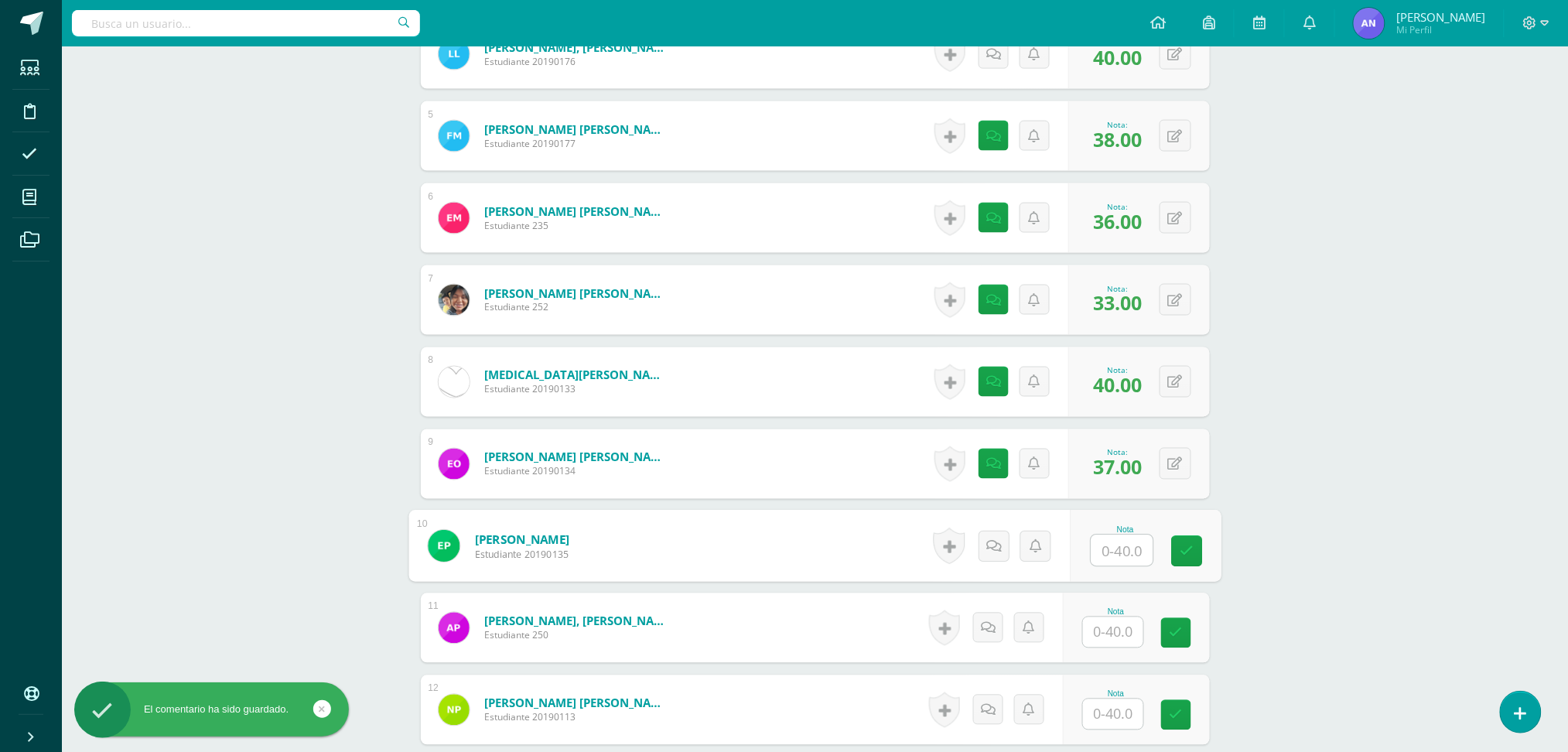
click at [1117, 542] on input "text" at bounding box center [1122, 550] width 62 height 31
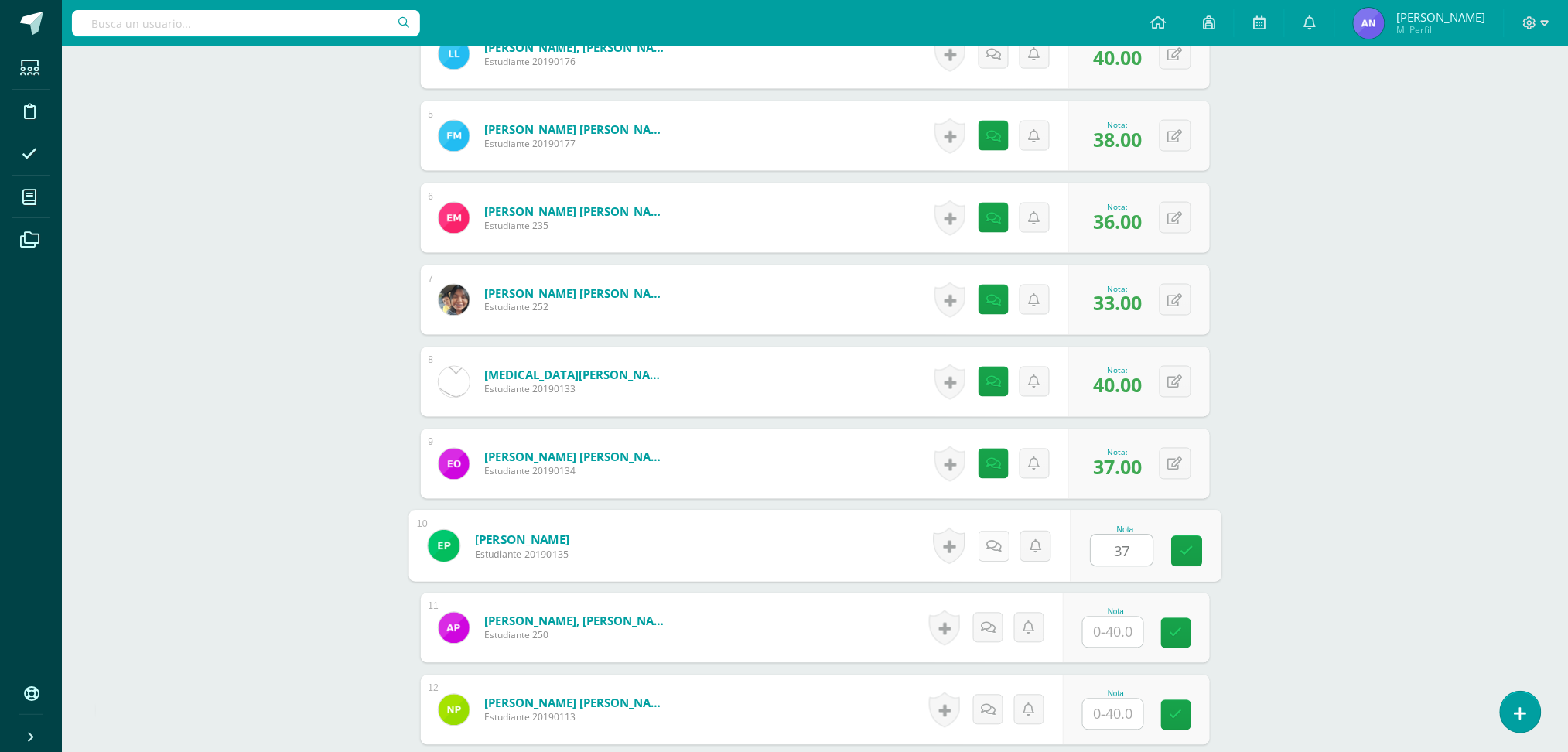
type input "37"
click at [995, 536] on link at bounding box center [993, 546] width 31 height 31
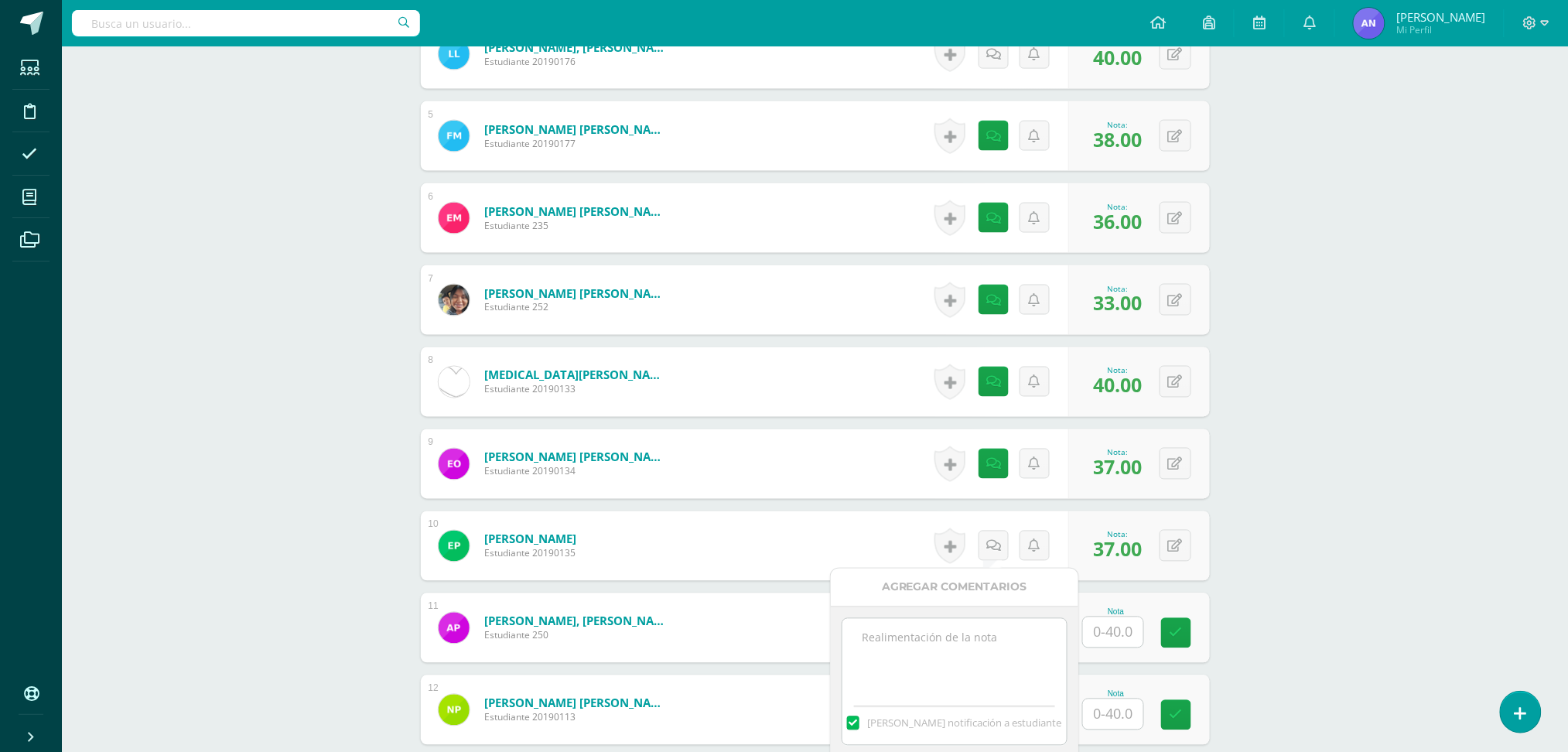
click at [964, 644] on textarea at bounding box center [954, 657] width 223 height 78
type textarea "35+2extras"
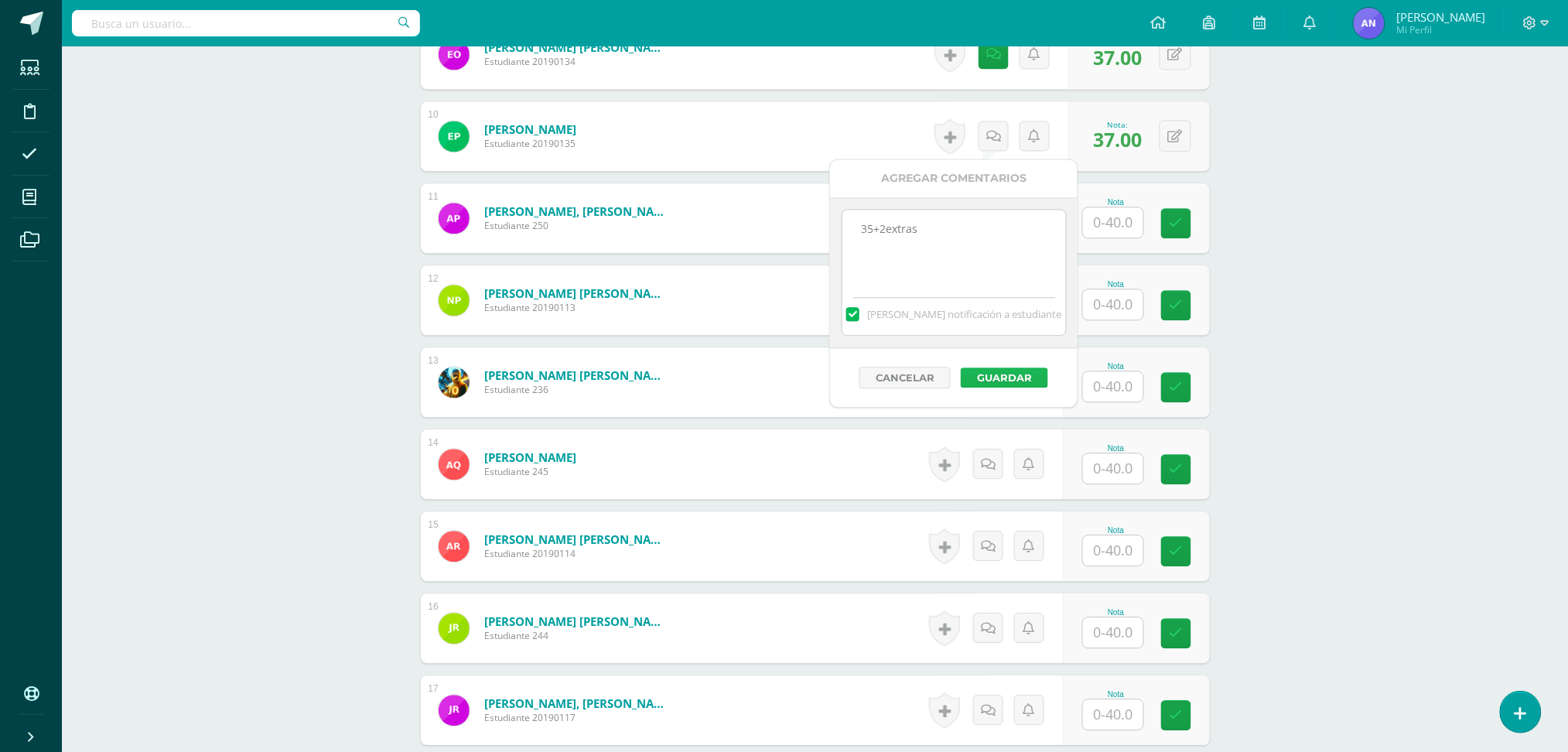
click at [1031, 371] on button "Guardar" at bounding box center [1004, 378] width 88 height 20
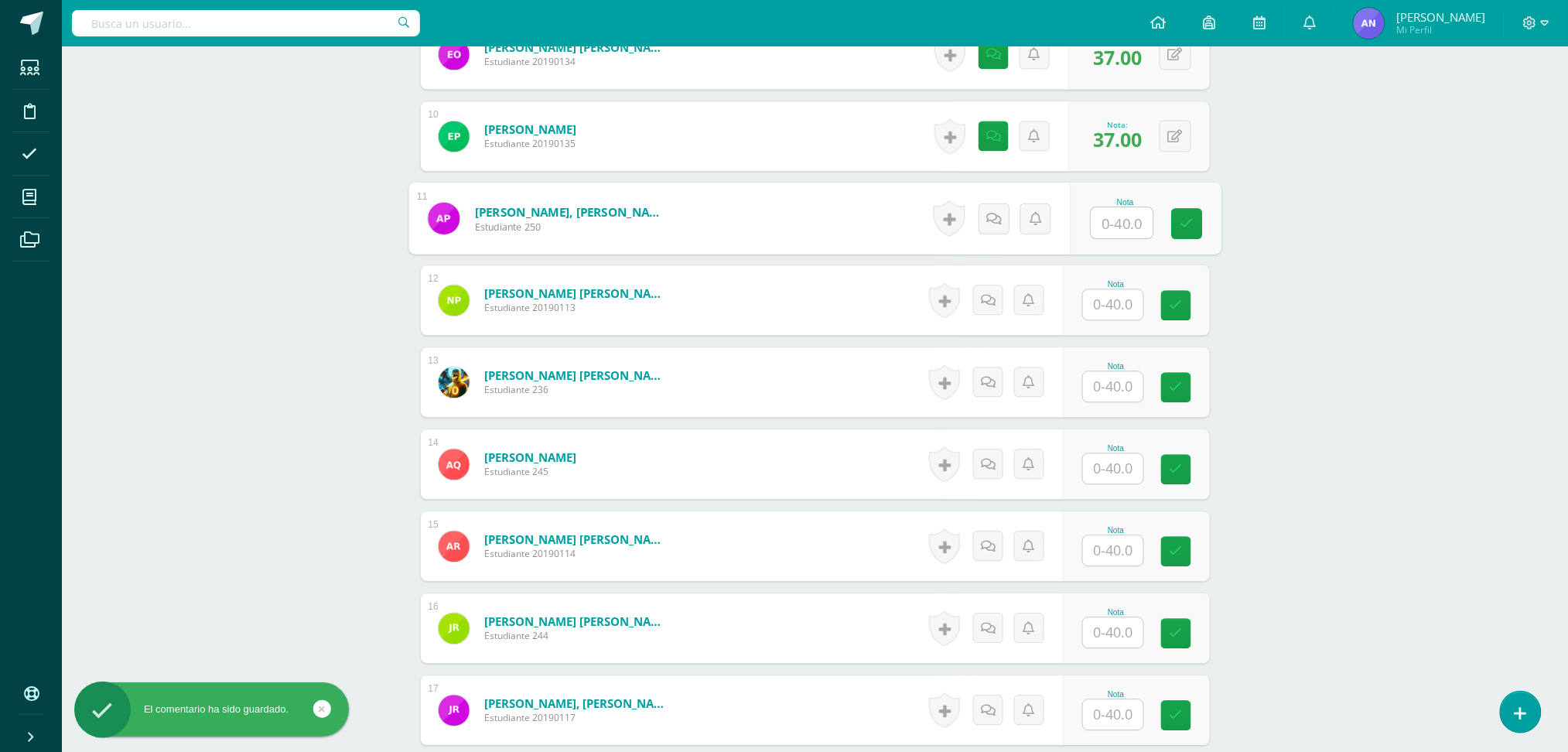
click at [1110, 210] on input "text" at bounding box center [1122, 222] width 62 height 31
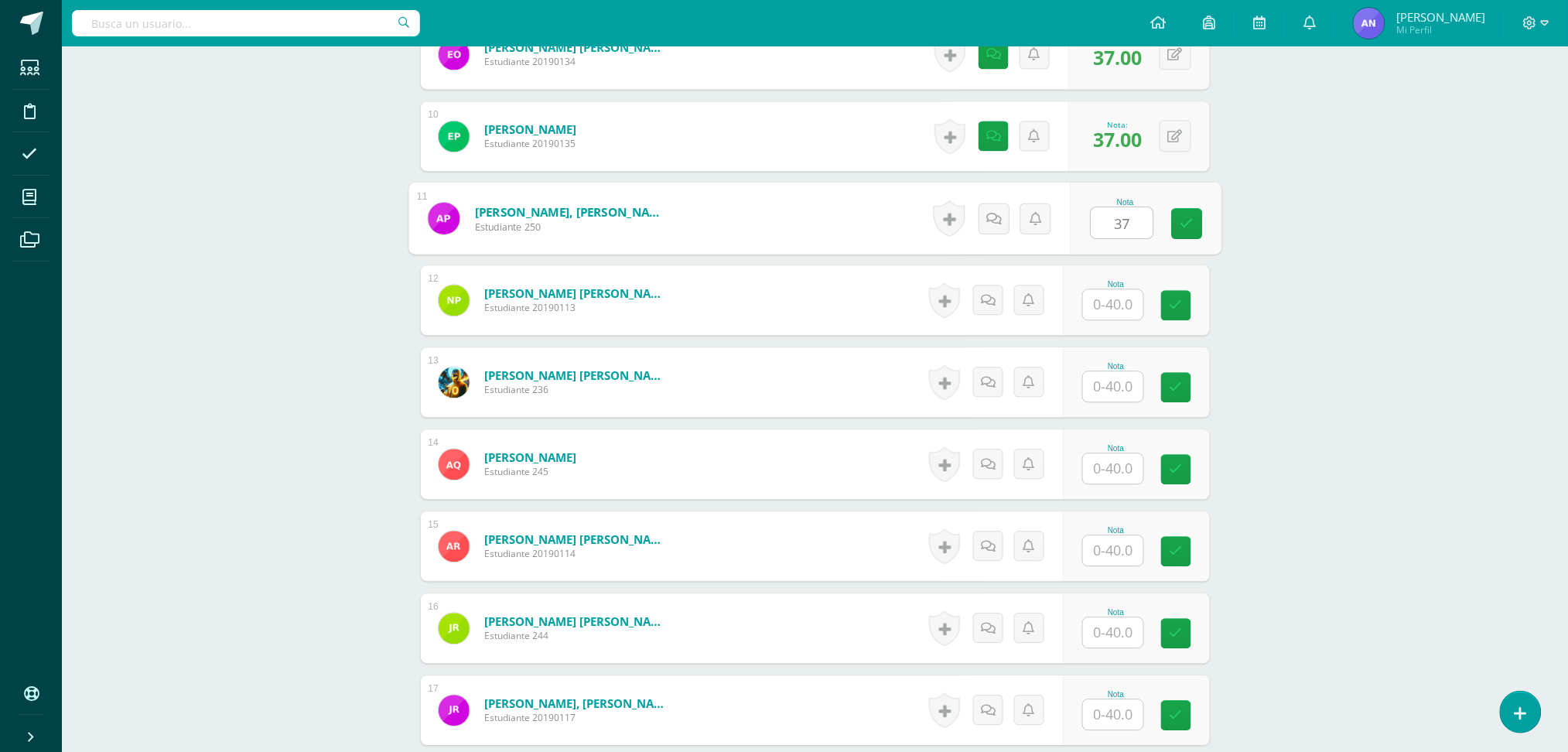
type input "37"
type input "40"
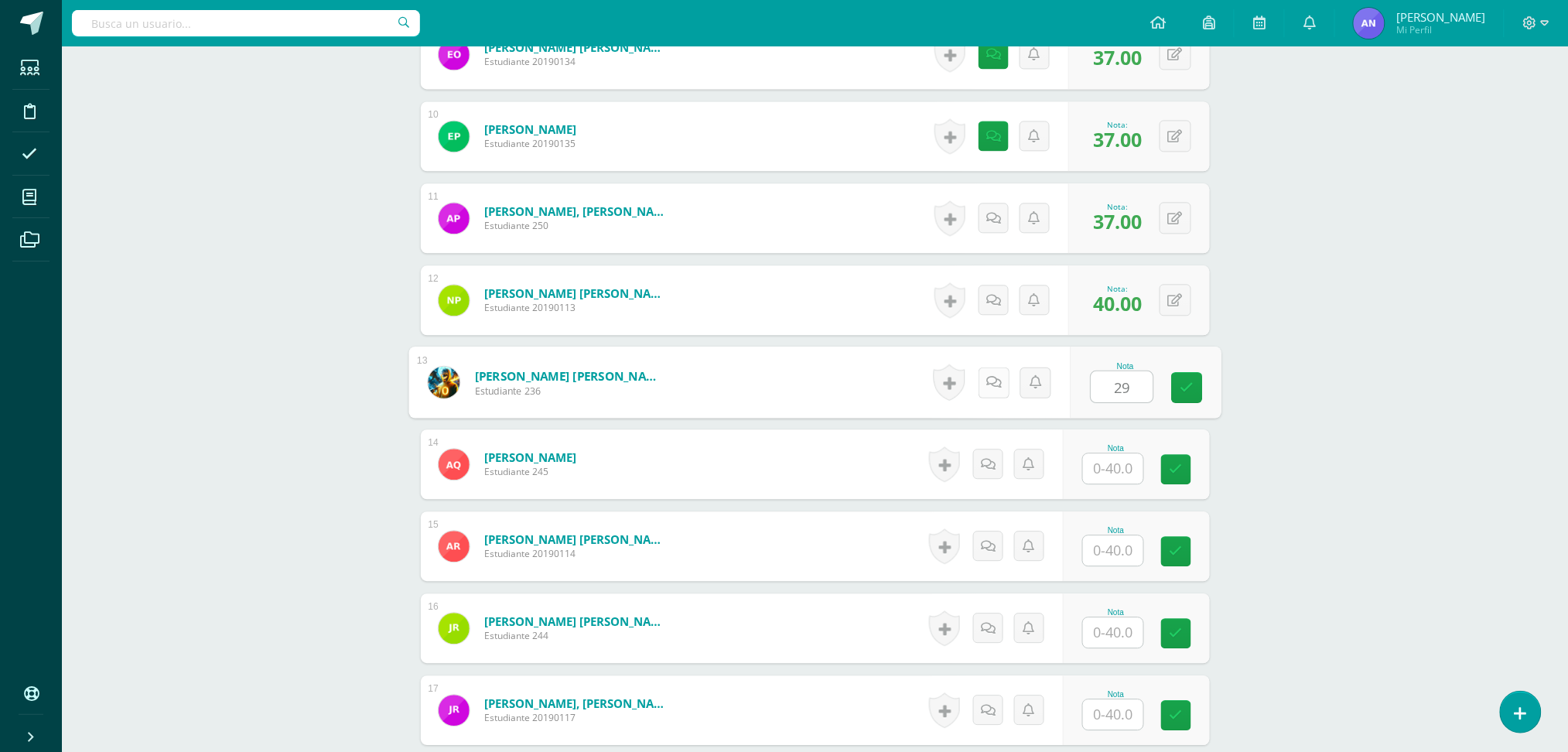
type input "29"
click at [993, 381] on icon at bounding box center [993, 381] width 16 height 13
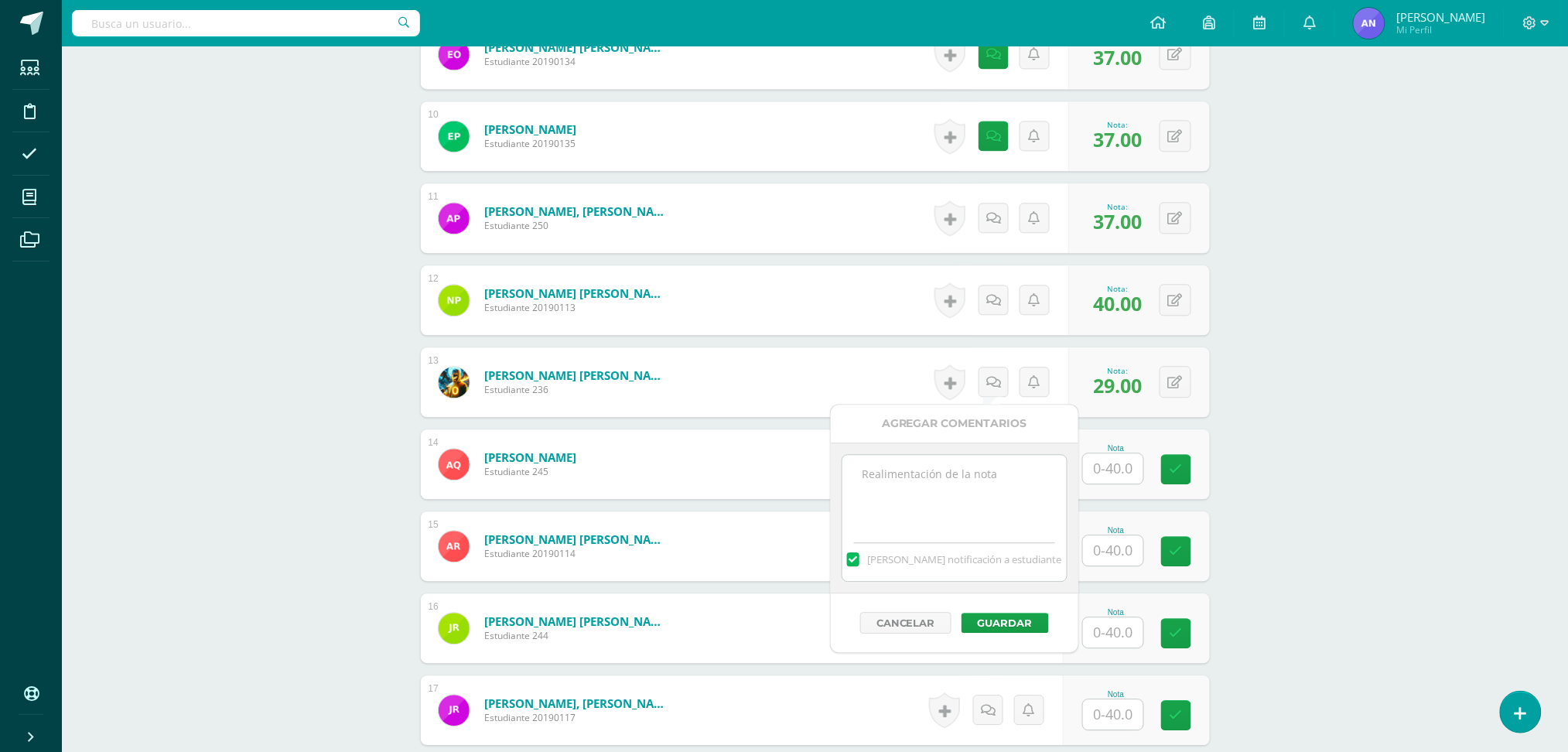
click at [946, 467] on textarea at bounding box center [954, 494] width 223 height 78
type textarea "27+2 extras"
click at [998, 622] on button "Guardar" at bounding box center [1005, 623] width 88 height 20
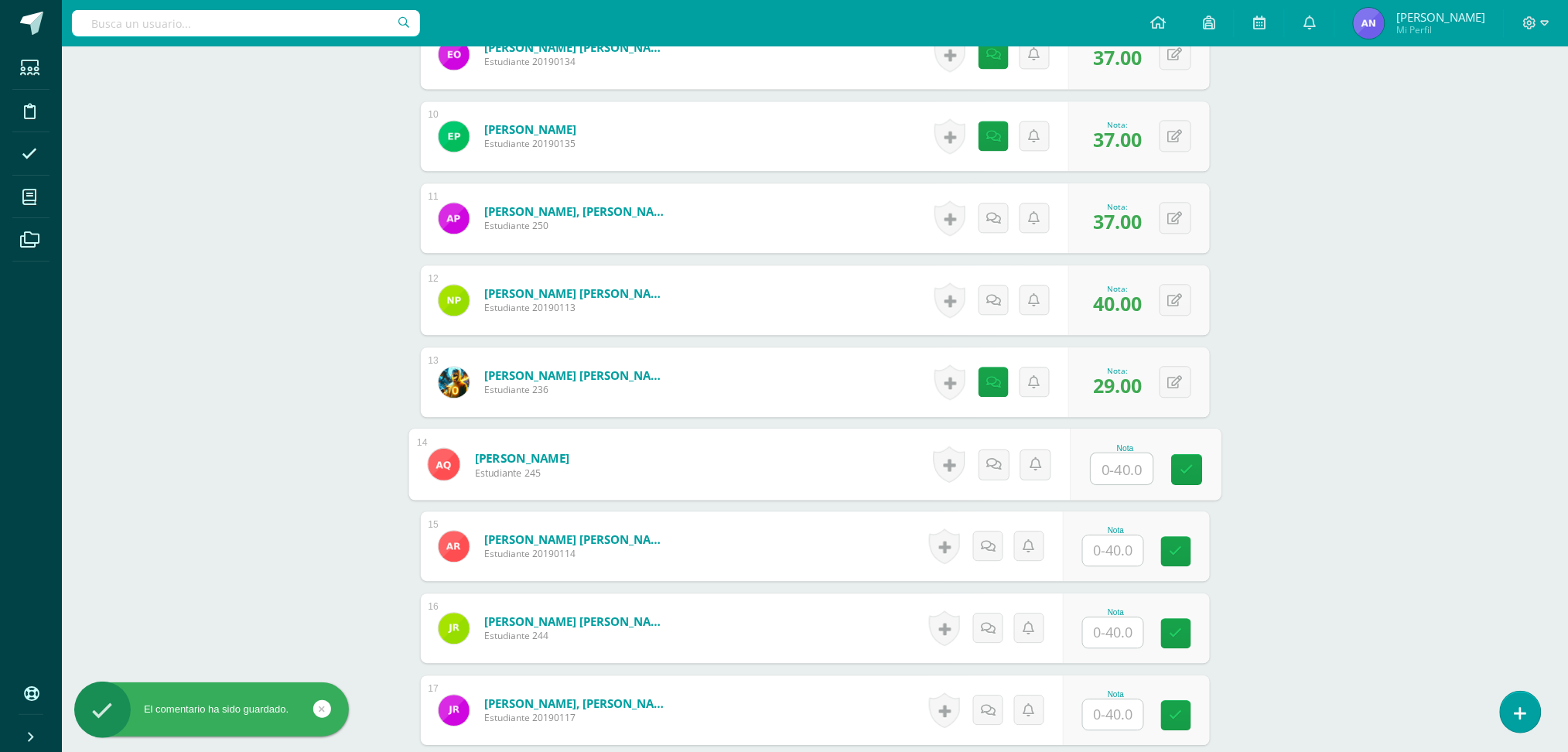
click at [1117, 478] on input "text" at bounding box center [1122, 469] width 62 height 31
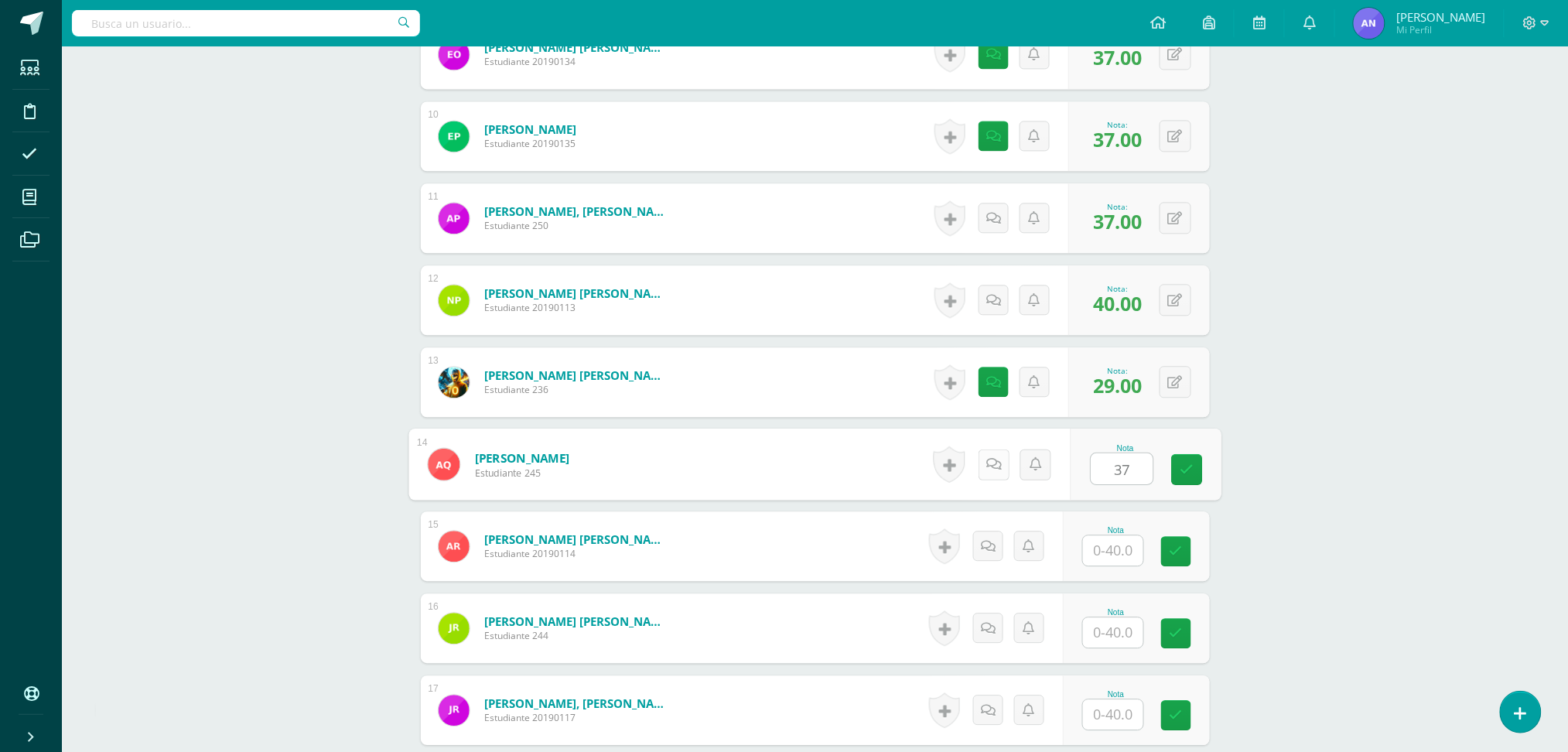
type input "37"
click at [988, 463] on icon at bounding box center [993, 464] width 16 height 13
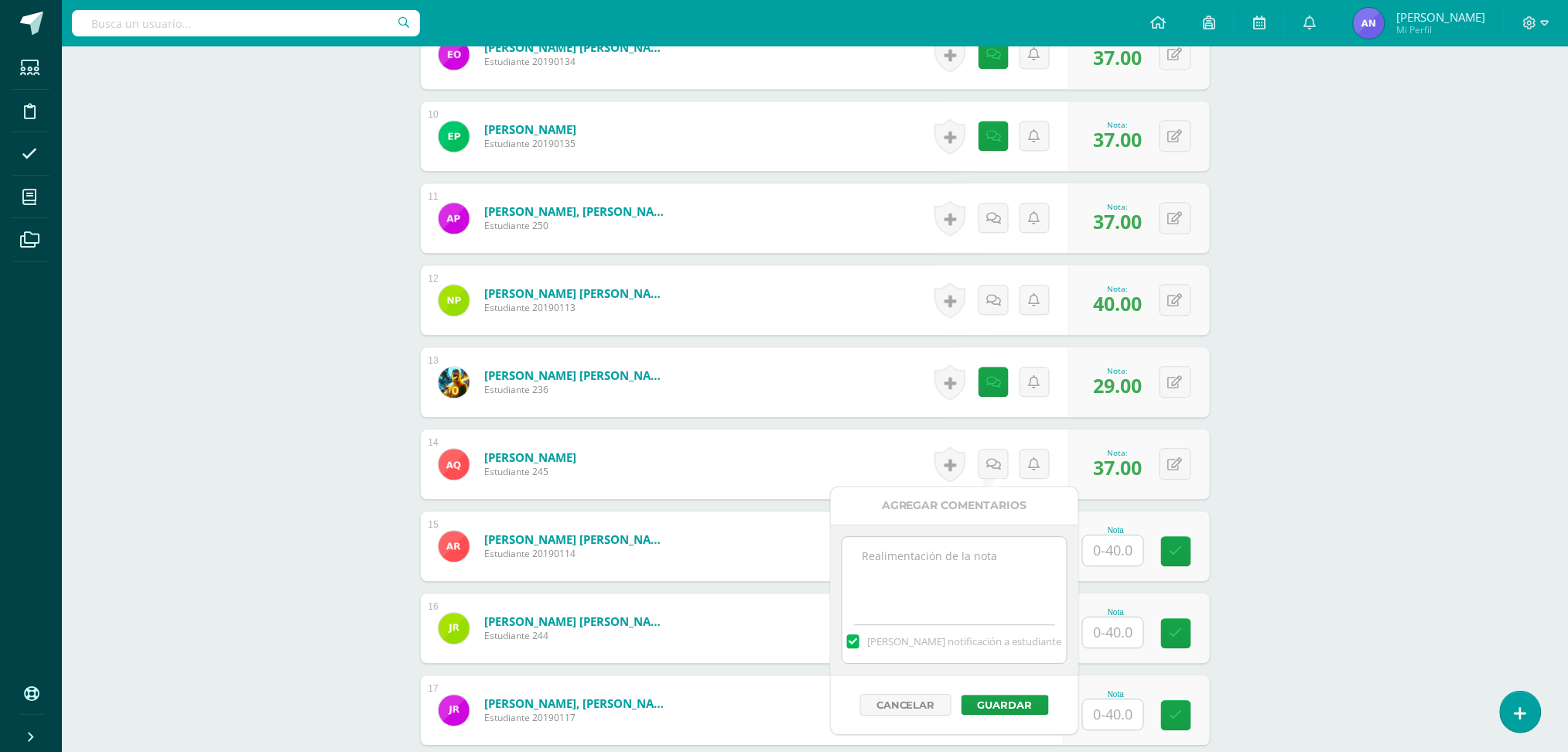
click at [965, 574] on textarea at bounding box center [954, 575] width 223 height 78
type textarea "35+2 extras"
click at [1012, 700] on button "Guardar" at bounding box center [1005, 705] width 88 height 20
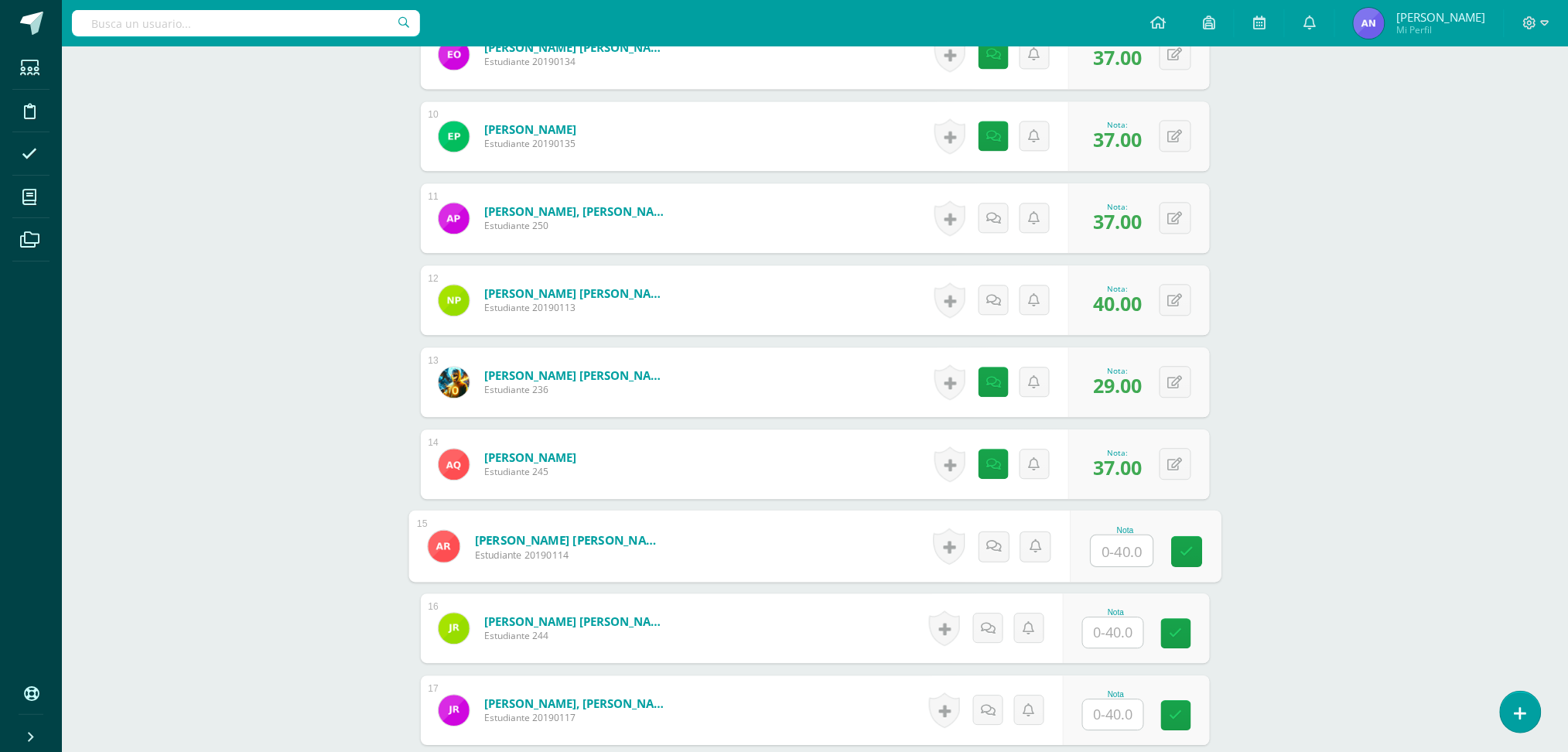
click at [1128, 543] on input "text" at bounding box center [1122, 550] width 62 height 31
type input "34"
click at [1000, 539] on icon at bounding box center [993, 545] width 16 height 13
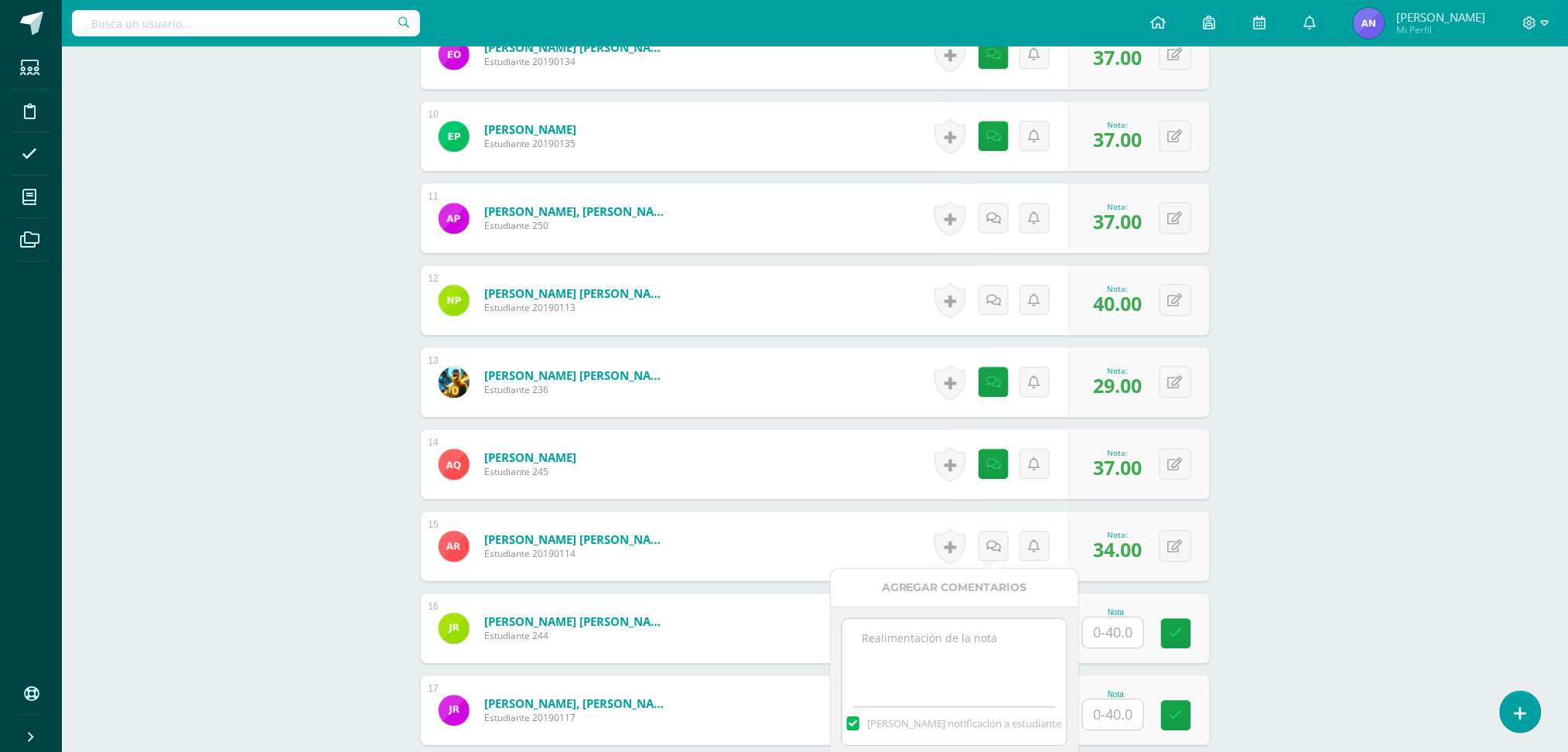
click at [955, 645] on textarea at bounding box center [954, 657] width 223 height 78
type textarea "32+2extras"
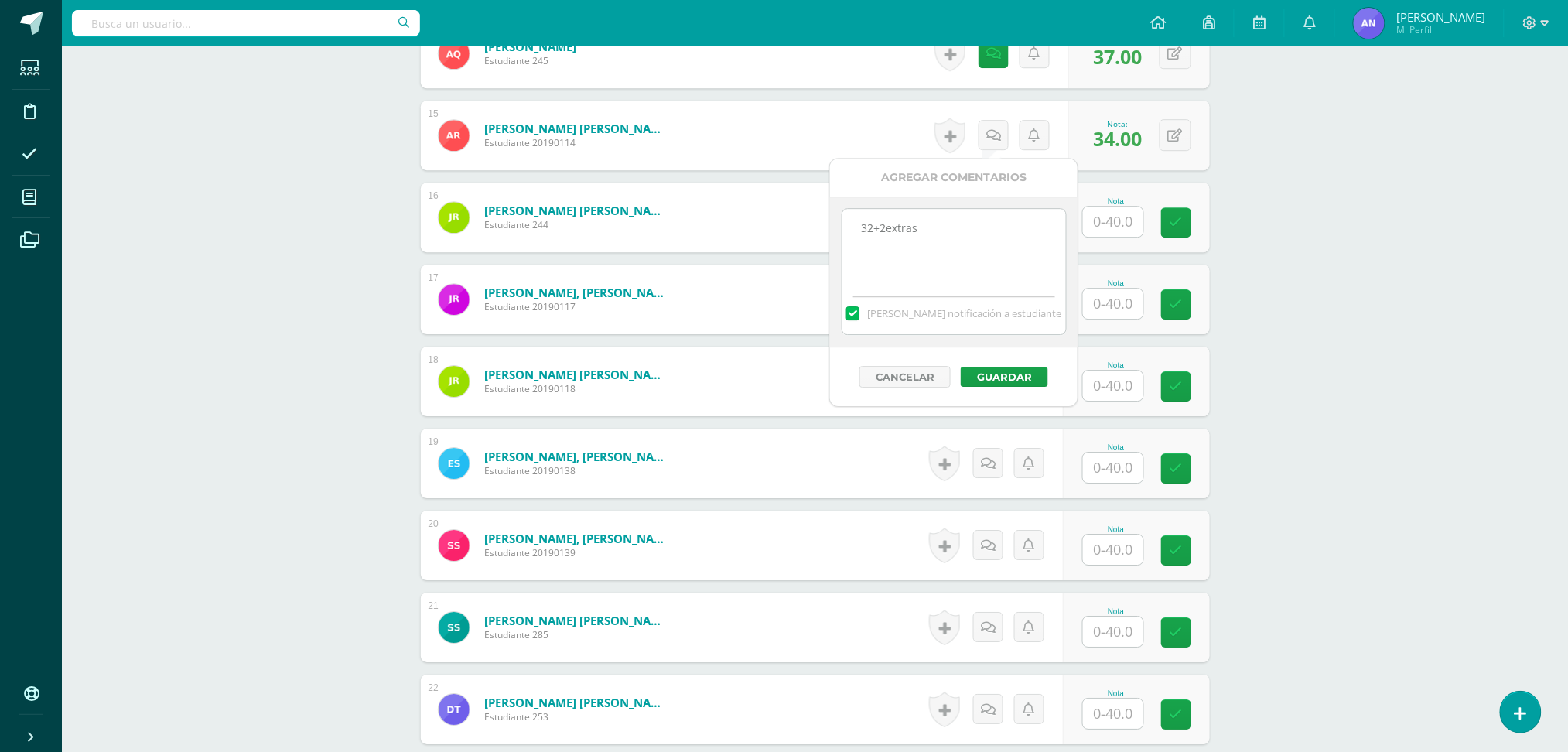
click at [1001, 365] on div "Cancelar Guardar" at bounding box center [953, 377] width 247 height 59
click at [1008, 379] on button "Guardar" at bounding box center [1004, 377] width 88 height 20
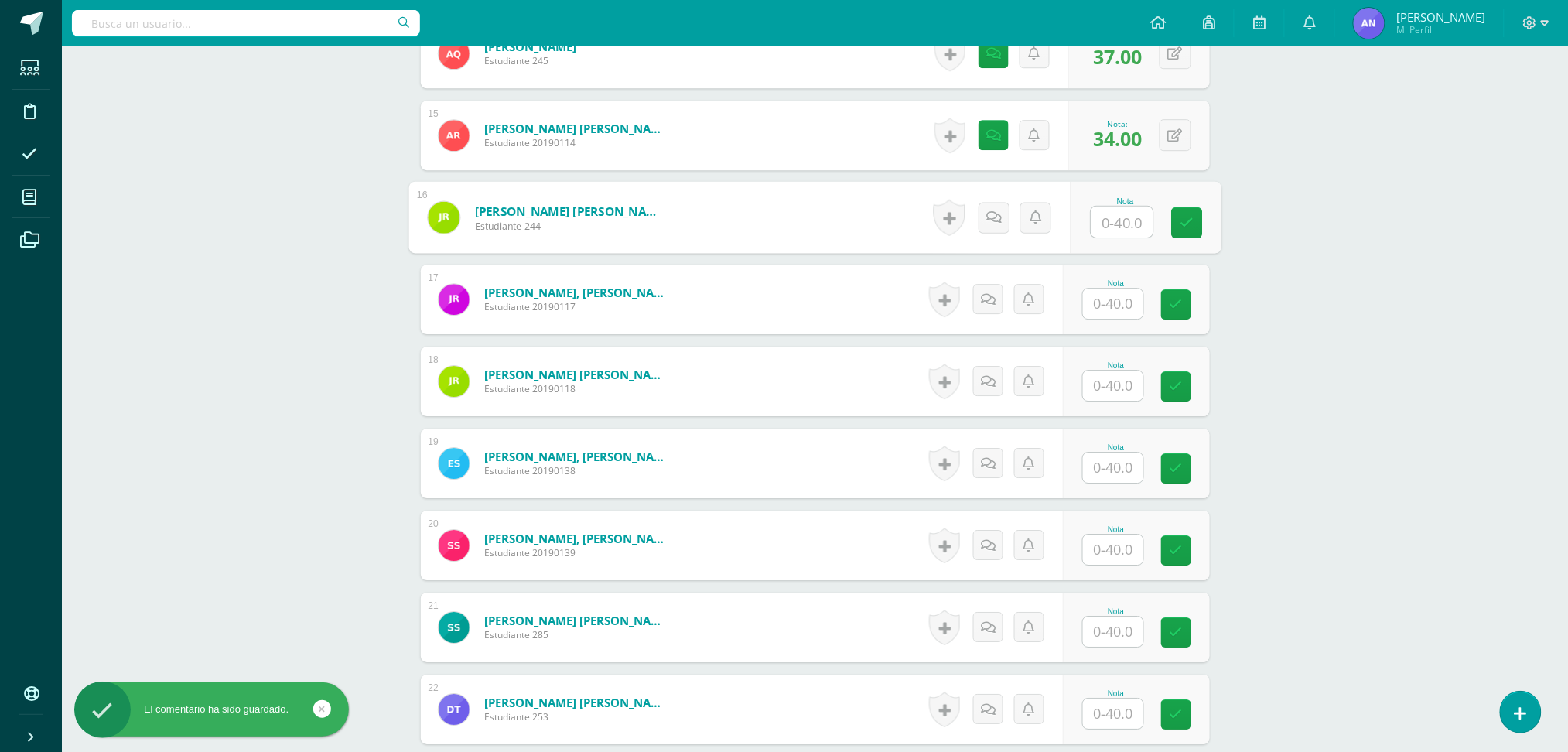
click at [1104, 222] on input "text" at bounding box center [1122, 222] width 62 height 31
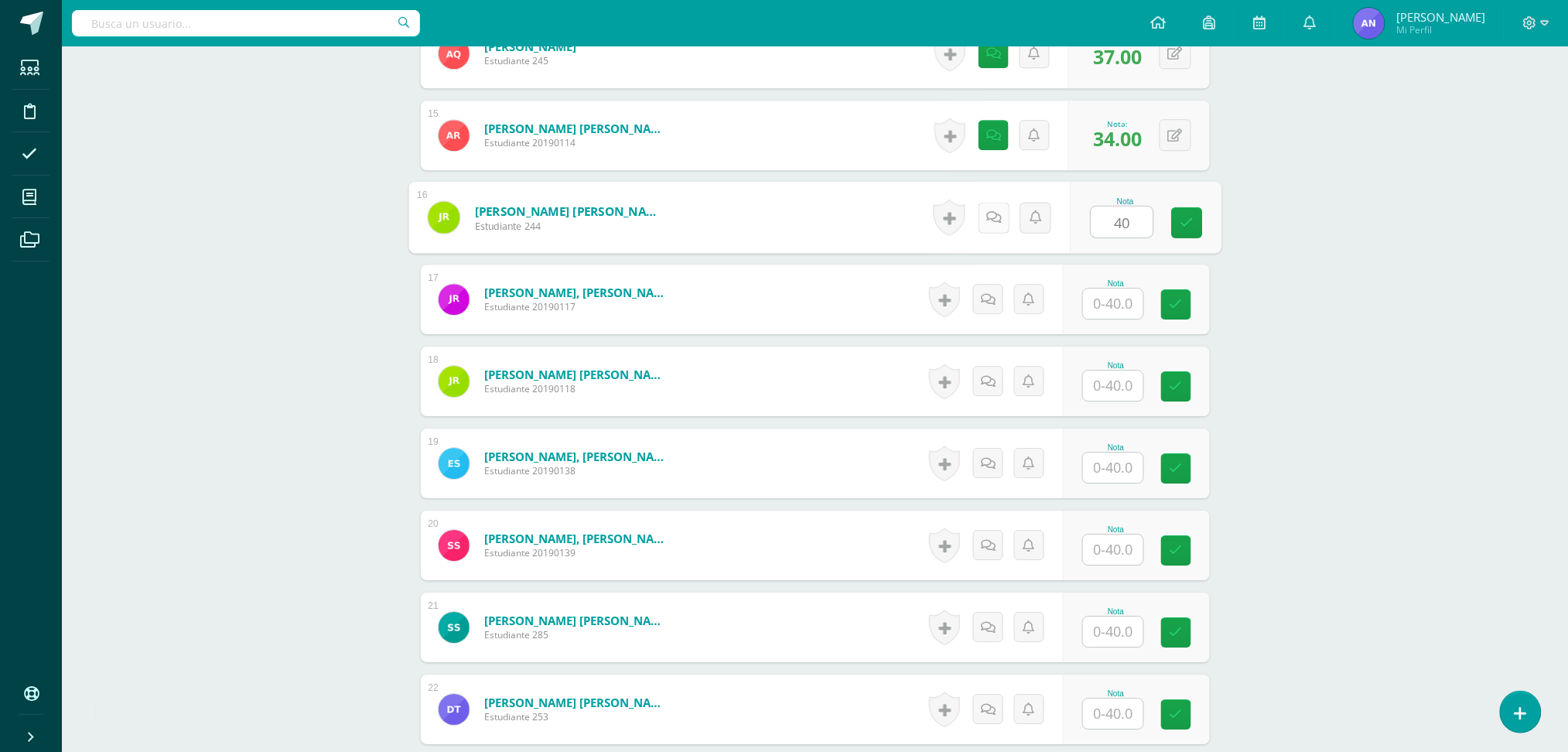
type input "40"
click at [998, 209] on link at bounding box center [993, 217] width 31 height 31
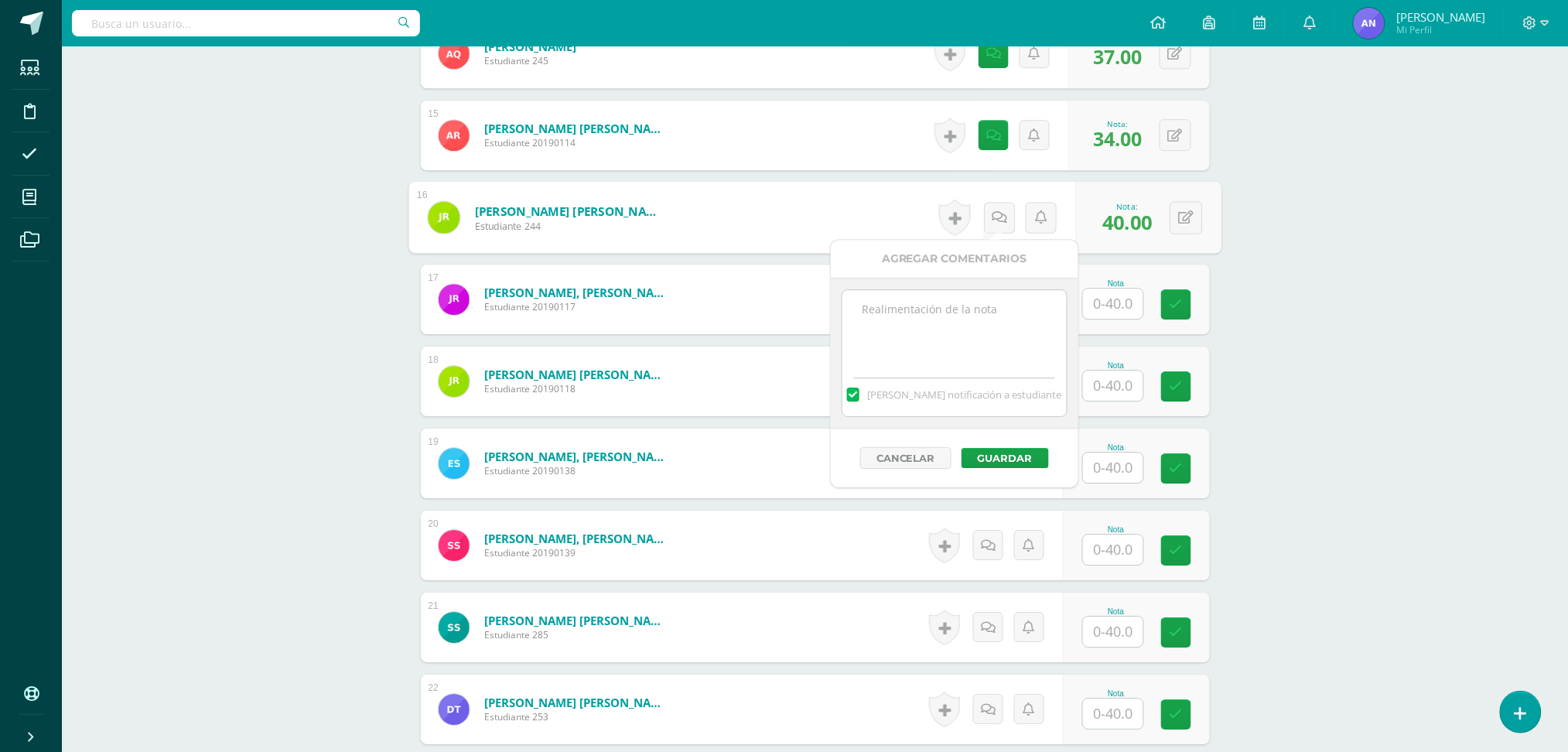
click at [932, 313] on textarea at bounding box center [954, 329] width 223 height 78
type textarea "39+1 extra"
click at [1001, 460] on button "Guardar" at bounding box center [1005, 458] width 88 height 20
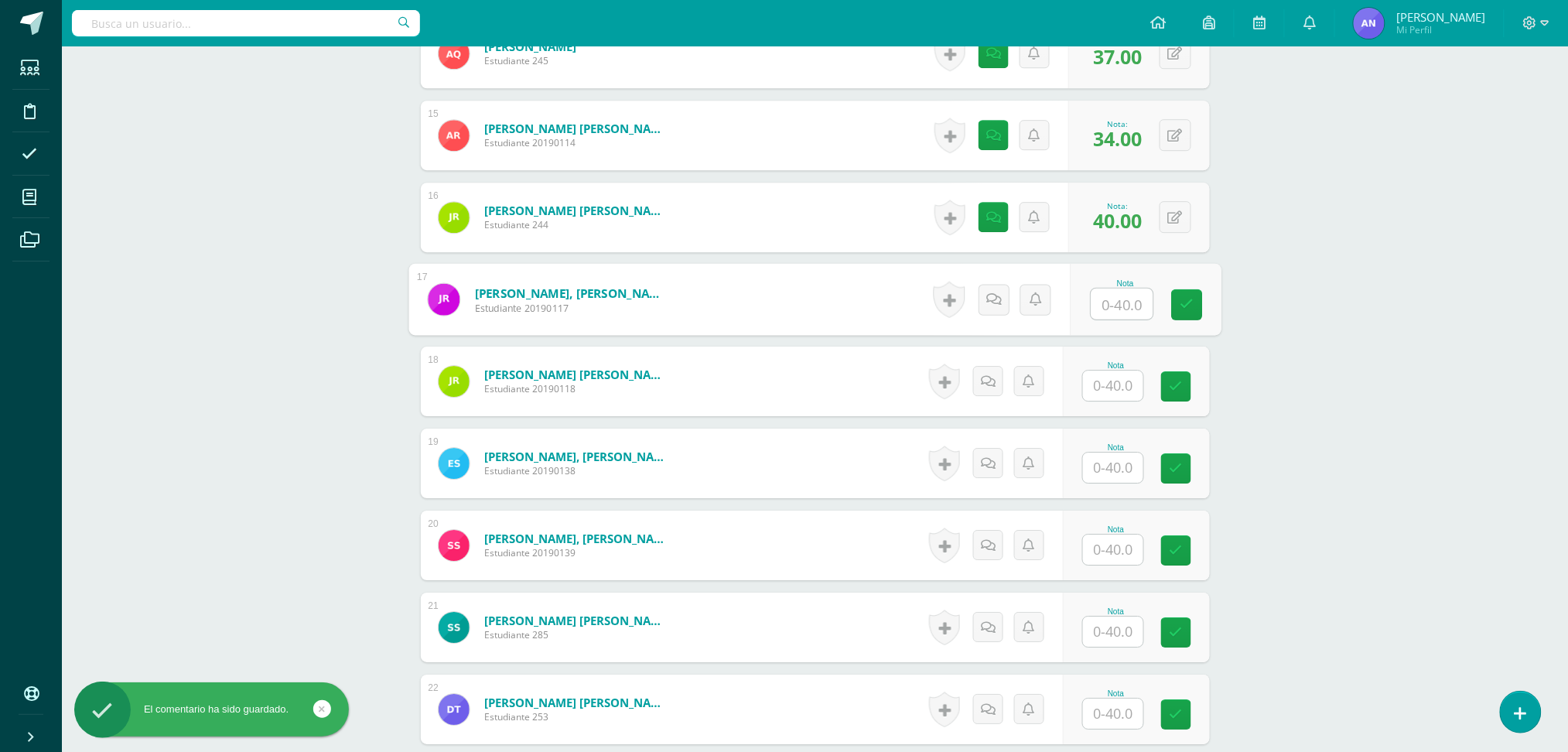
click at [1107, 307] on input "text" at bounding box center [1122, 304] width 62 height 31
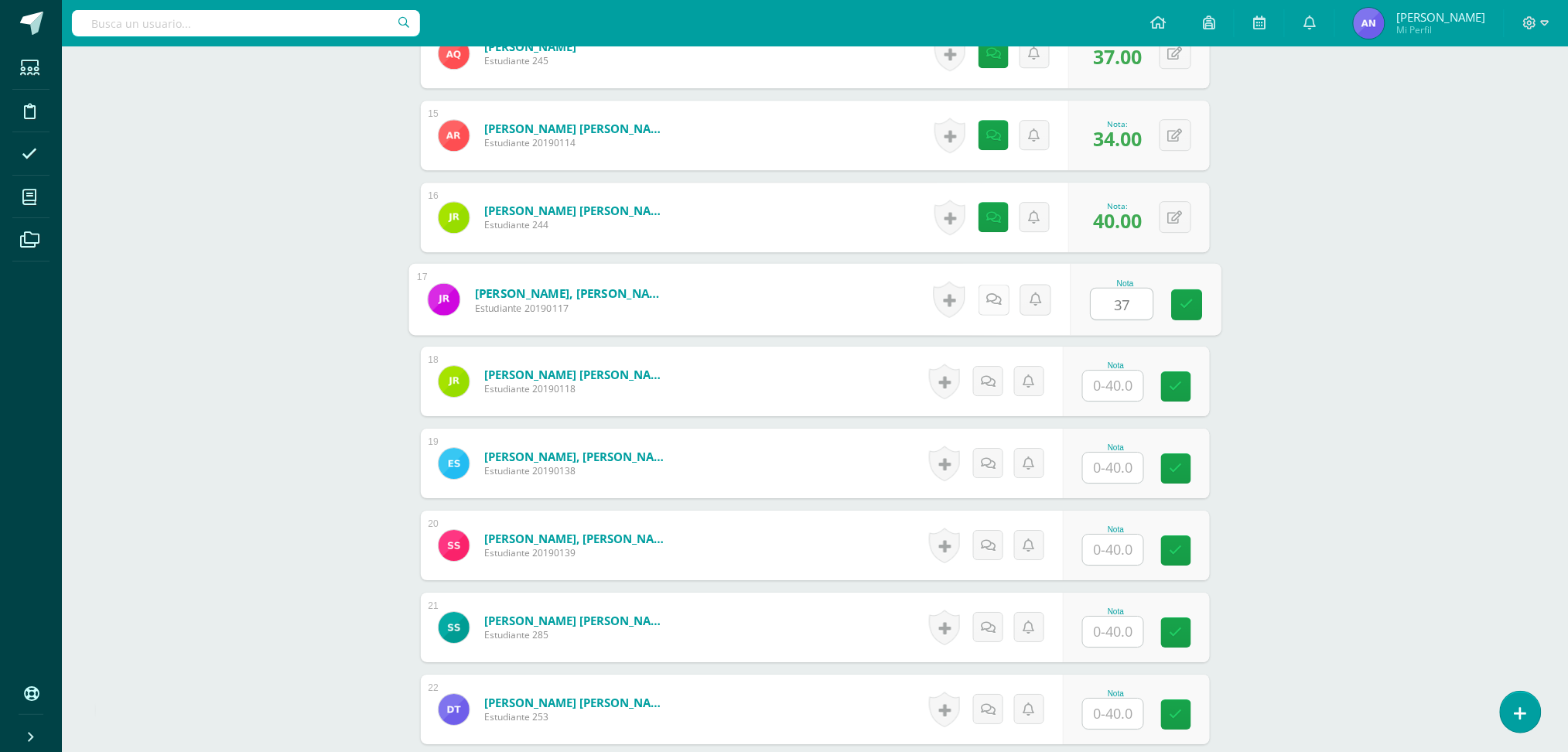
type input "37"
click at [1003, 294] on link at bounding box center [993, 299] width 31 height 31
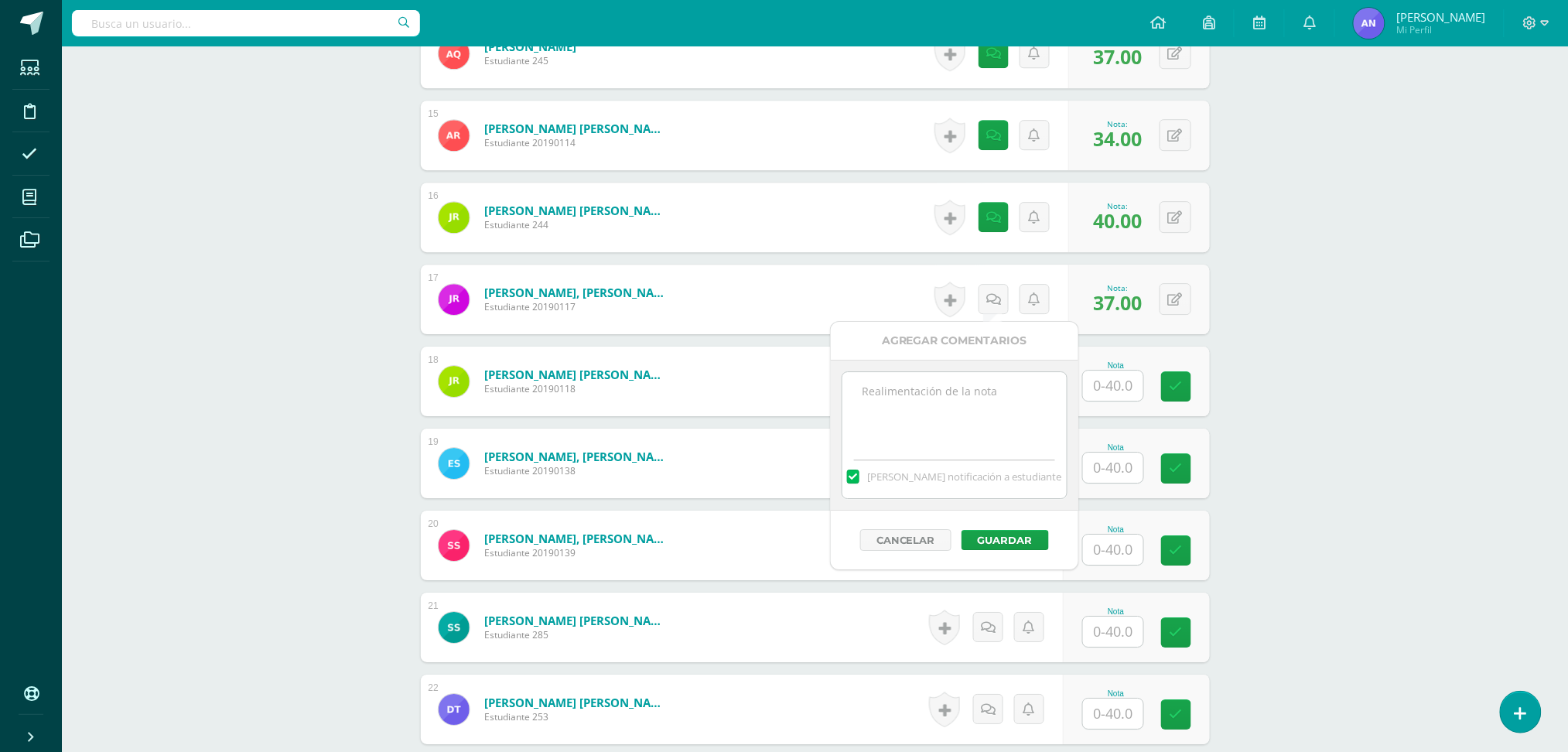
click at [1000, 393] on textarea at bounding box center [954, 411] width 223 height 78
type textarea "35+2 extras"
click at [1013, 526] on div "Cancelar Guardar" at bounding box center [954, 540] width 247 height 59
click at [1017, 541] on button "Guardar" at bounding box center [1005, 540] width 88 height 20
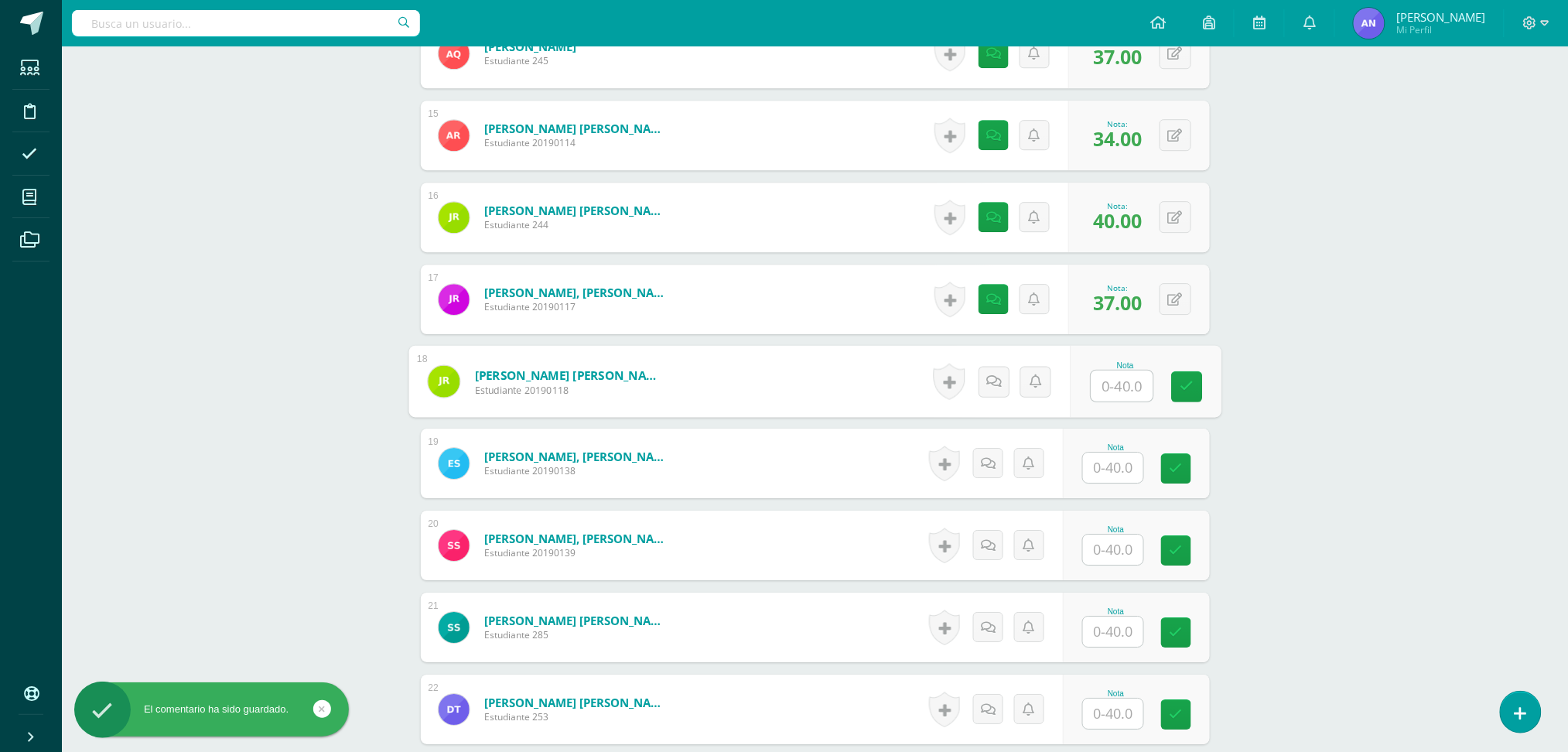
click at [1111, 392] on input "text" at bounding box center [1122, 386] width 62 height 31
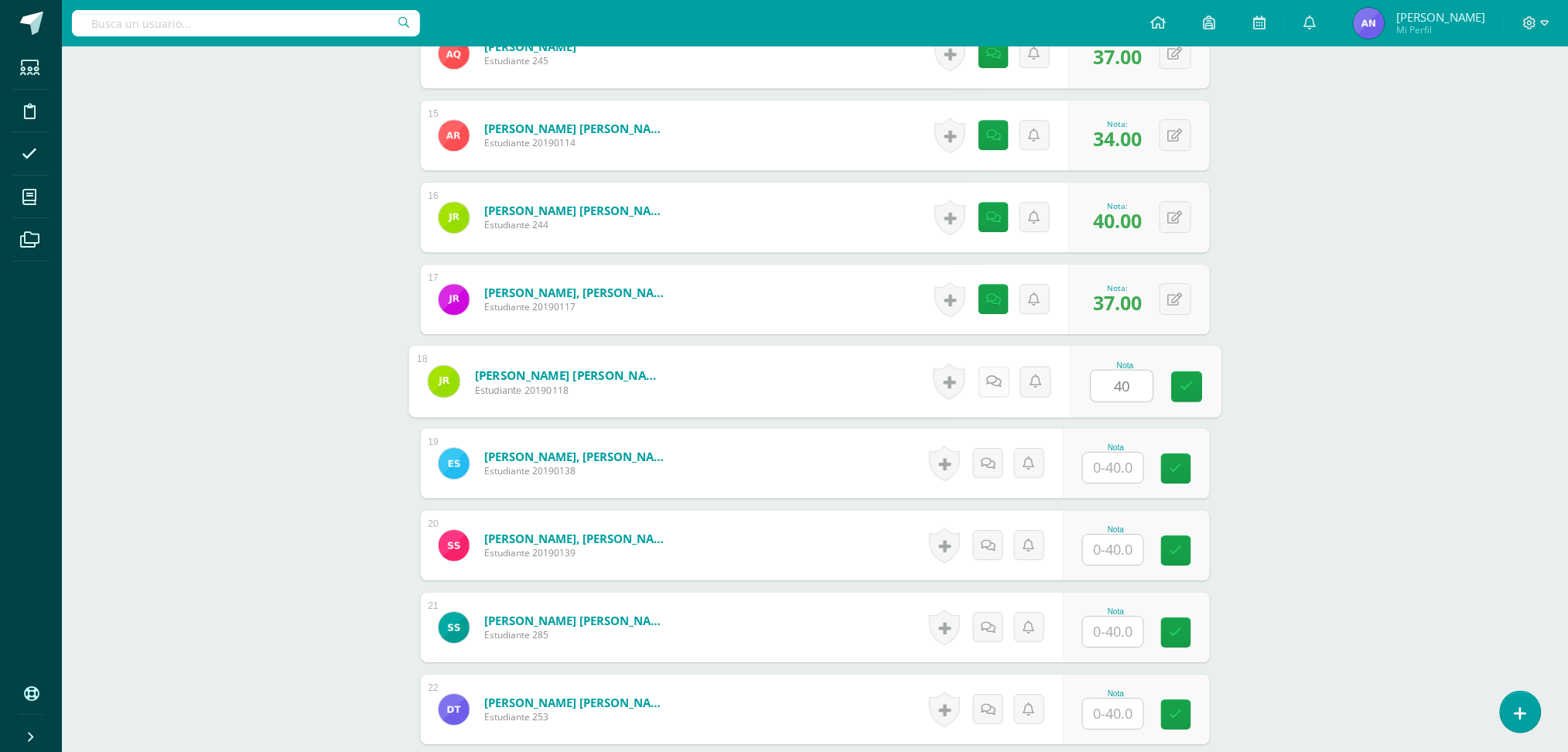
type input "40"
click at [985, 381] on link at bounding box center [993, 381] width 31 height 31
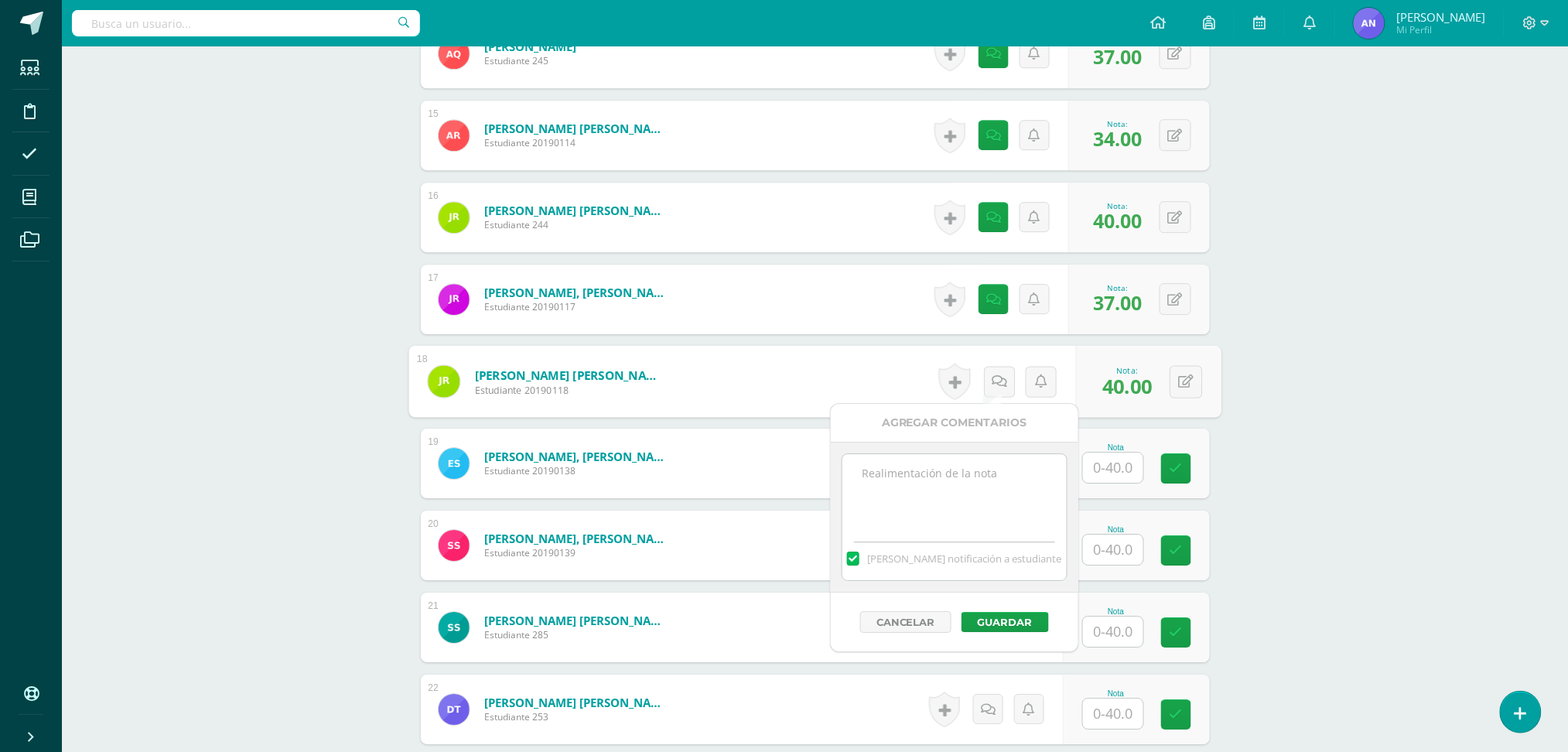
click at [924, 476] on textarea at bounding box center [954, 493] width 223 height 78
type textarea "39+1 extra"
click at [986, 625] on button "Guardar" at bounding box center [1005, 622] width 88 height 20
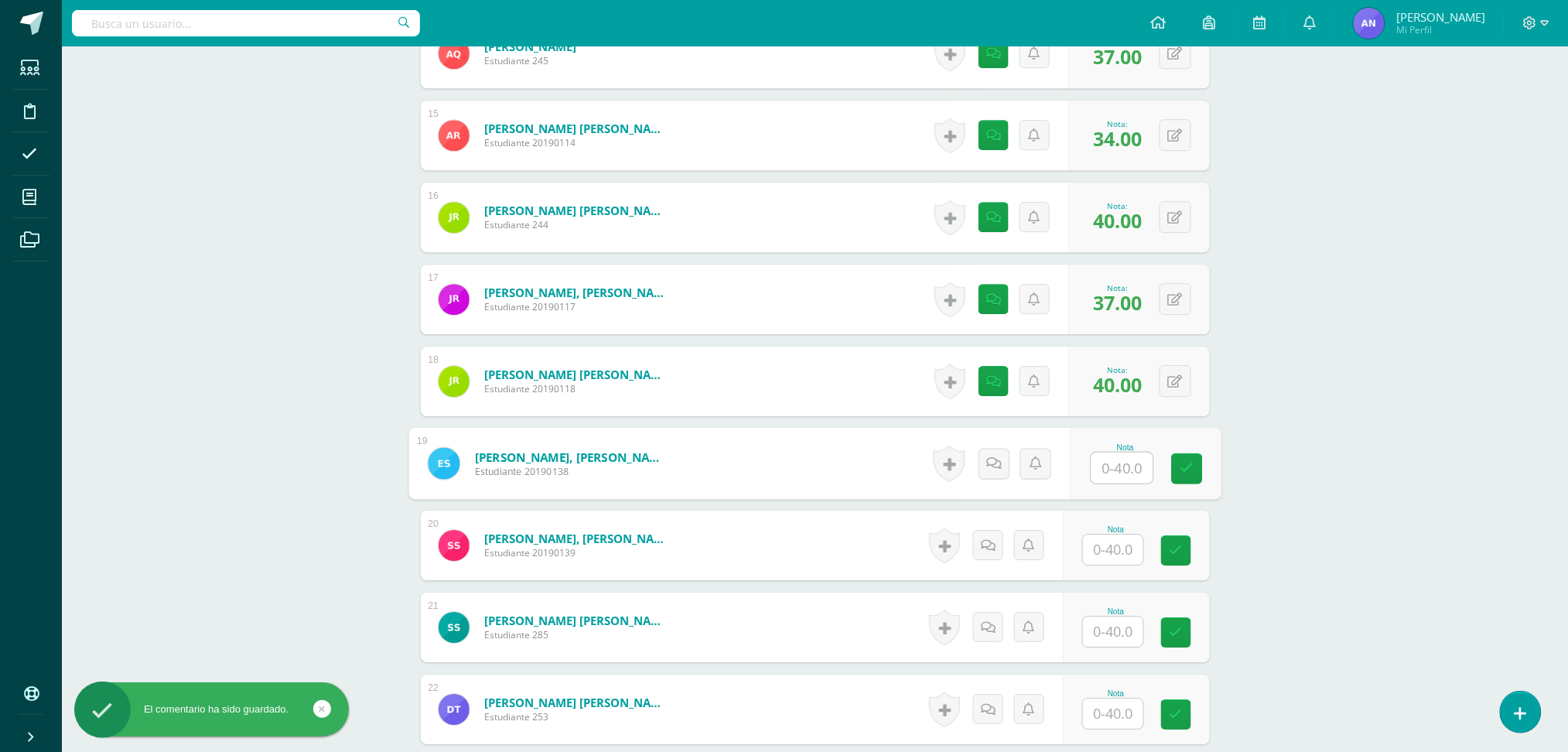
click at [1129, 471] on input "text" at bounding box center [1122, 468] width 62 height 31
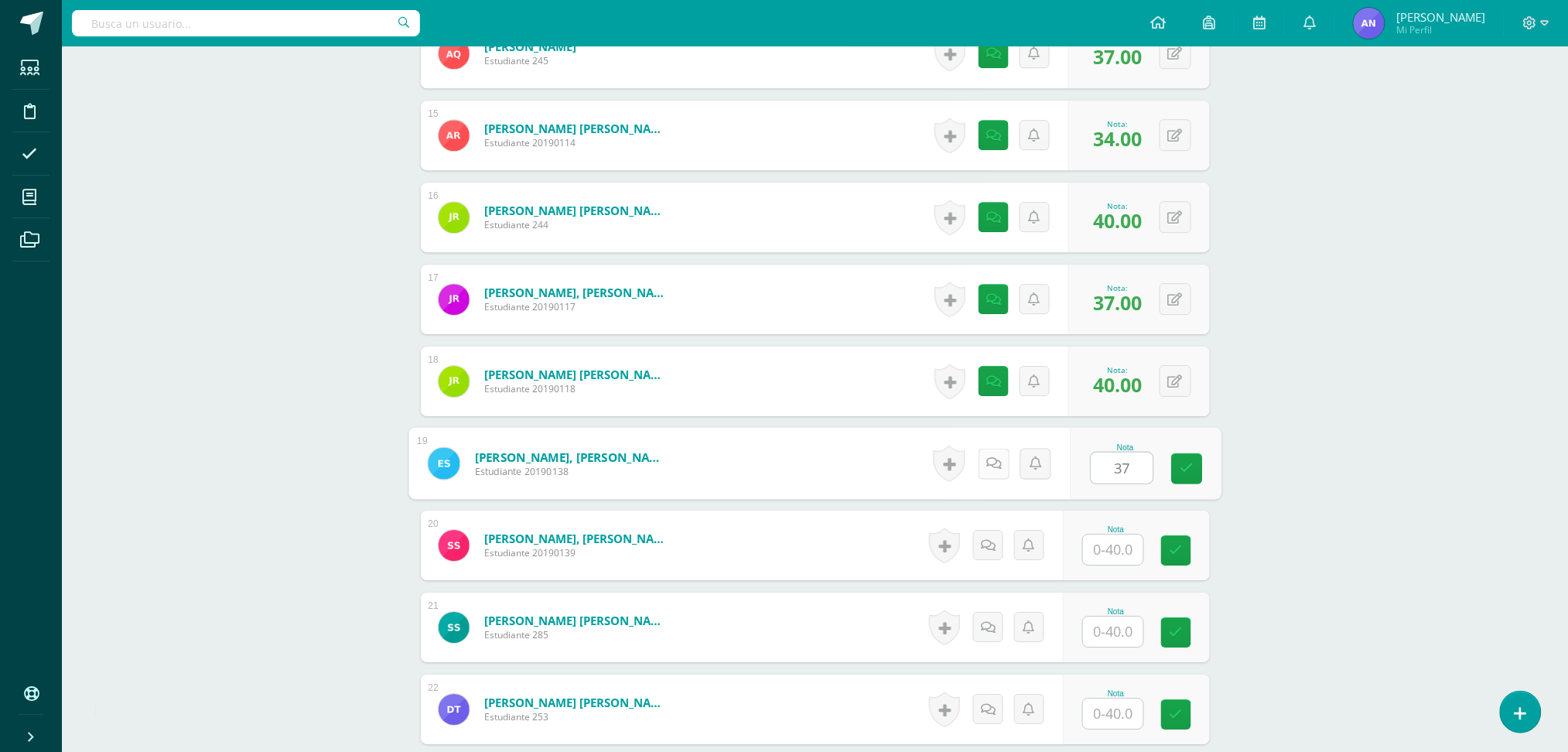
type input "37"
click at [1000, 453] on link at bounding box center [993, 464] width 31 height 31
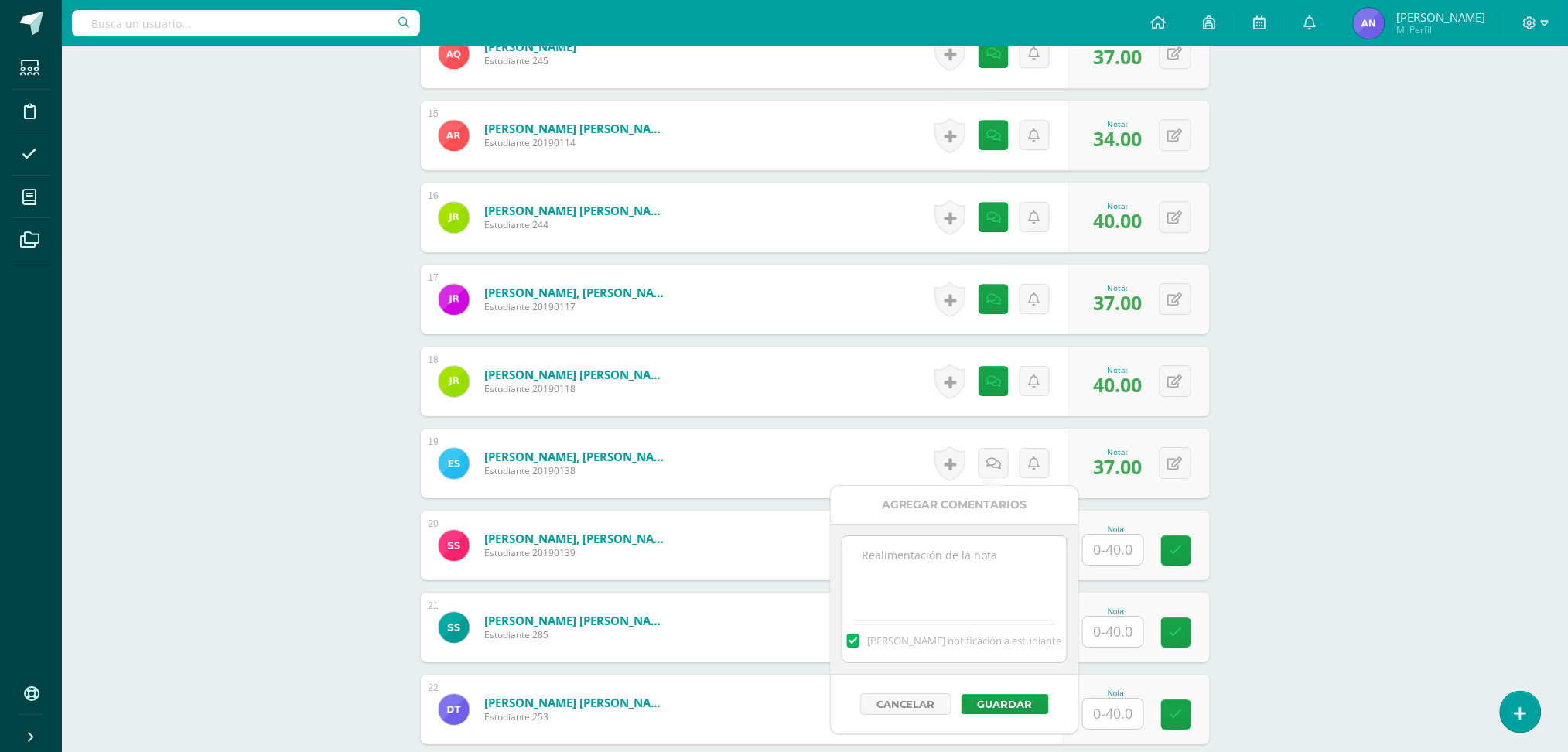
click at [1007, 555] on textarea at bounding box center [954, 574] width 223 height 78
type textarea "35+2 extras"
click at [1024, 702] on button "Guardar" at bounding box center [1005, 704] width 88 height 20
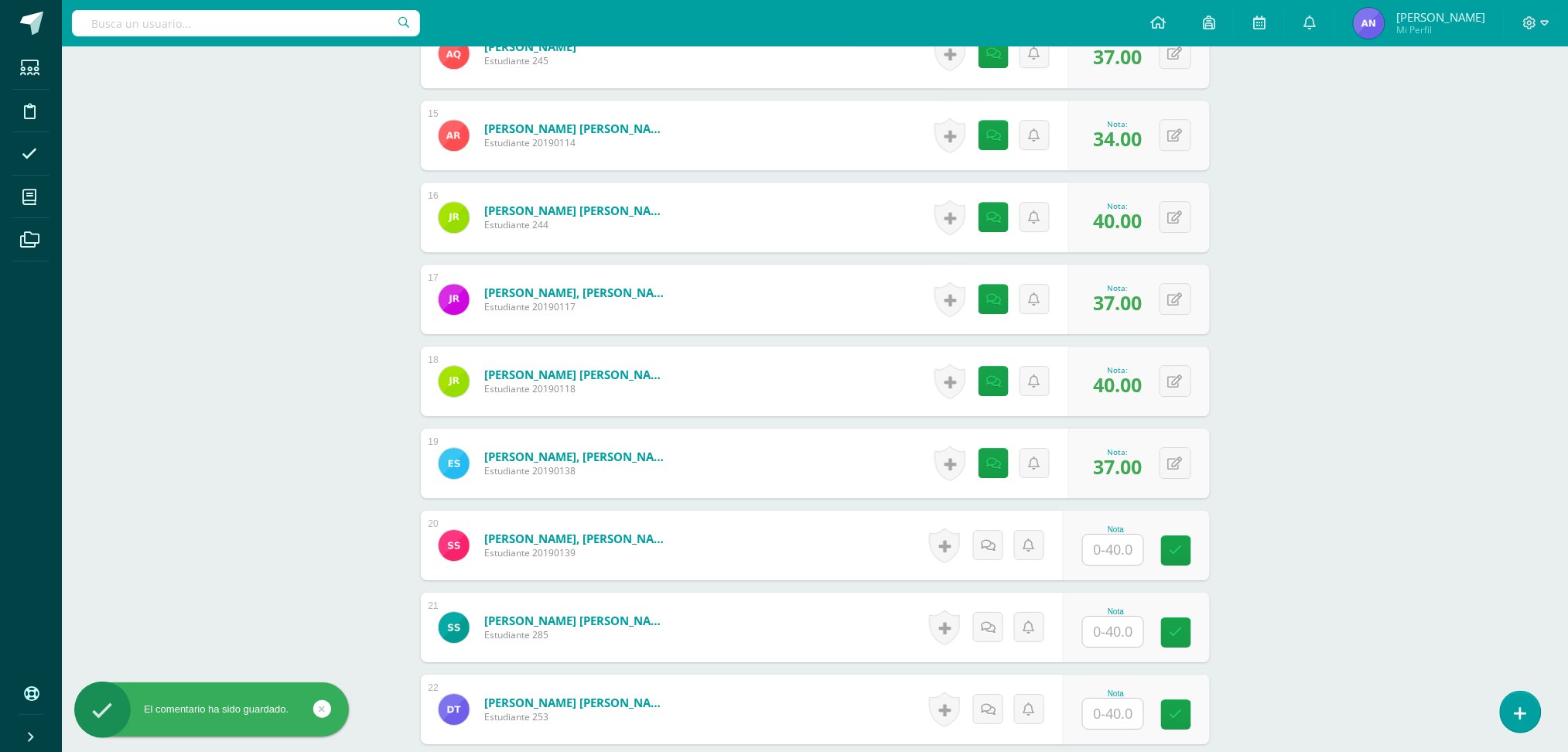
click at [1109, 544] on input "text" at bounding box center [1114, 549] width 60 height 30
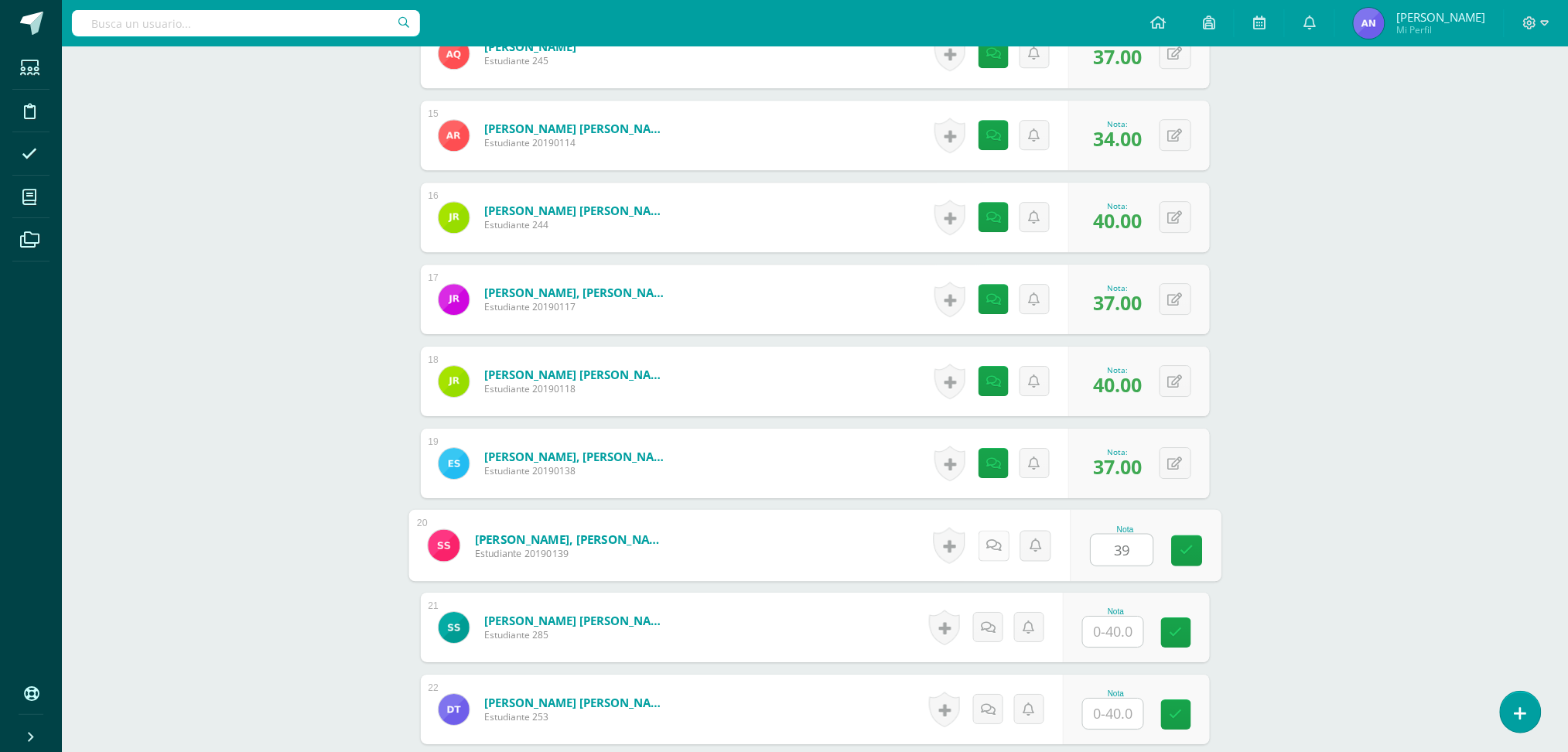
type input "39"
click at [997, 547] on icon at bounding box center [993, 544] width 16 height 13
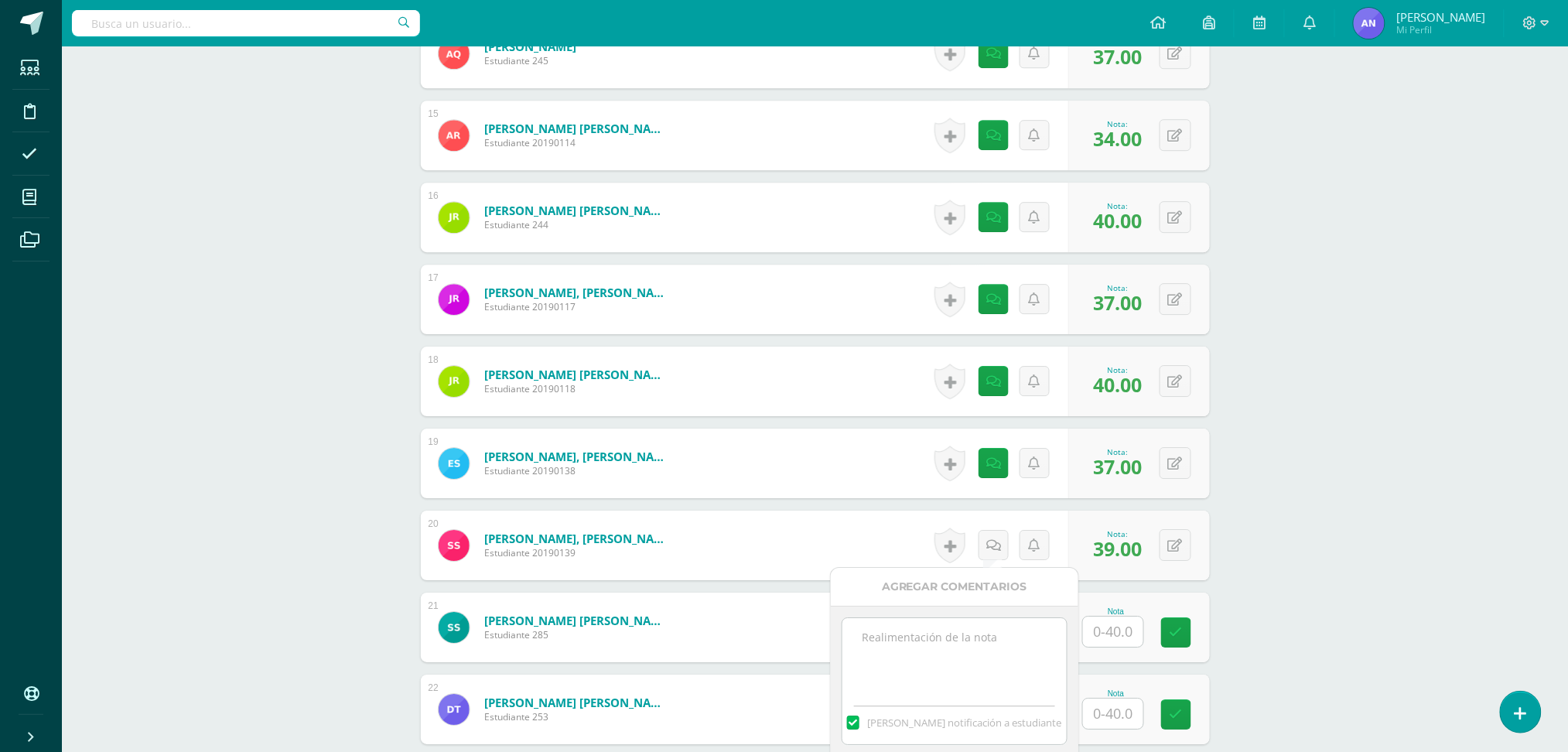
click at [979, 622] on textarea at bounding box center [954, 657] width 223 height 78
type textarea "37+2extras"
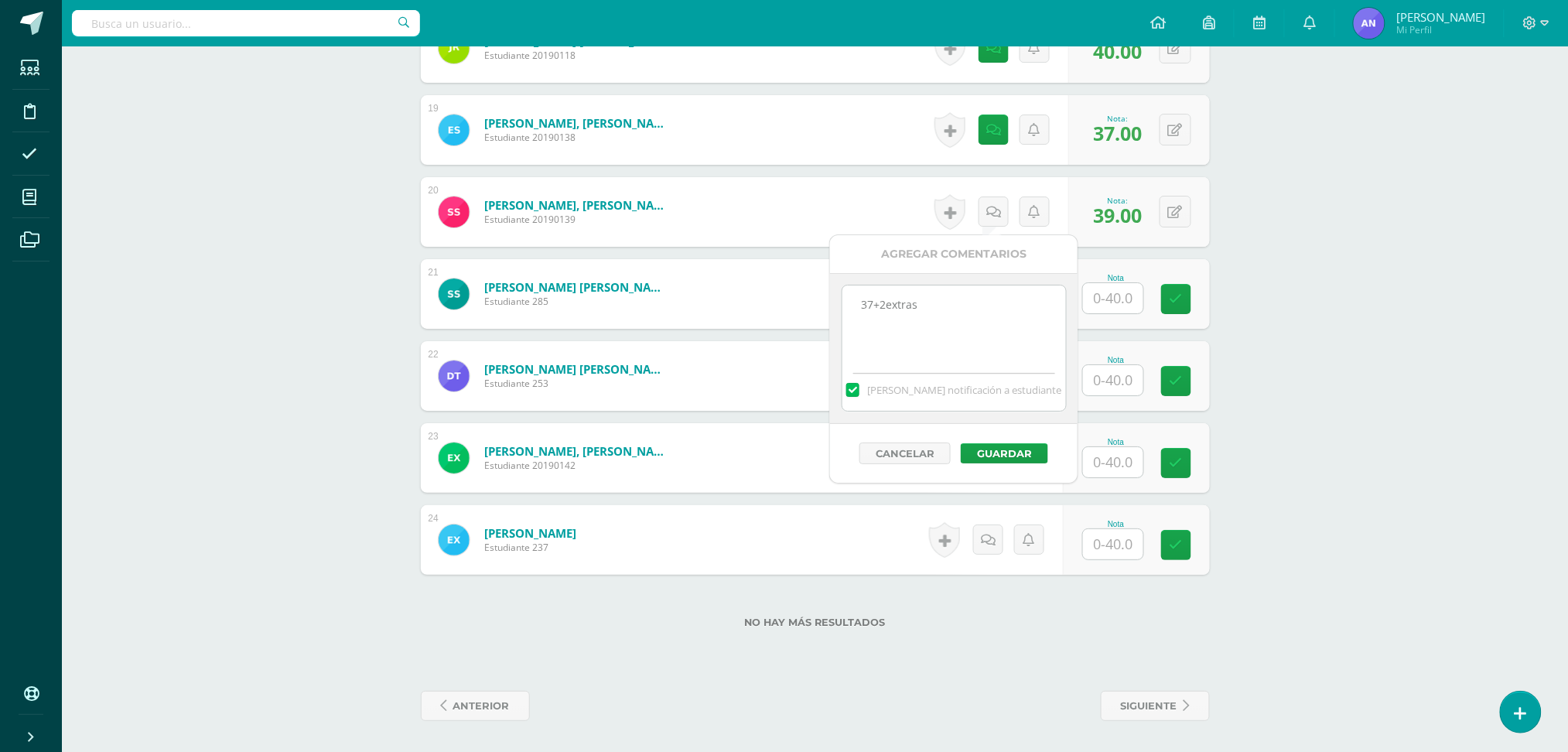
click at [1001, 440] on div "Cancelar Guardar" at bounding box center [953, 454] width 247 height 59
click at [1010, 447] on button "Guardar" at bounding box center [1004, 454] width 88 height 20
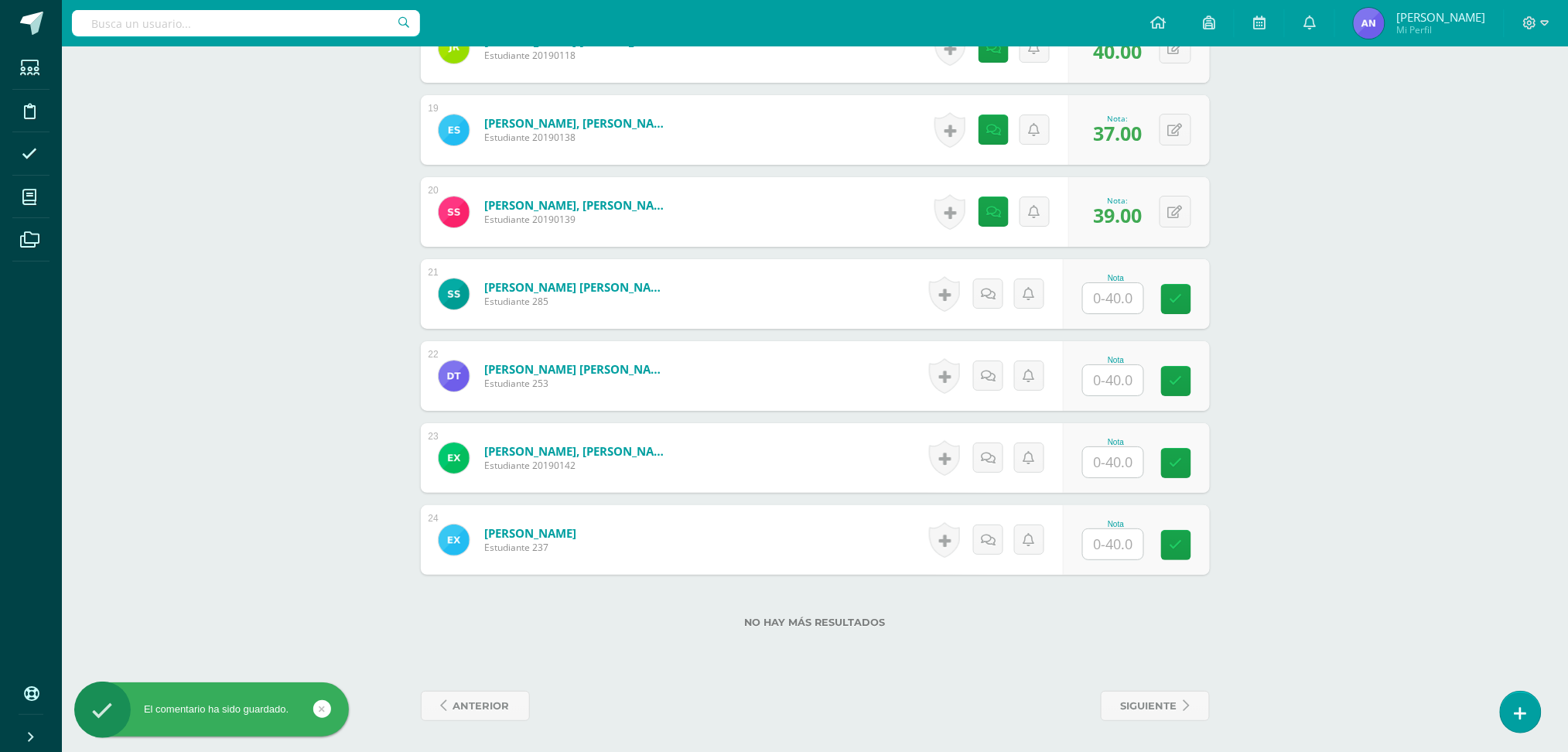
click at [1105, 305] on input "text" at bounding box center [1114, 298] width 60 height 30
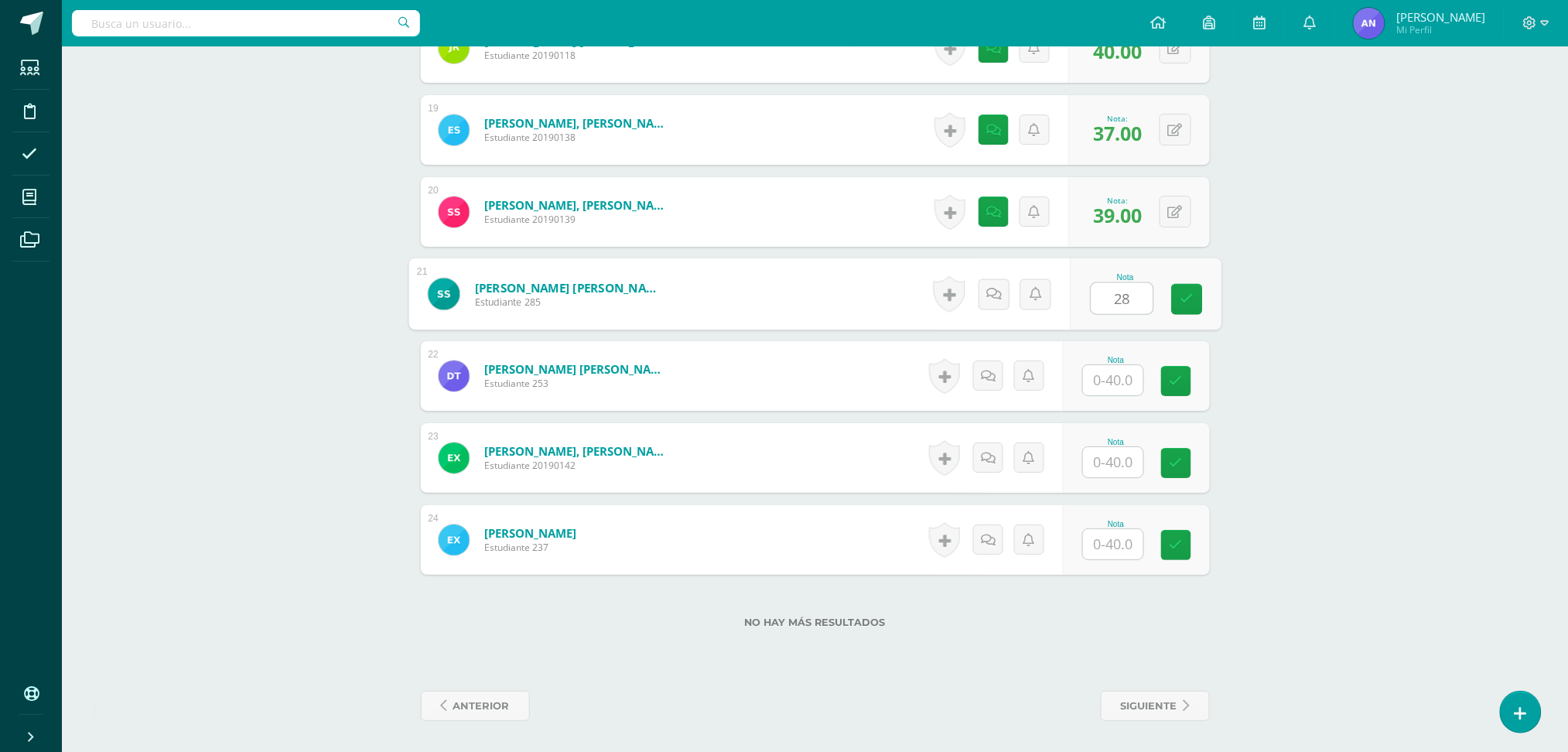
type input "28"
type input "27"
type input "32"
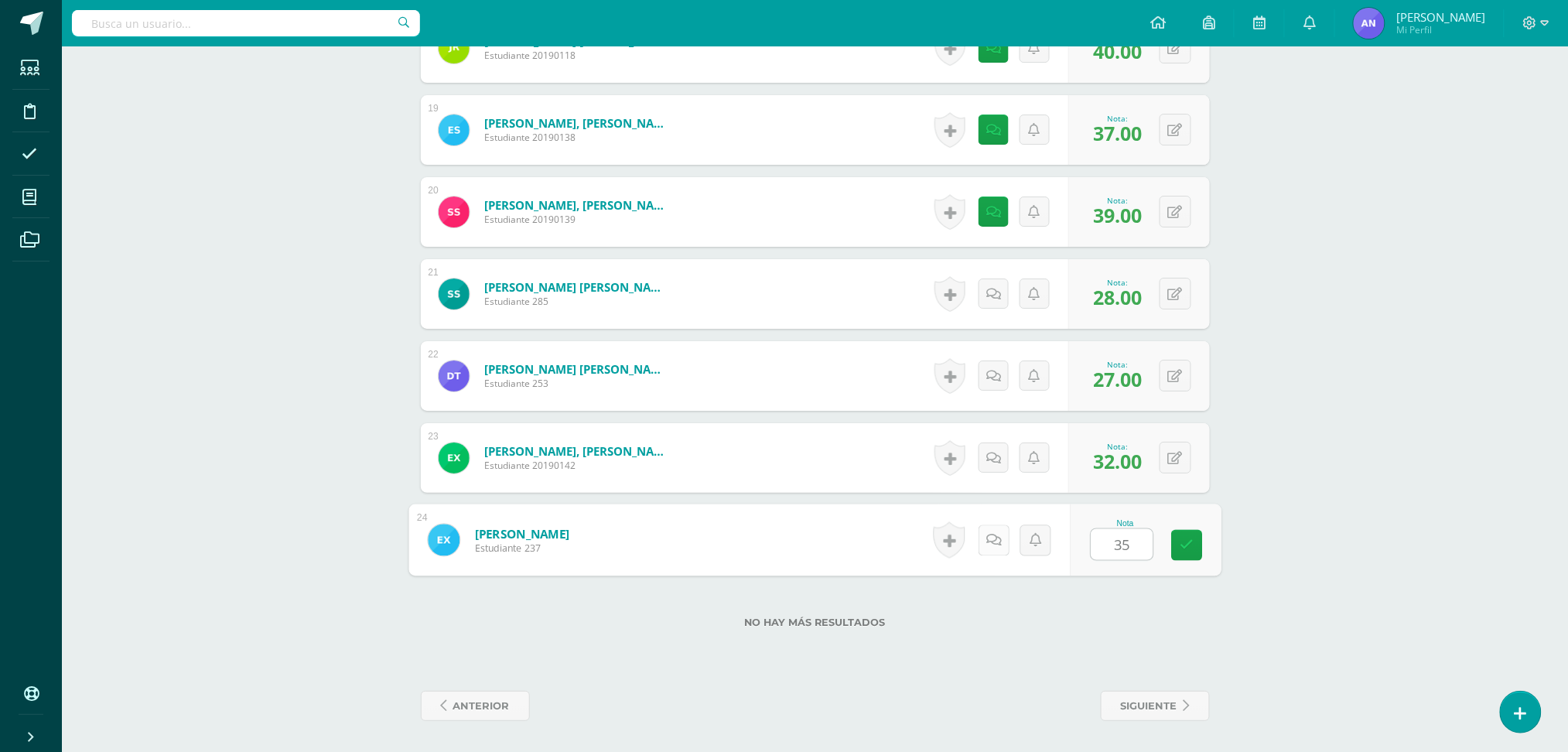
type input "35"
click at [1006, 537] on link at bounding box center [993, 540] width 31 height 31
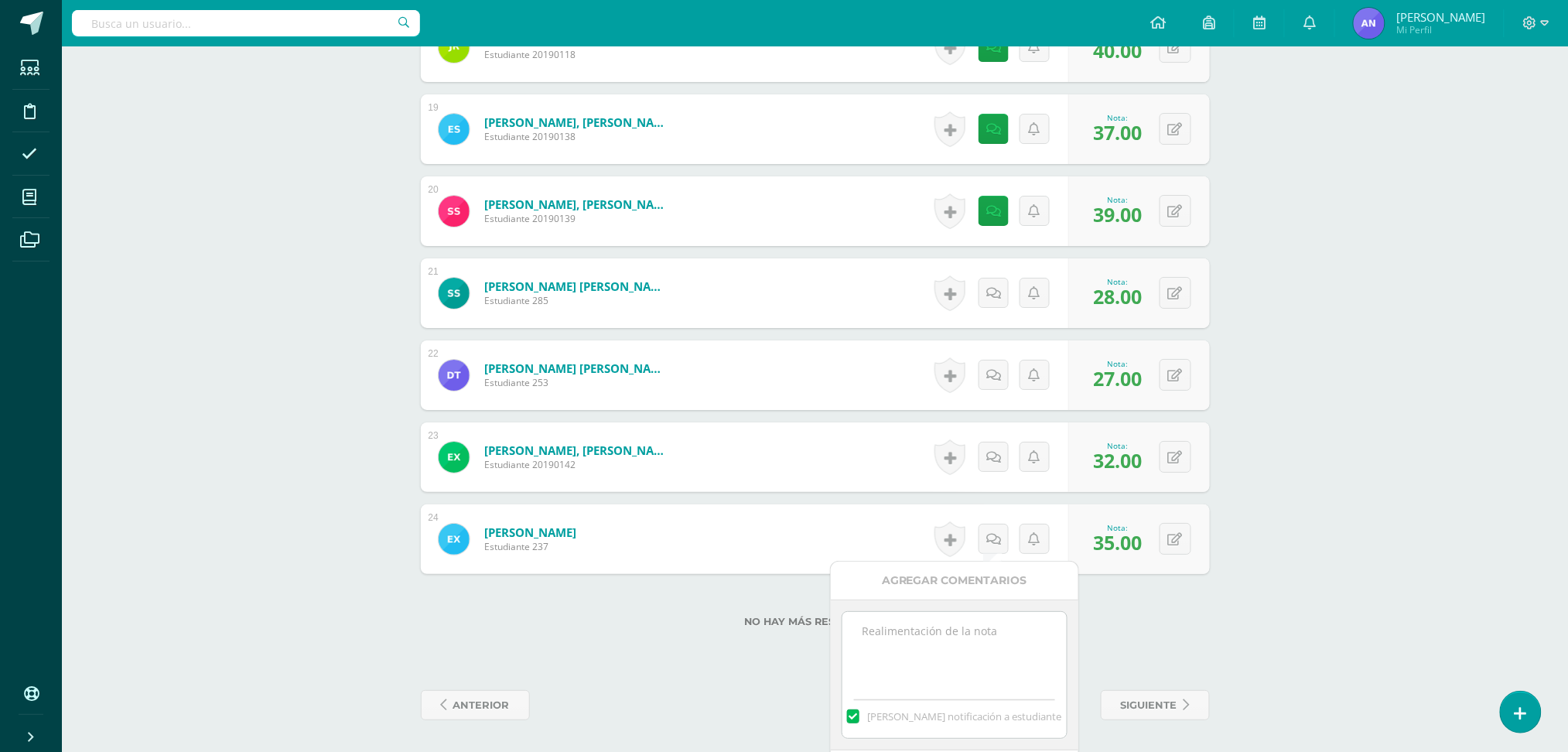
click at [904, 616] on textarea at bounding box center [954, 650] width 223 height 78
type textarea "33+2 extras"
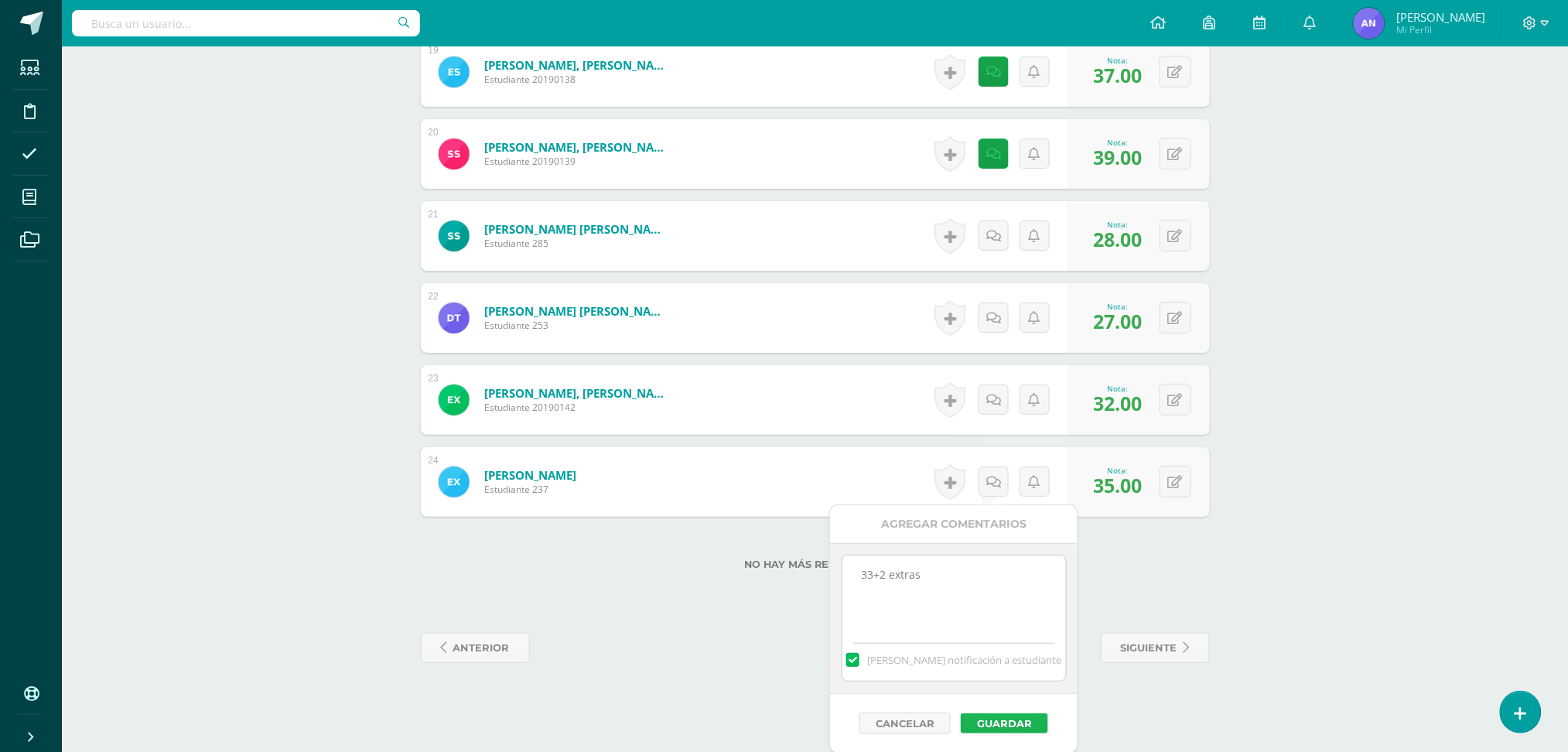
click at [999, 718] on button "Guardar" at bounding box center [1004, 723] width 88 height 20
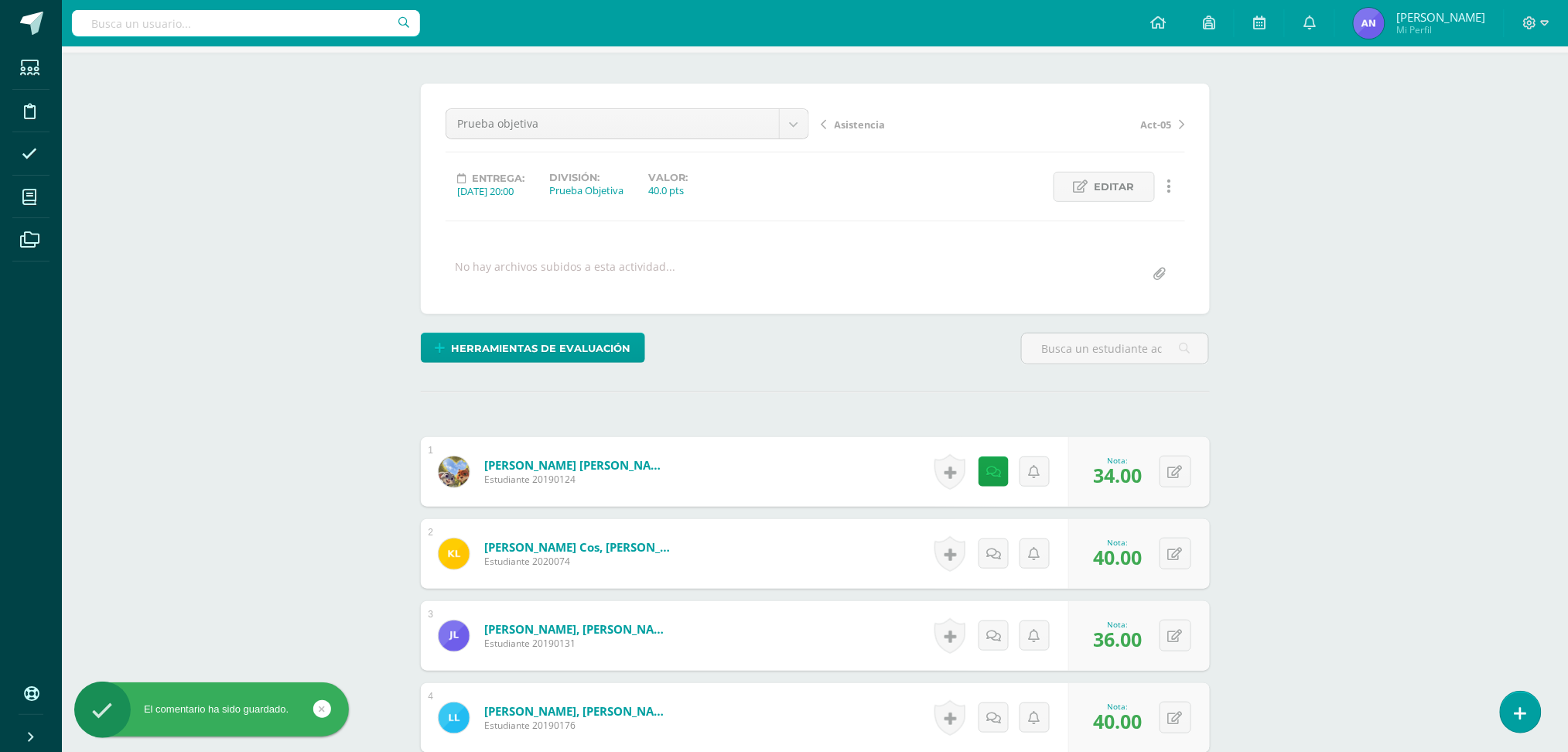
scroll to position [0, 0]
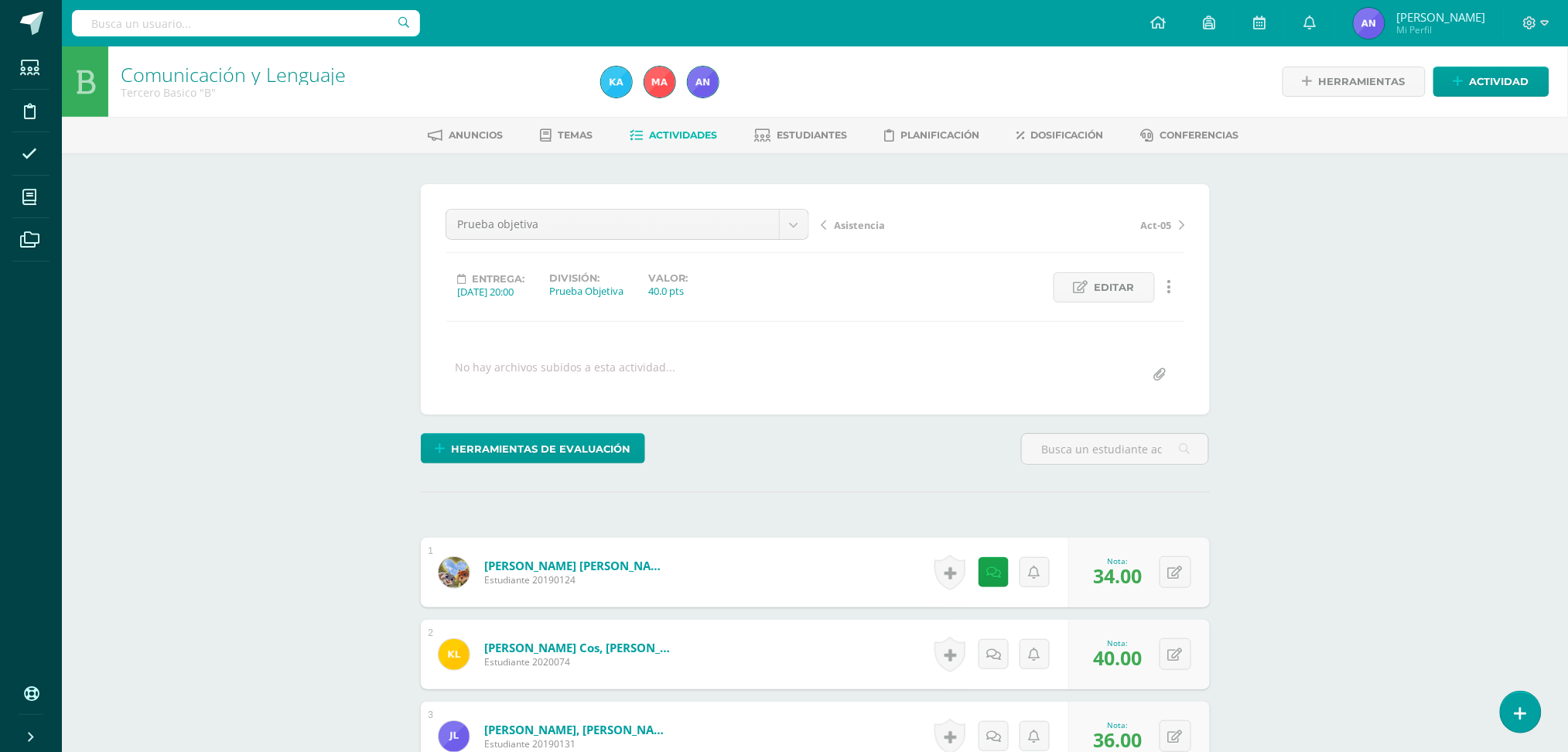
click at [698, 126] on link "Actividades" at bounding box center [673, 136] width 88 height 25
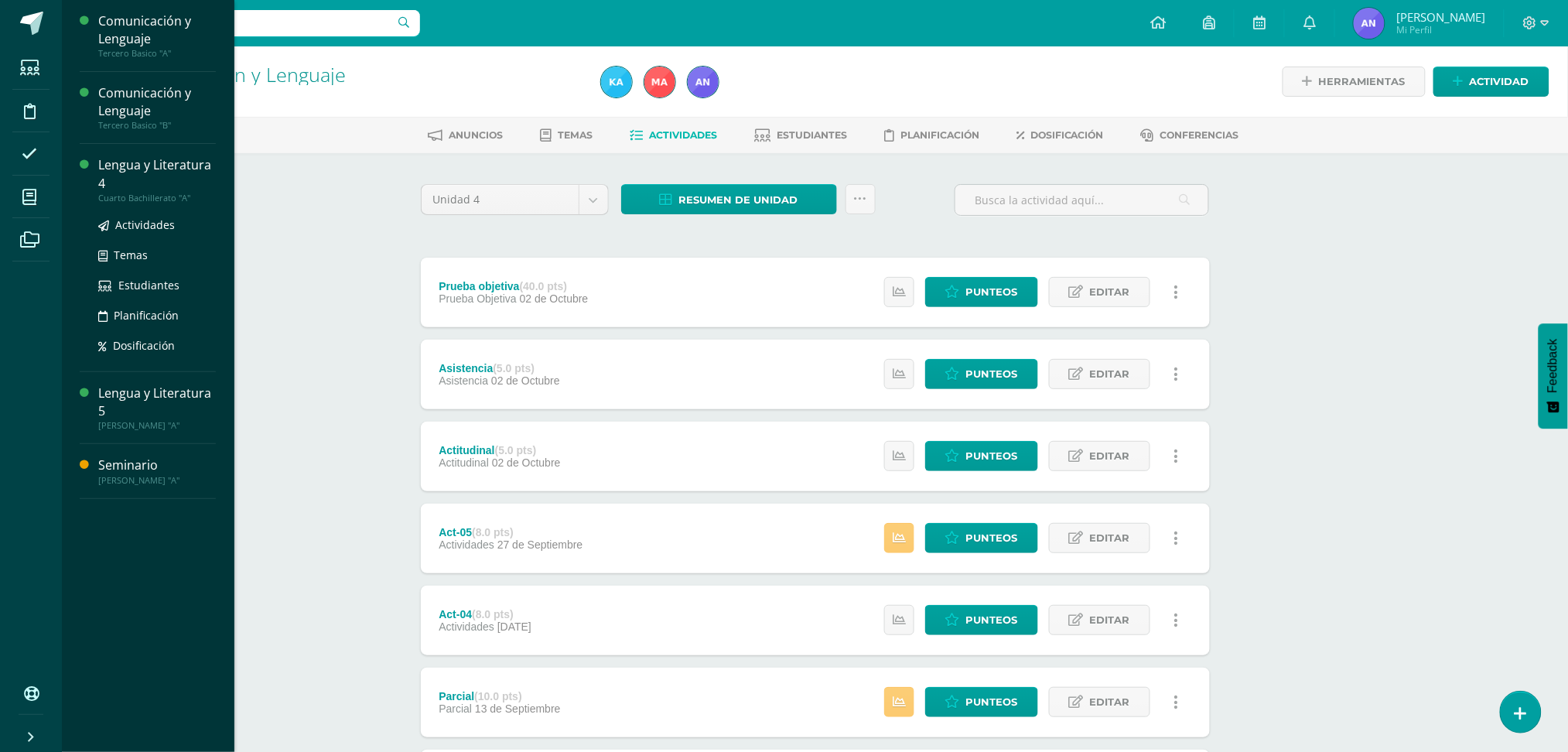
click at [100, 174] on div "Lengua y Literatura 4" at bounding box center [157, 174] width 118 height 36
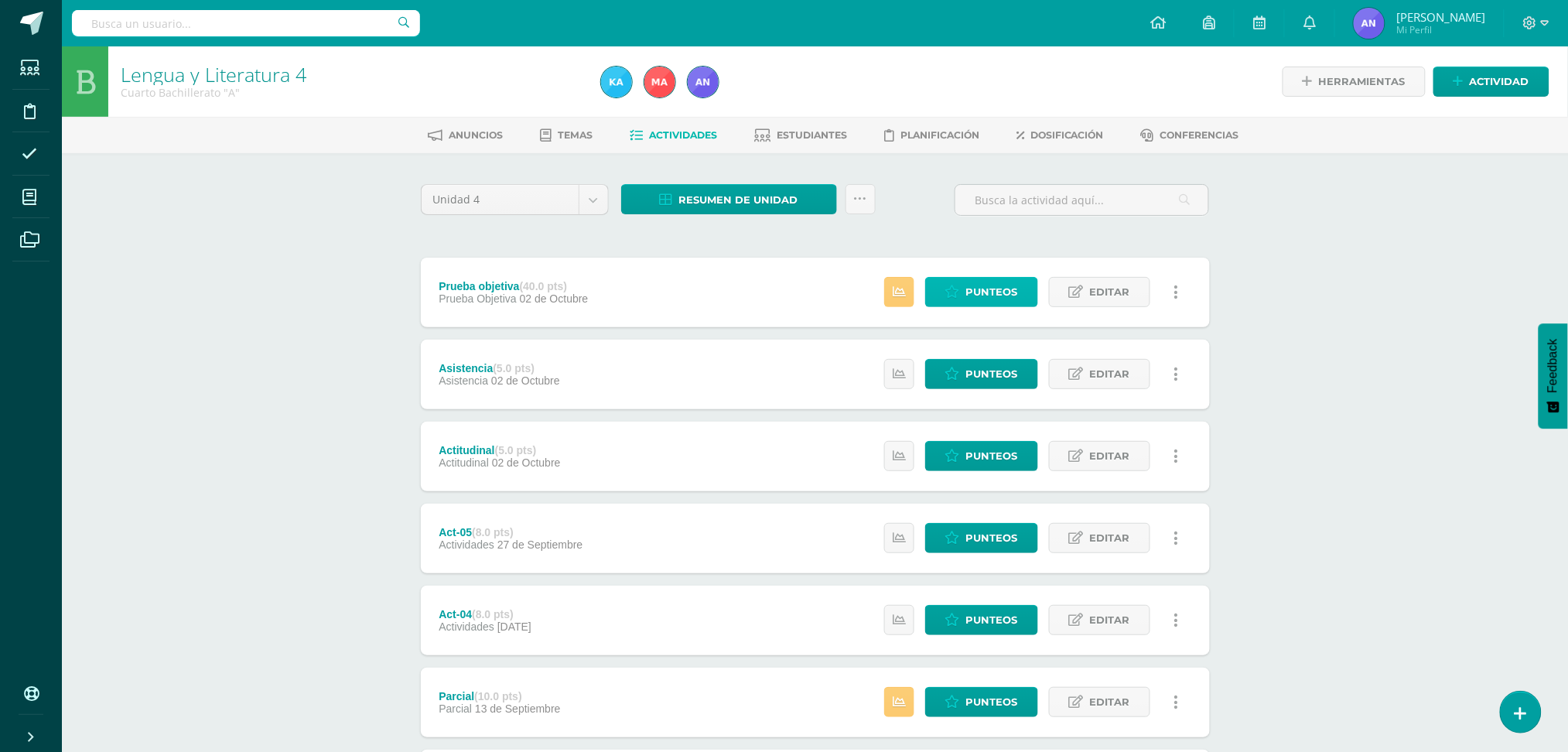
click at [974, 290] on span "Punteos" at bounding box center [992, 291] width 52 height 29
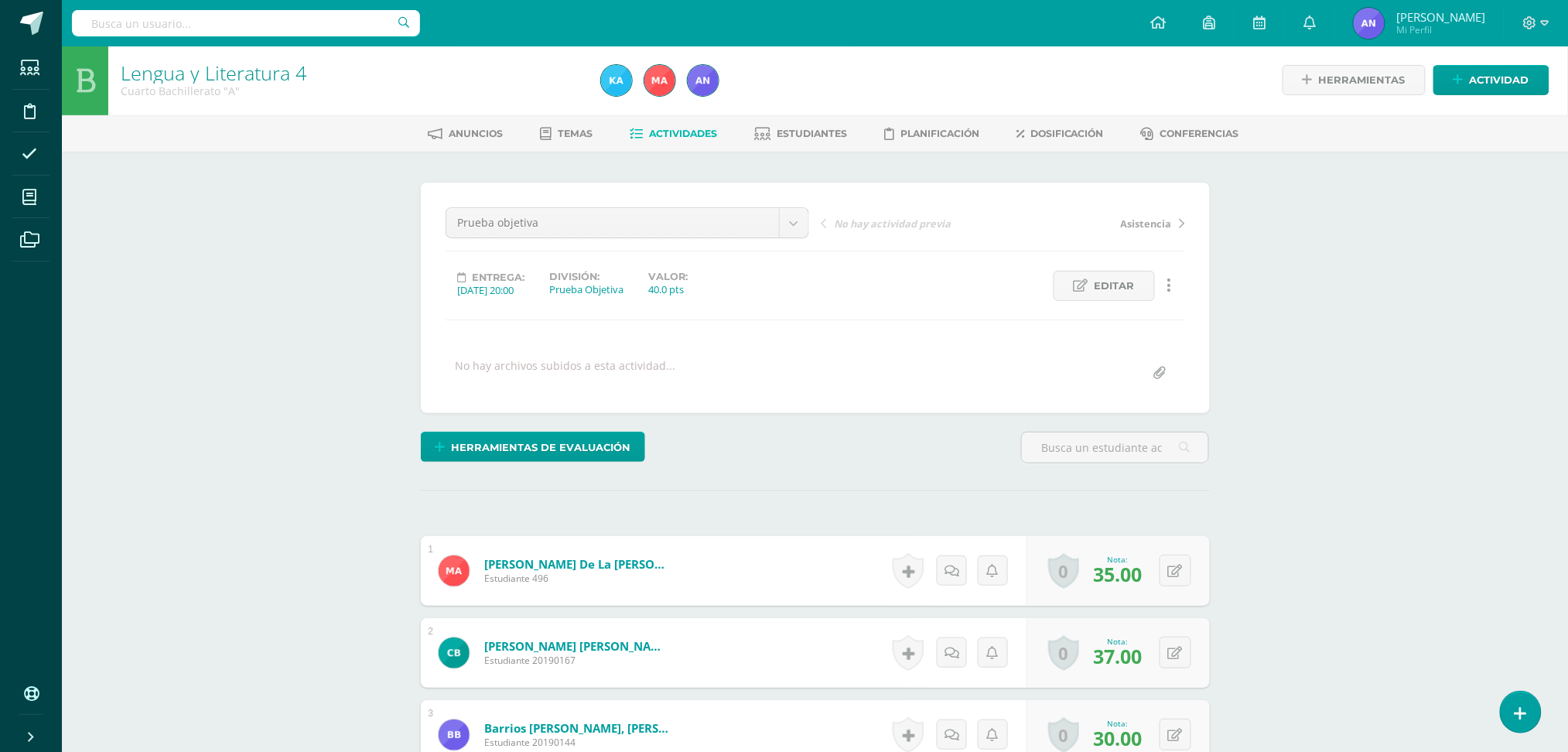
scroll to position [2, 0]
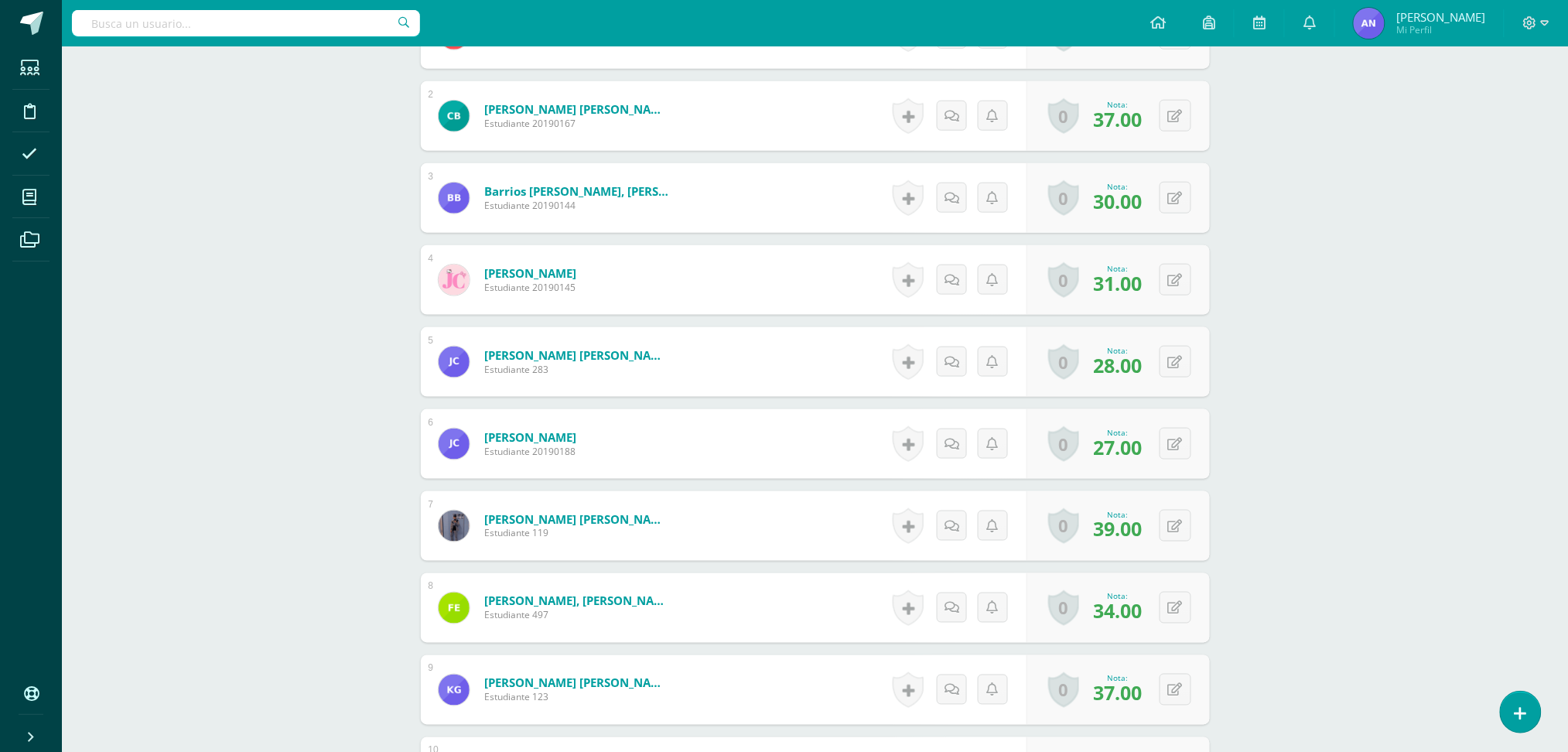
scroll to position [579, 0]
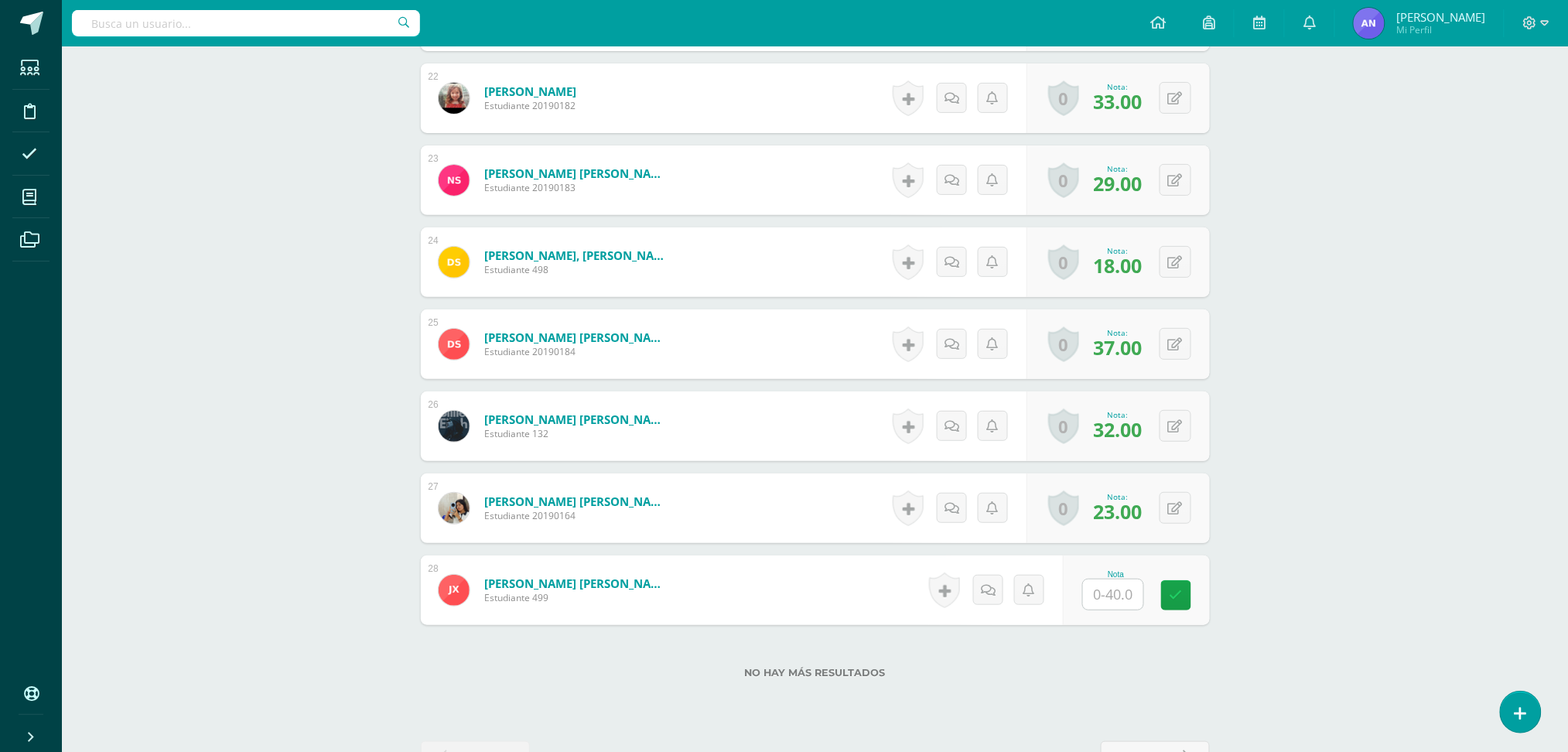
scroll to position [2247, 0]
